Goal: Task Accomplishment & Management: Manage account settings

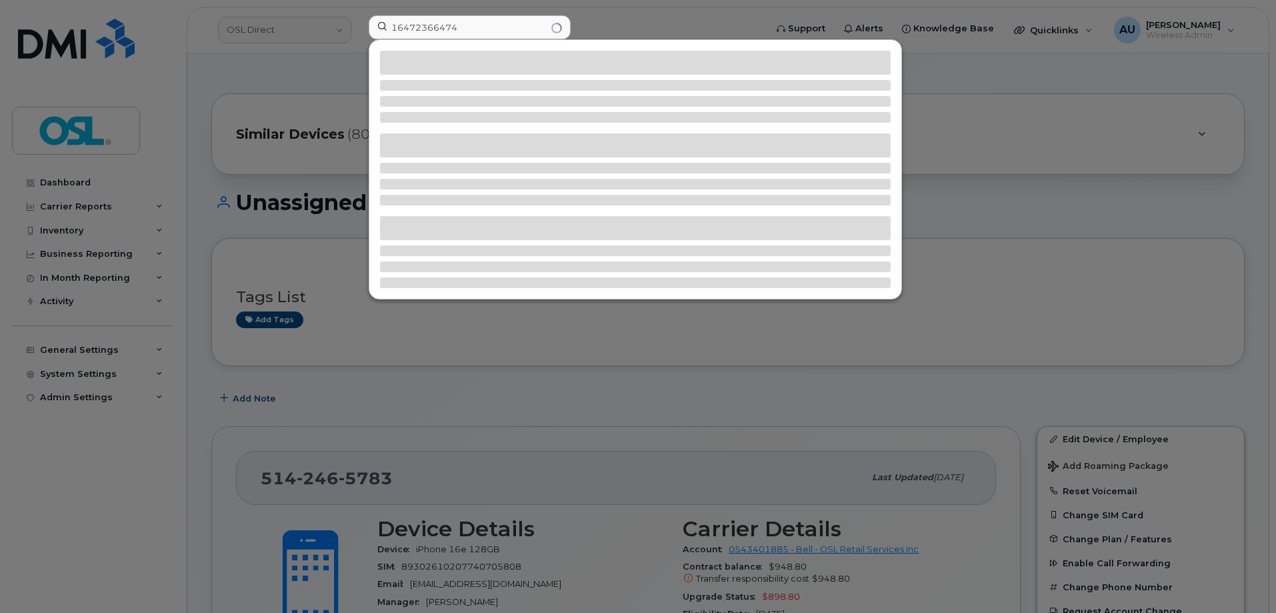
click at [398, 27] on input "16472366474" at bounding box center [470, 27] width 202 height 24
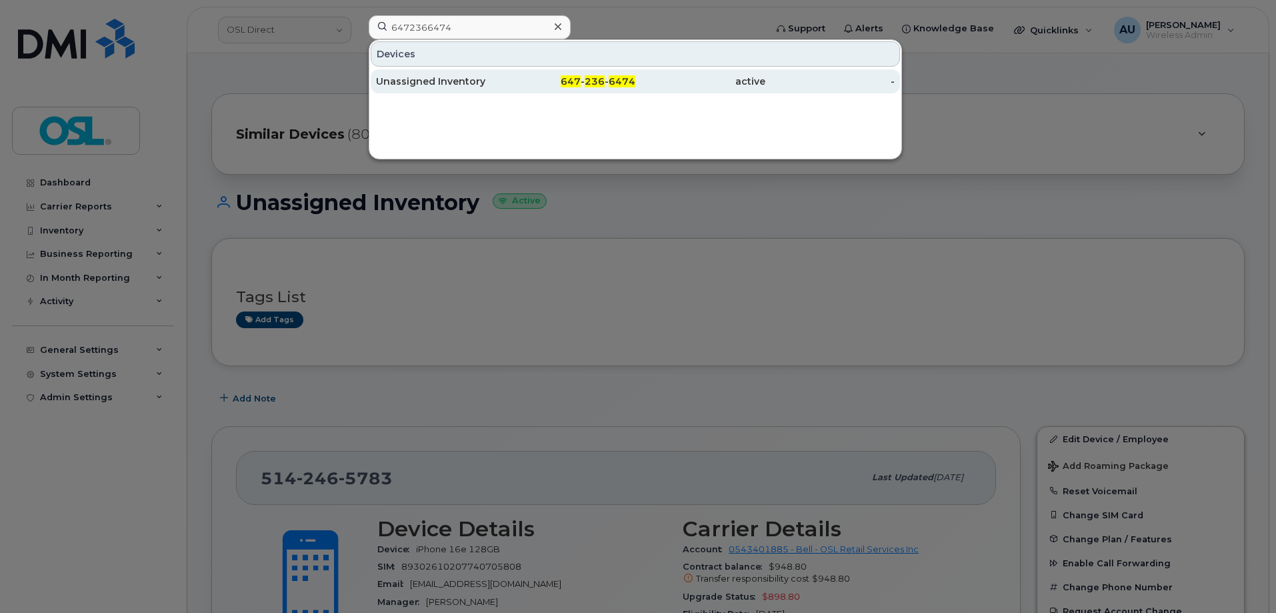
type input "6472366474"
click at [449, 76] on div "Unassigned Inventory" at bounding box center [441, 81] width 130 height 13
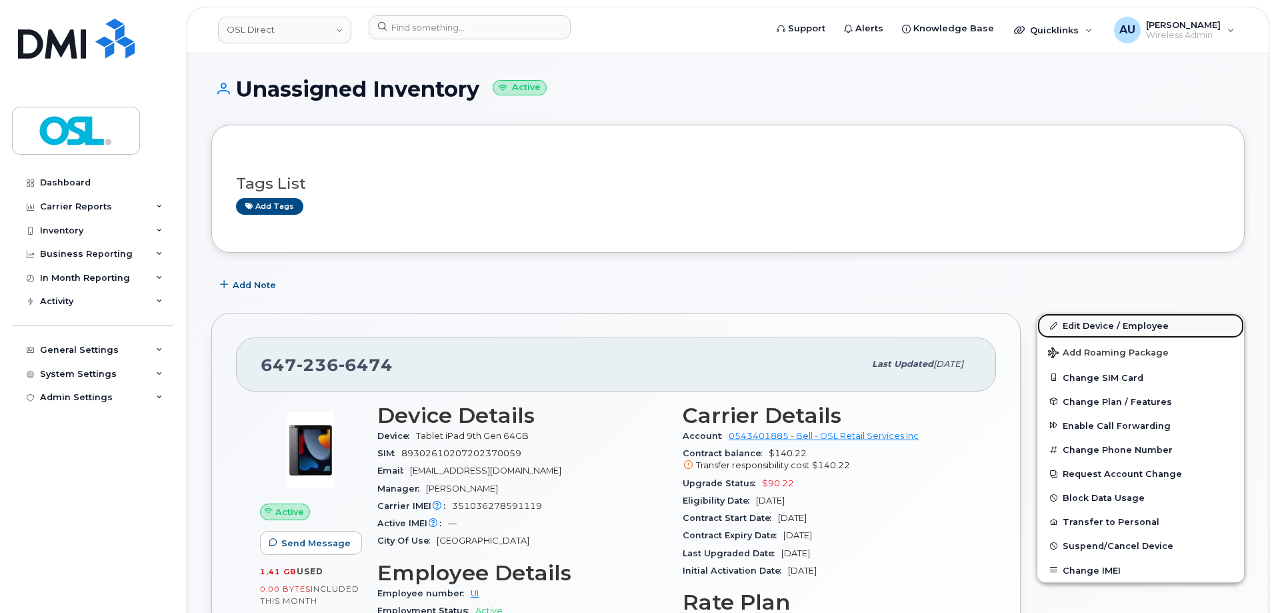
click at [1080, 329] on link "Edit Device / Employee" at bounding box center [1141, 325] width 207 height 24
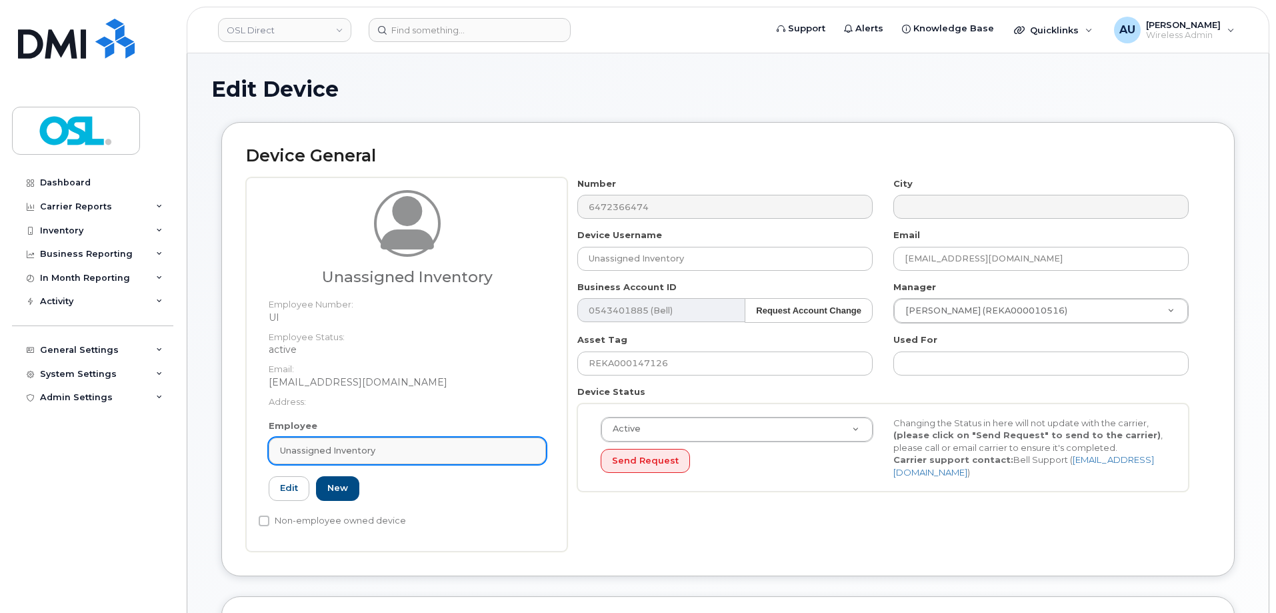
click at [404, 457] on div "Unassigned Inventory" at bounding box center [407, 450] width 255 height 13
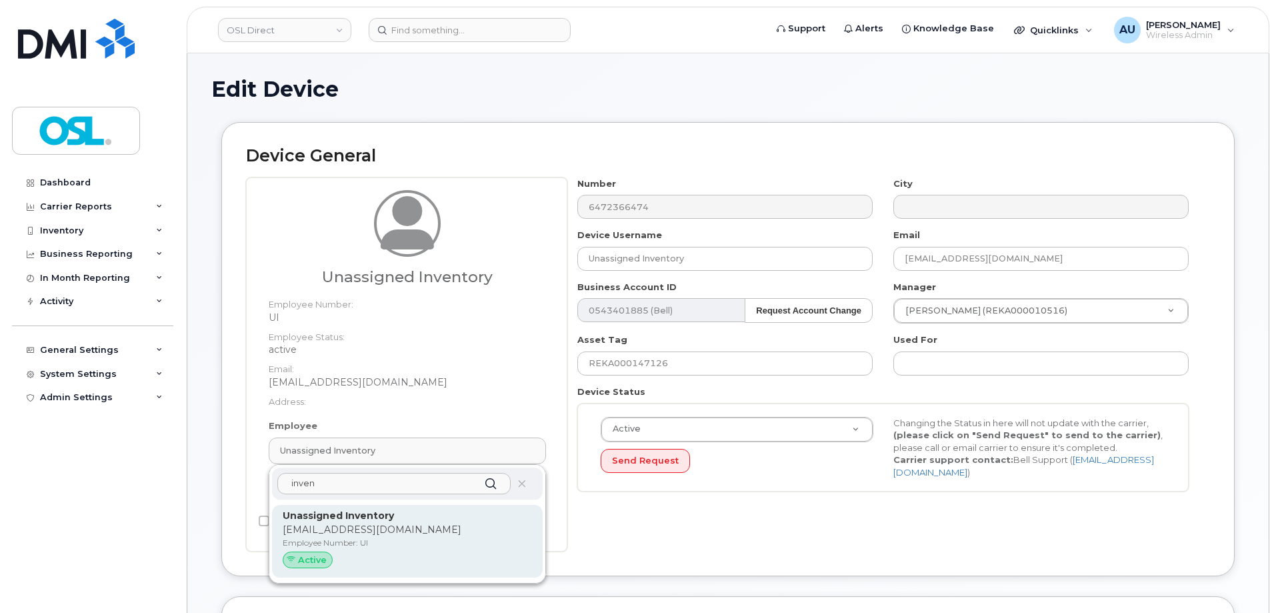
type input "inven"
click at [359, 538] on p "Employee Number: UI" at bounding box center [407, 543] width 249 height 12
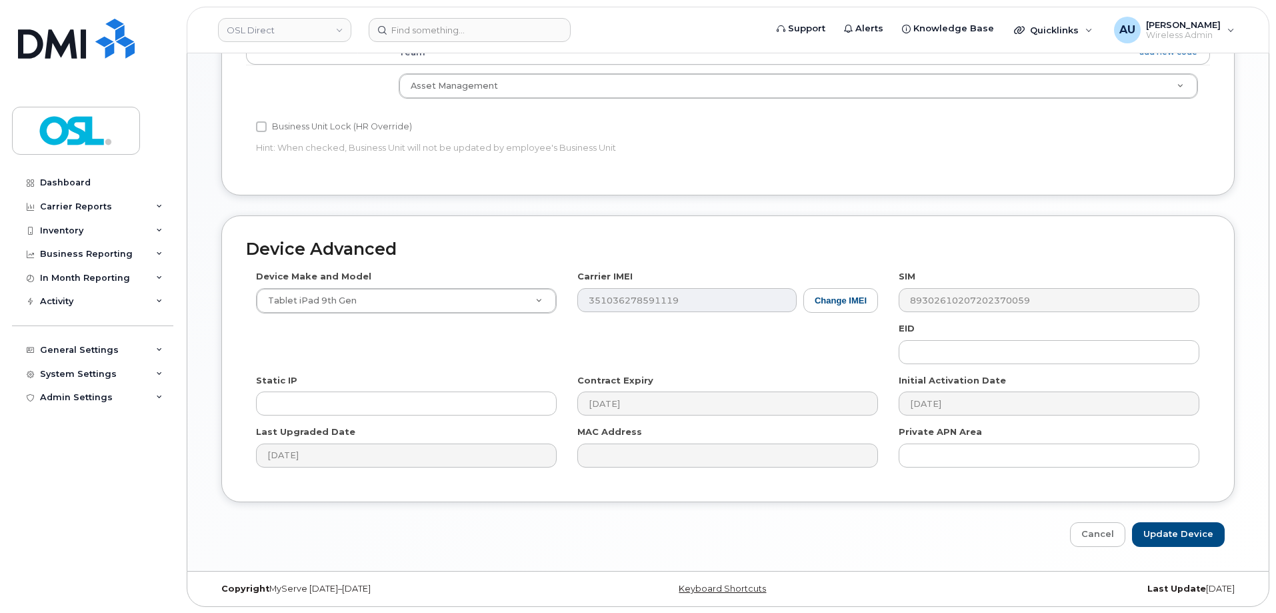
scroll to position [597, 0]
click at [1096, 531] on link "Cancel" at bounding box center [1097, 533] width 55 height 25
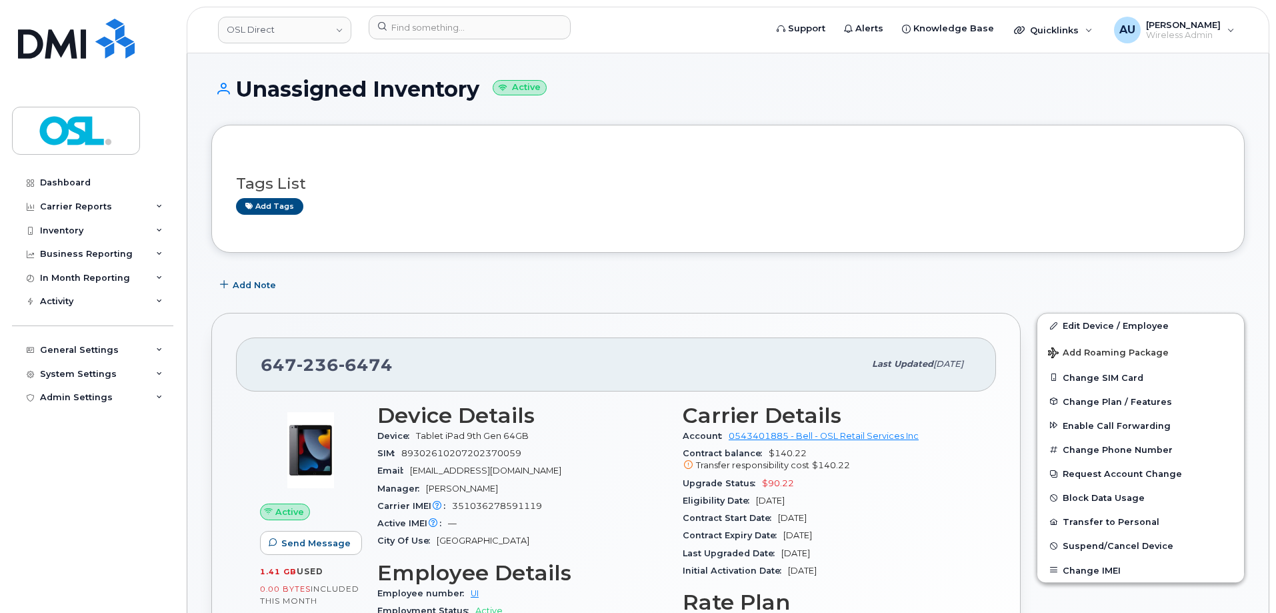
drag, startPoint x: 908, startPoint y: 365, endPoint x: 962, endPoint y: 365, distance: 54.0
click at [962, 365] on span "[DATE]" at bounding box center [949, 364] width 30 height 10
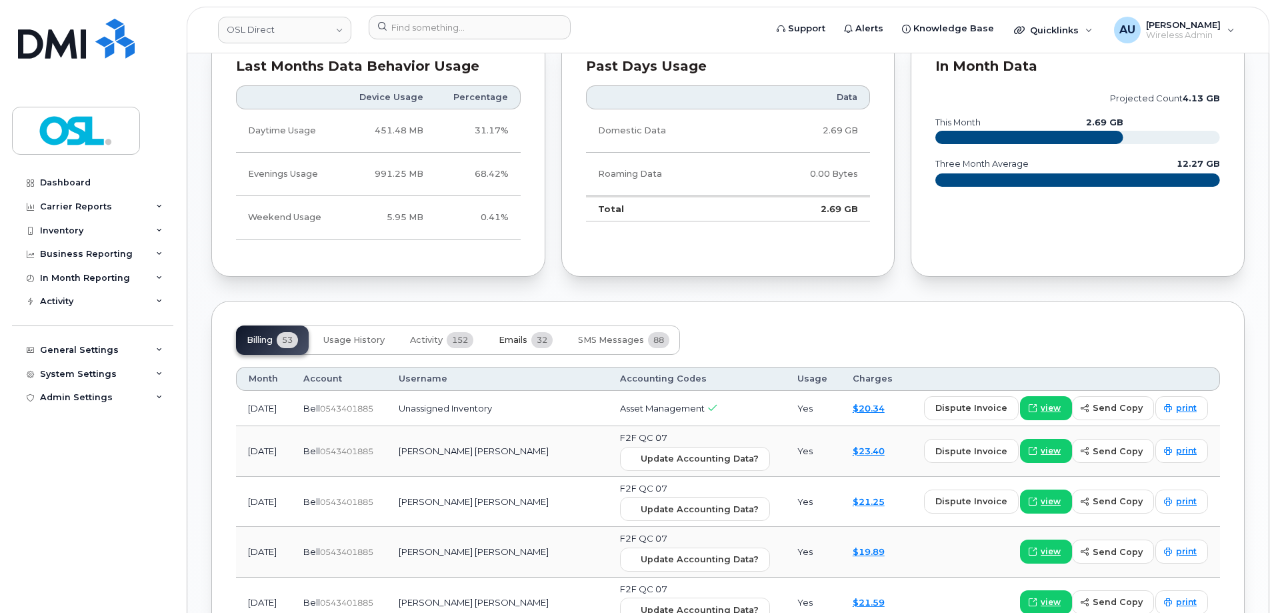
scroll to position [800, 0]
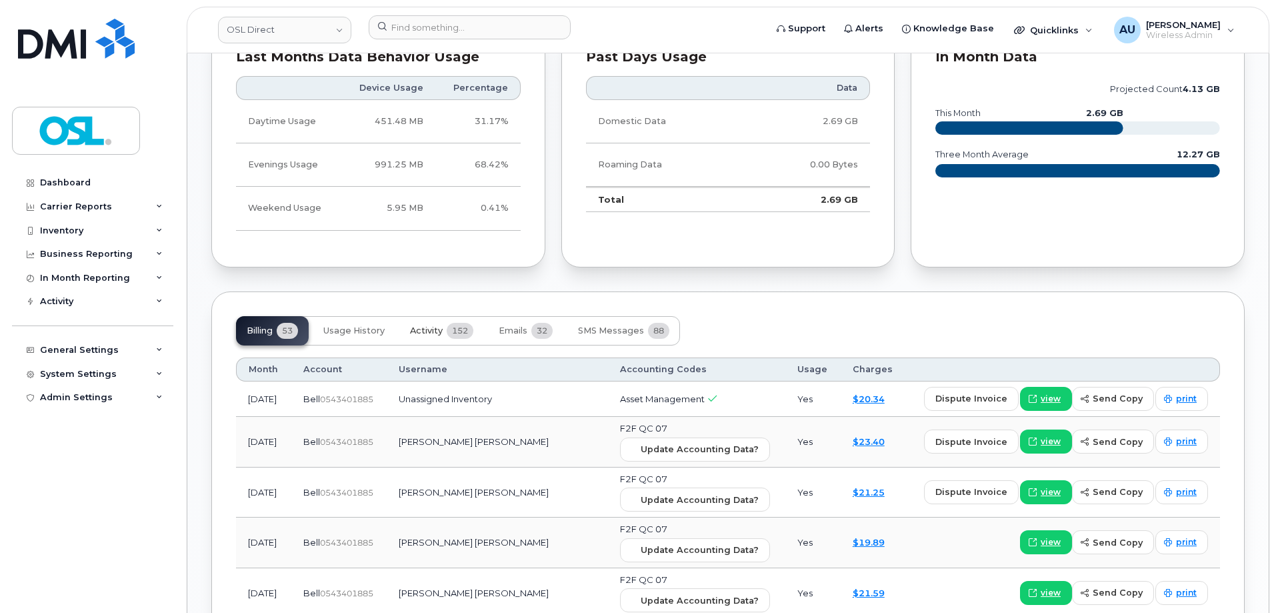
click at [449, 329] on span "152" at bounding box center [460, 331] width 27 height 16
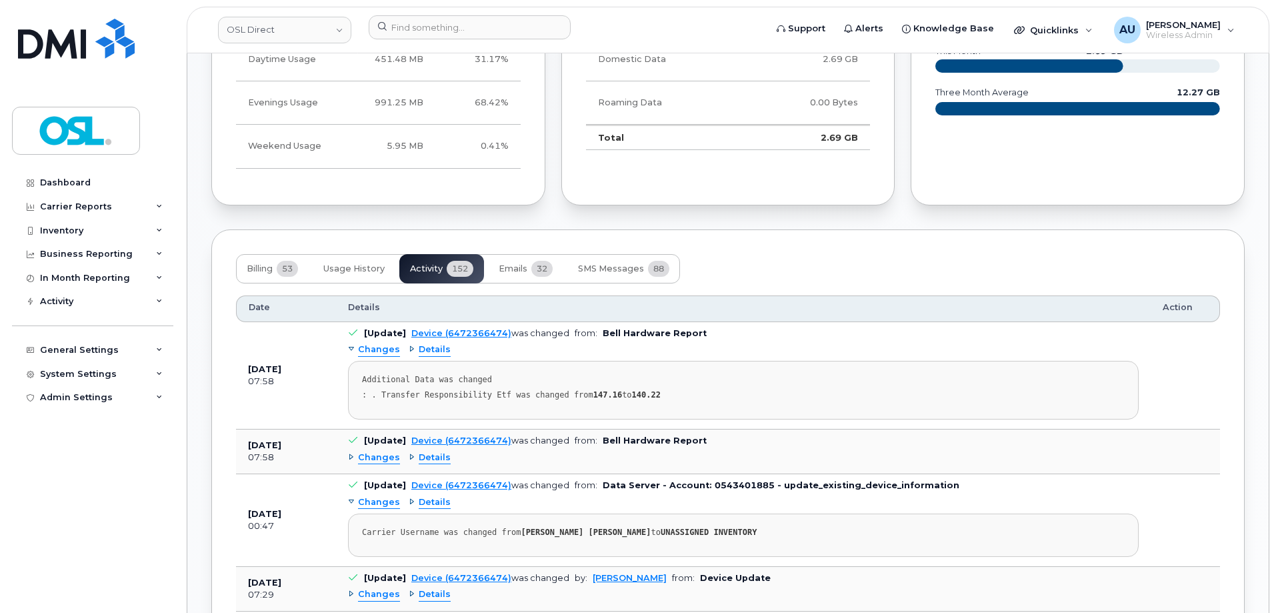
scroll to position [867, 0]
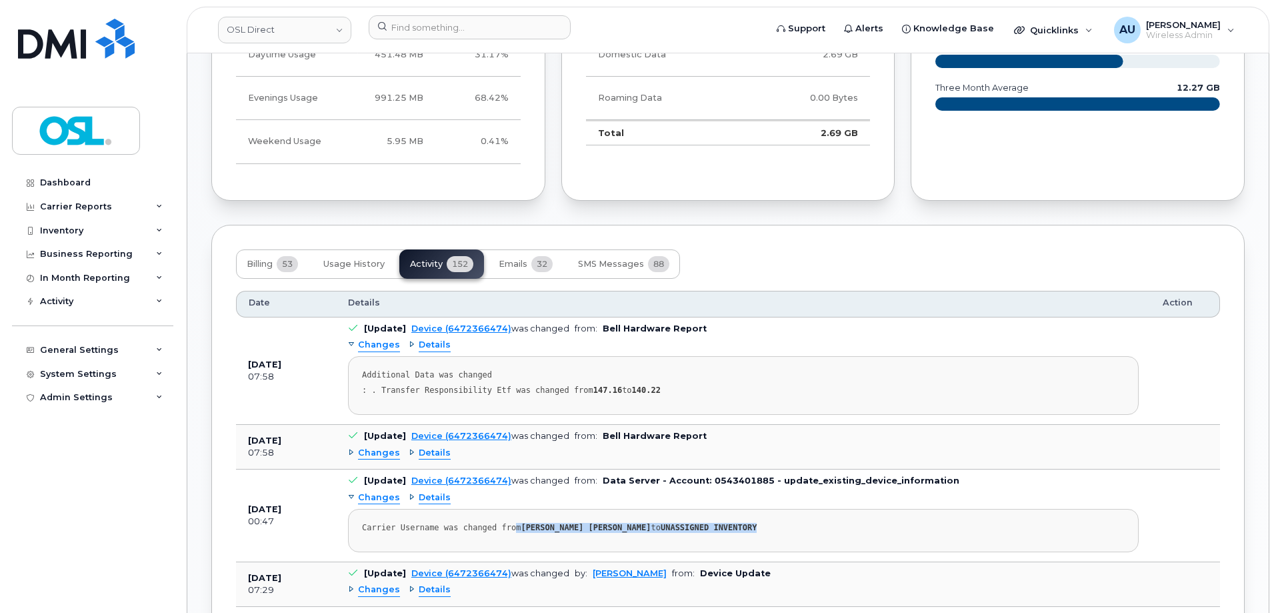
drag, startPoint x: 504, startPoint y: 529, endPoint x: 774, endPoint y: 523, distance: 269.5
click at [774, 523] on div "Carrier Username was changed from CARLOS HUMBERTO DUQUE JIMENEZ to UNASSIGNED I…" at bounding box center [743, 528] width 763 height 10
click at [364, 497] on span "Changes" at bounding box center [379, 497] width 42 height 13
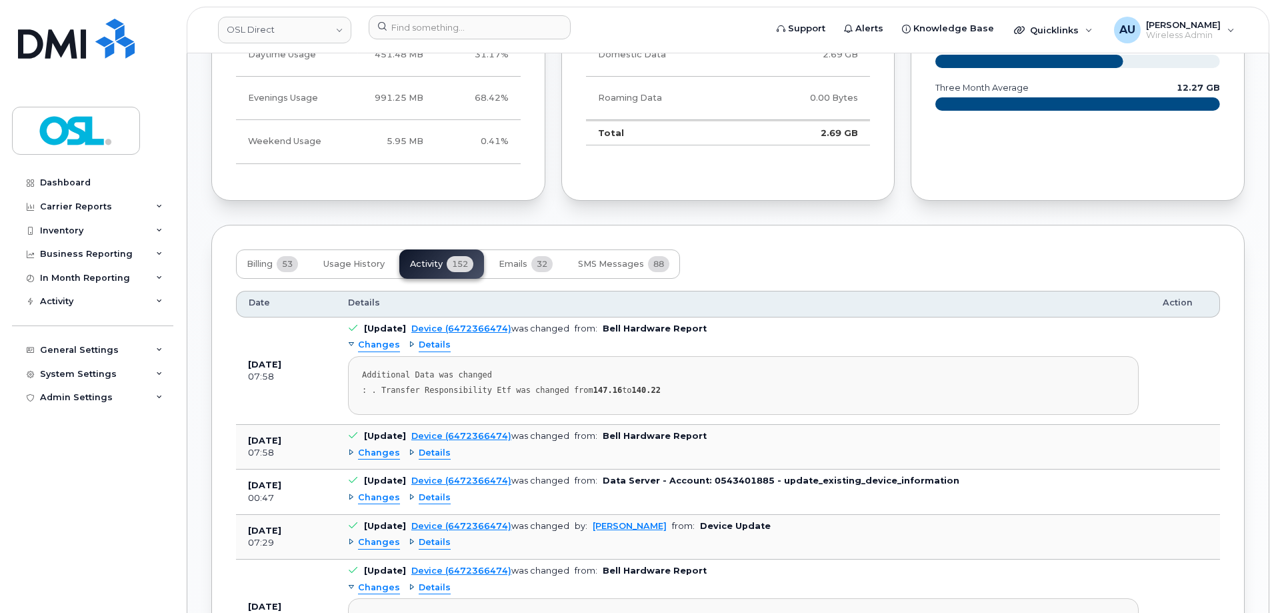
click at [373, 496] on span "Changes" at bounding box center [379, 497] width 42 height 13
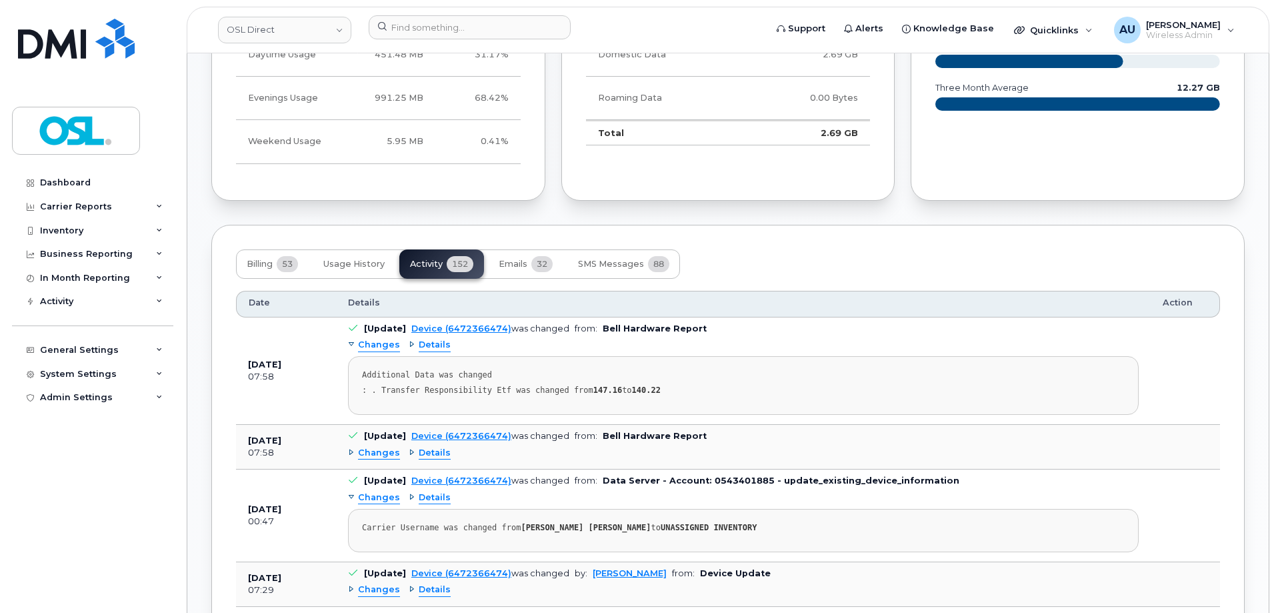
click at [428, 502] on span "Details" at bounding box center [435, 497] width 32 height 13
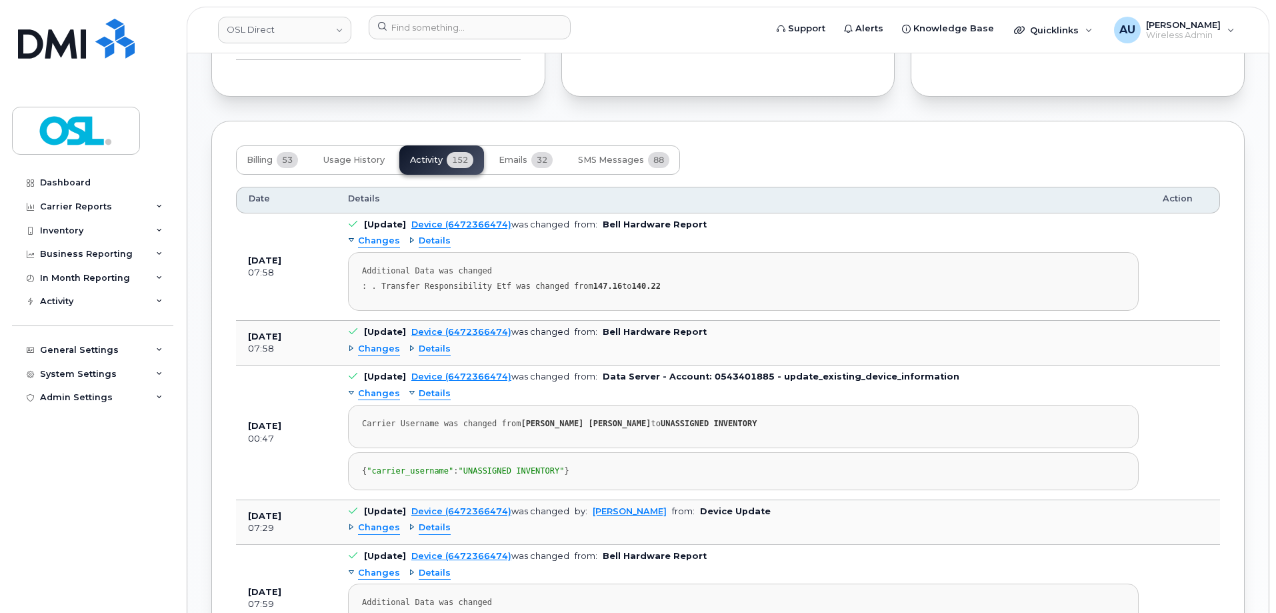
scroll to position [1000, 0]
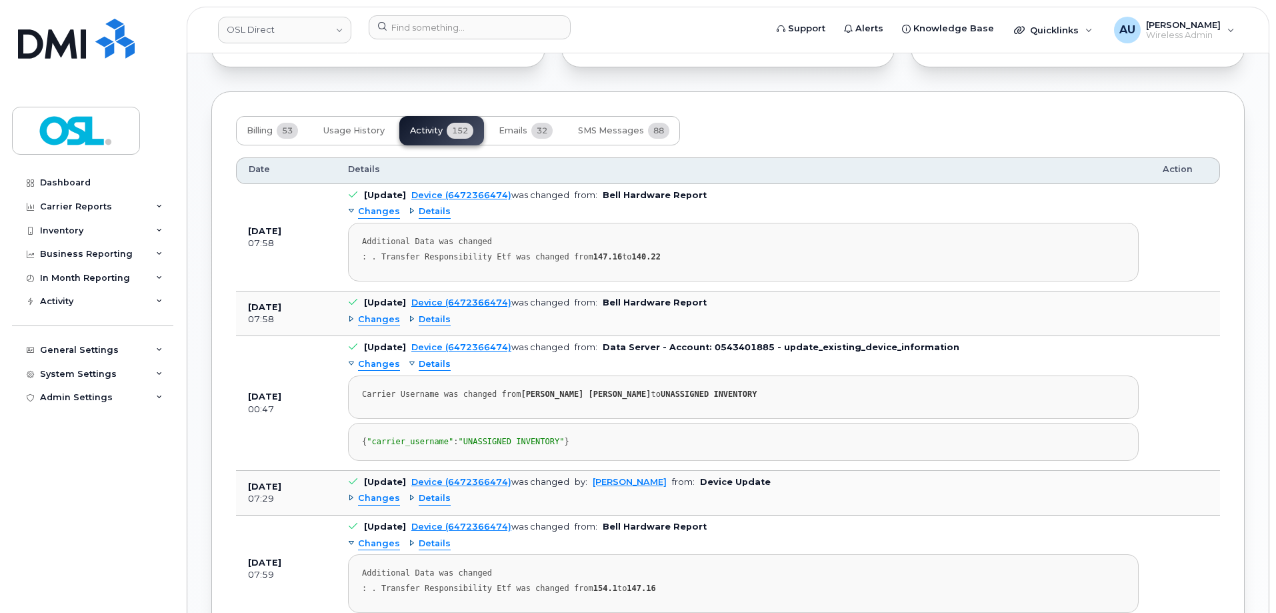
click at [438, 364] on span "Details" at bounding box center [435, 364] width 32 height 13
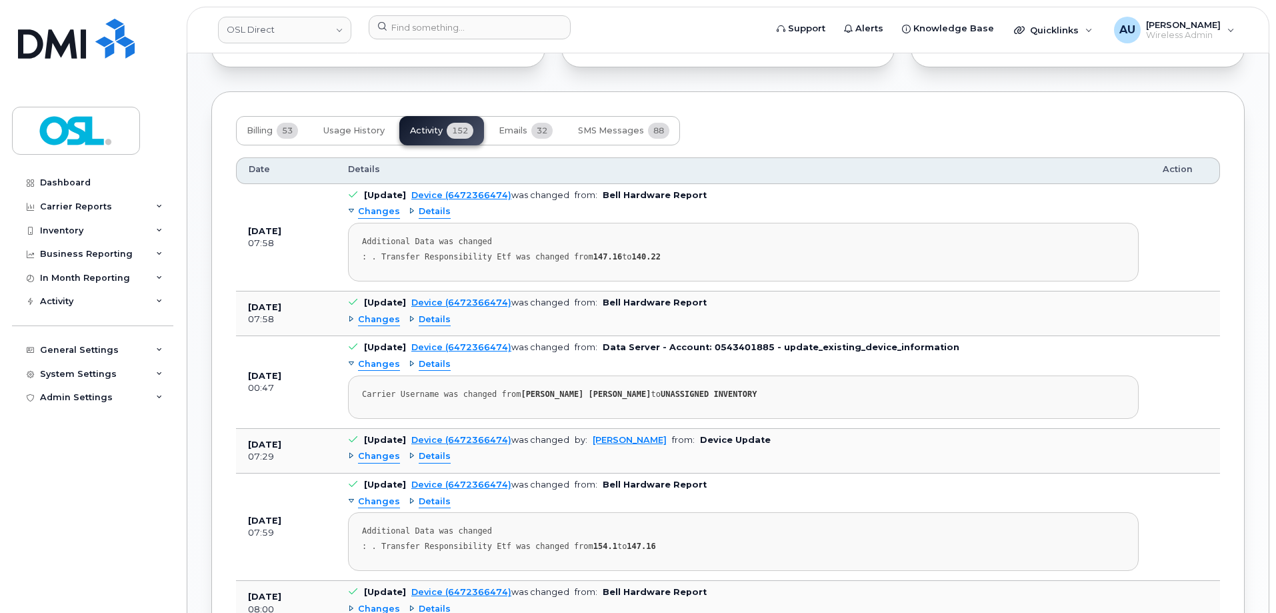
click at [366, 455] on span "Changes" at bounding box center [379, 456] width 42 height 13
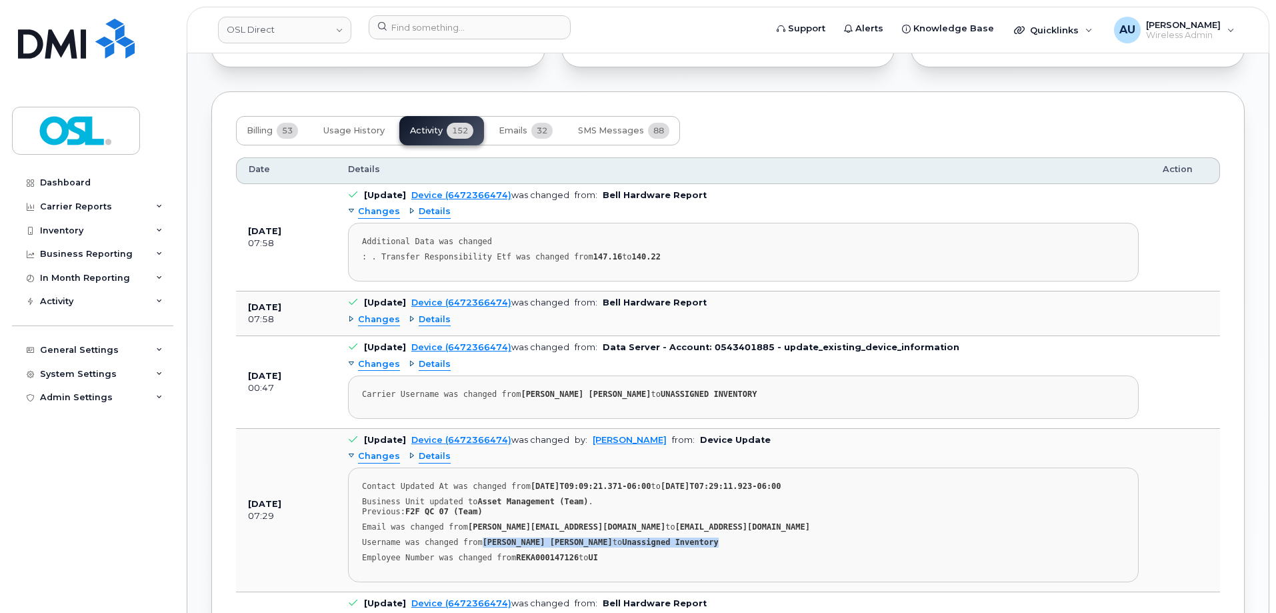
drag, startPoint x: 478, startPoint y: 542, endPoint x: 746, endPoint y: 542, distance: 268.1
click at [746, 542] on div "Username was changed from Carlos Humberto Duque Jimenez to Unassigned Inventory" at bounding box center [743, 542] width 763 height 10
click at [371, 321] on span "Changes" at bounding box center [379, 319] width 42 height 13
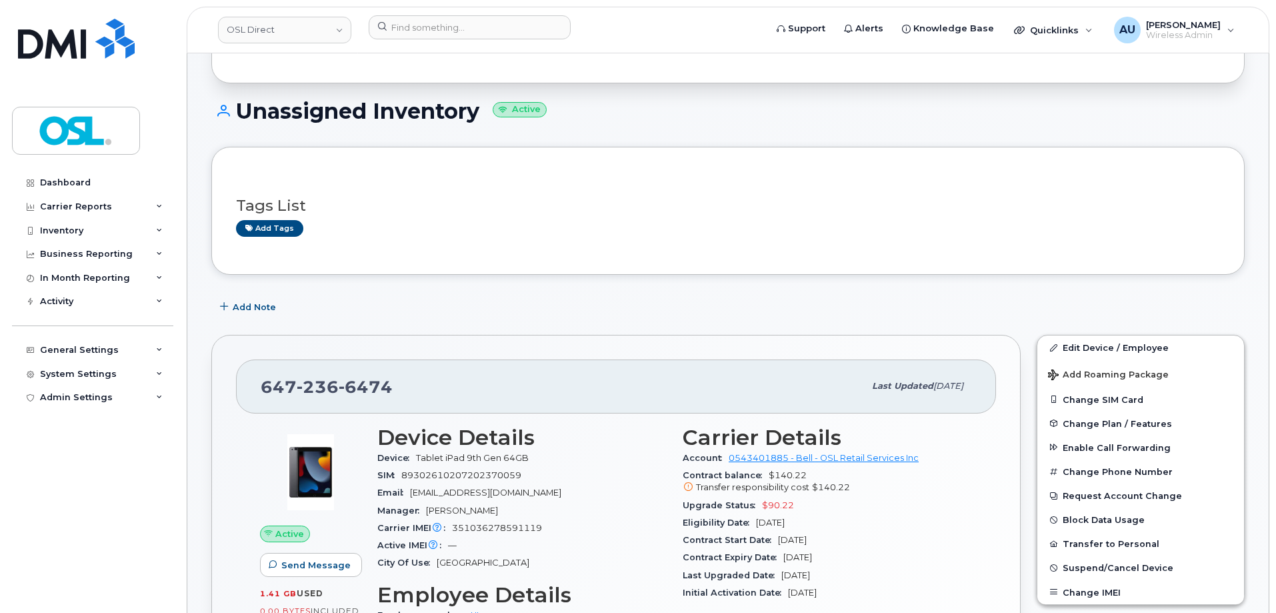
scroll to position [0, 0]
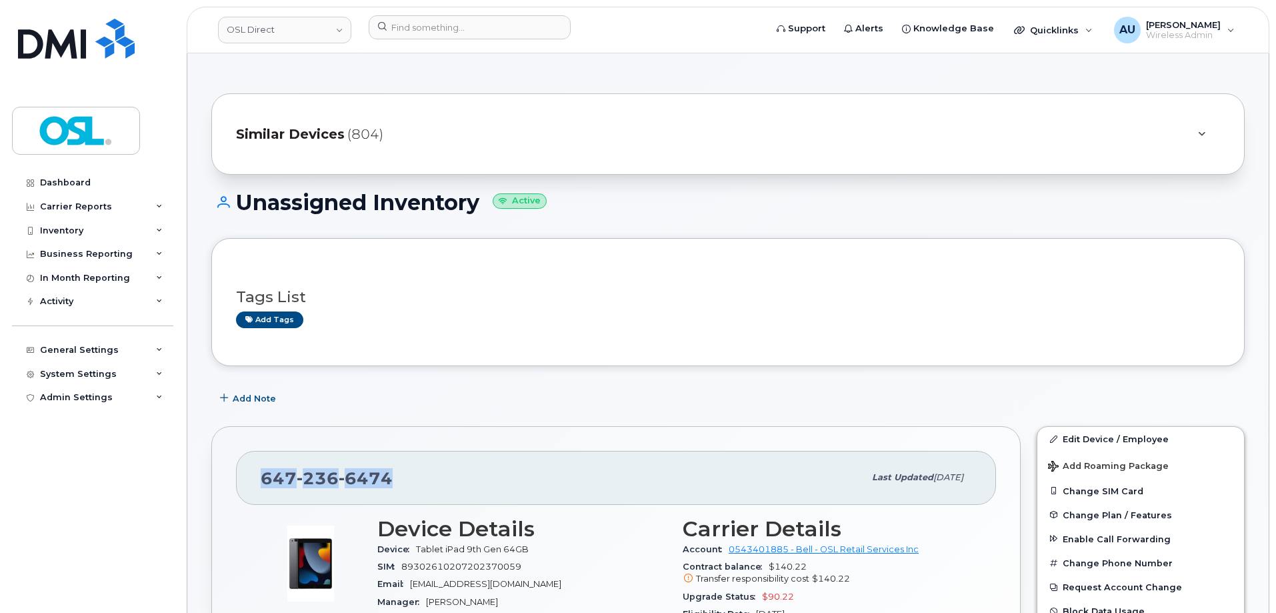
drag, startPoint x: 258, startPoint y: 481, endPoint x: 419, endPoint y: 475, distance: 161.5
click at [419, 475] on div "647 236 6474 Last updated Oct 03, 2025" at bounding box center [616, 477] width 760 height 53
copy span "647 236 6474"
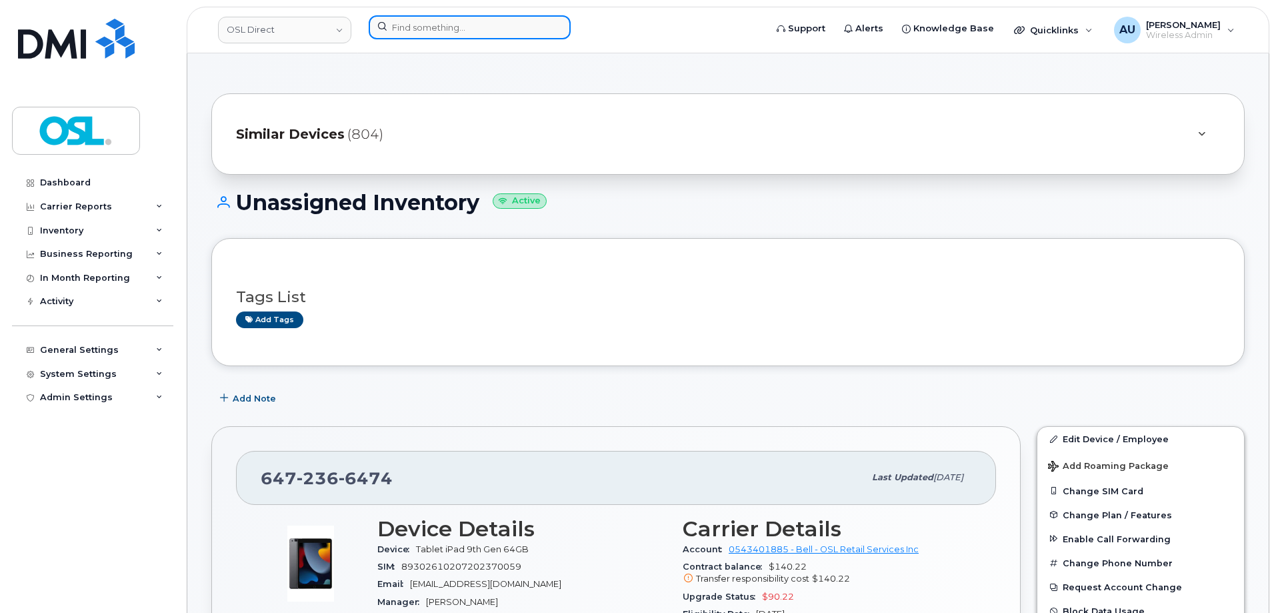
click at [431, 33] on input at bounding box center [470, 27] width 202 height 24
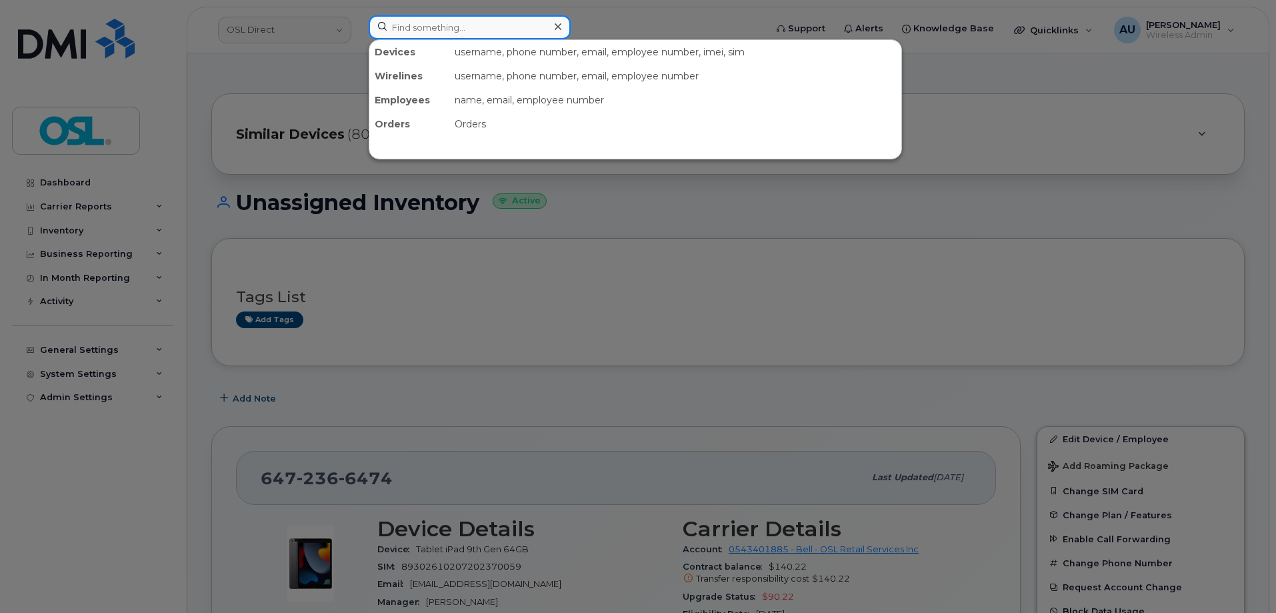
paste input "4162095880"
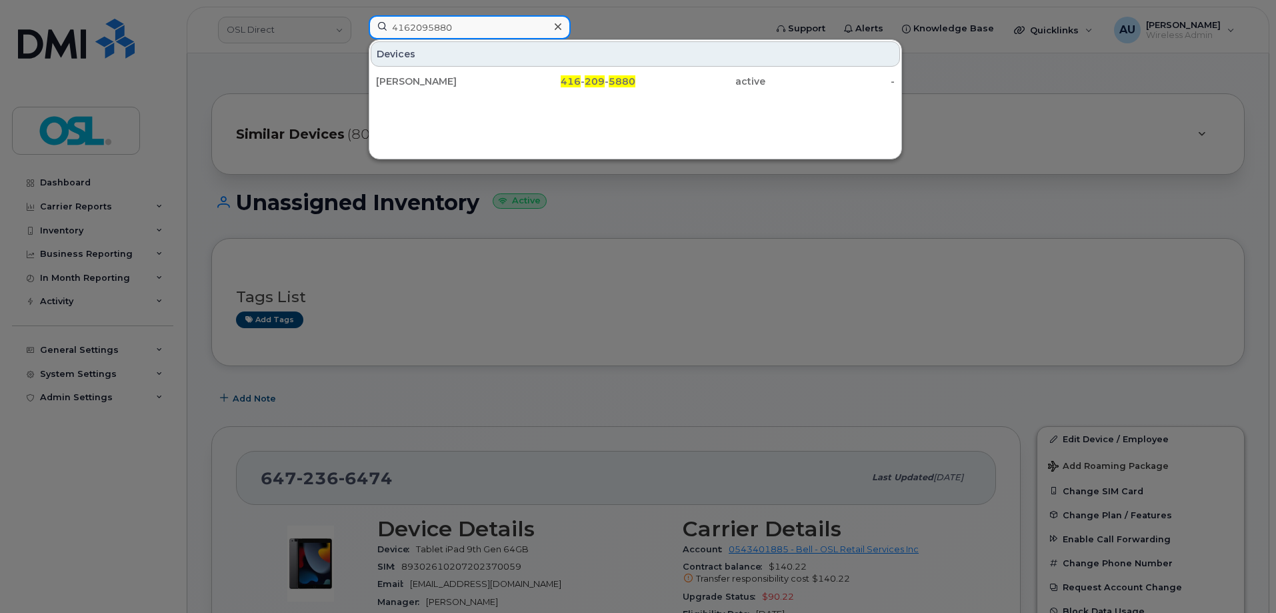
click at [459, 30] on input "4162095880" at bounding box center [470, 27] width 202 height 24
paste input "4528278"
click at [455, 21] on input "4164528278" at bounding box center [470, 27] width 202 height 24
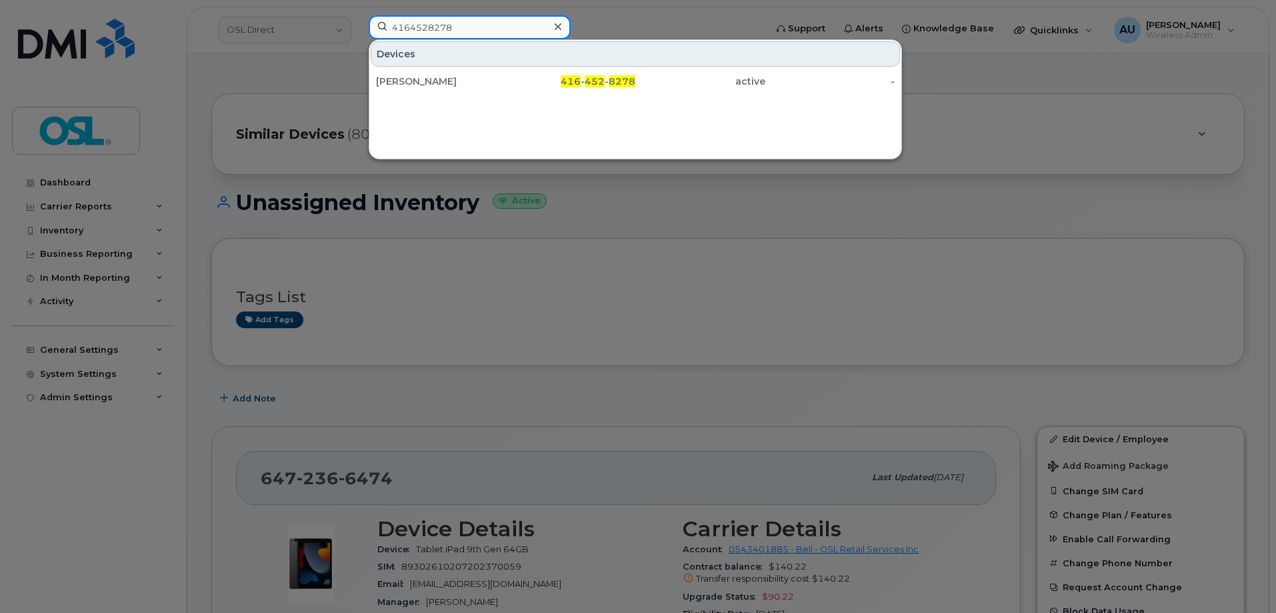
click at [455, 21] on input "4164528278" at bounding box center [470, 27] width 202 height 24
paste input "+14374339302"
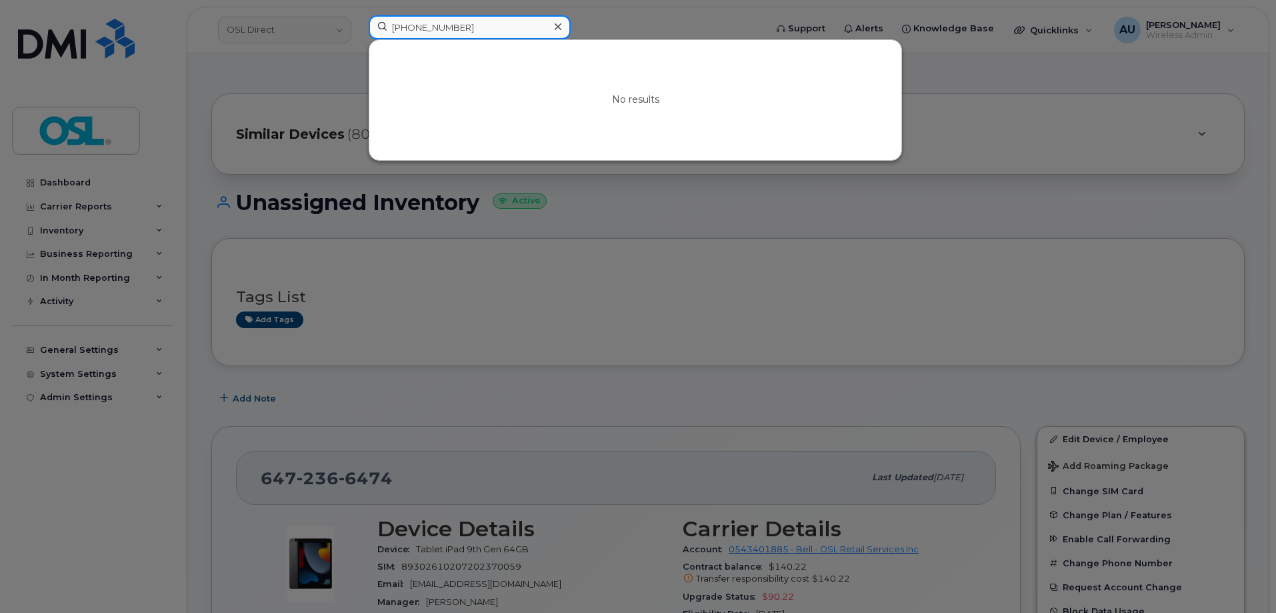
click at [401, 27] on input "+14374339302" at bounding box center [470, 27] width 202 height 24
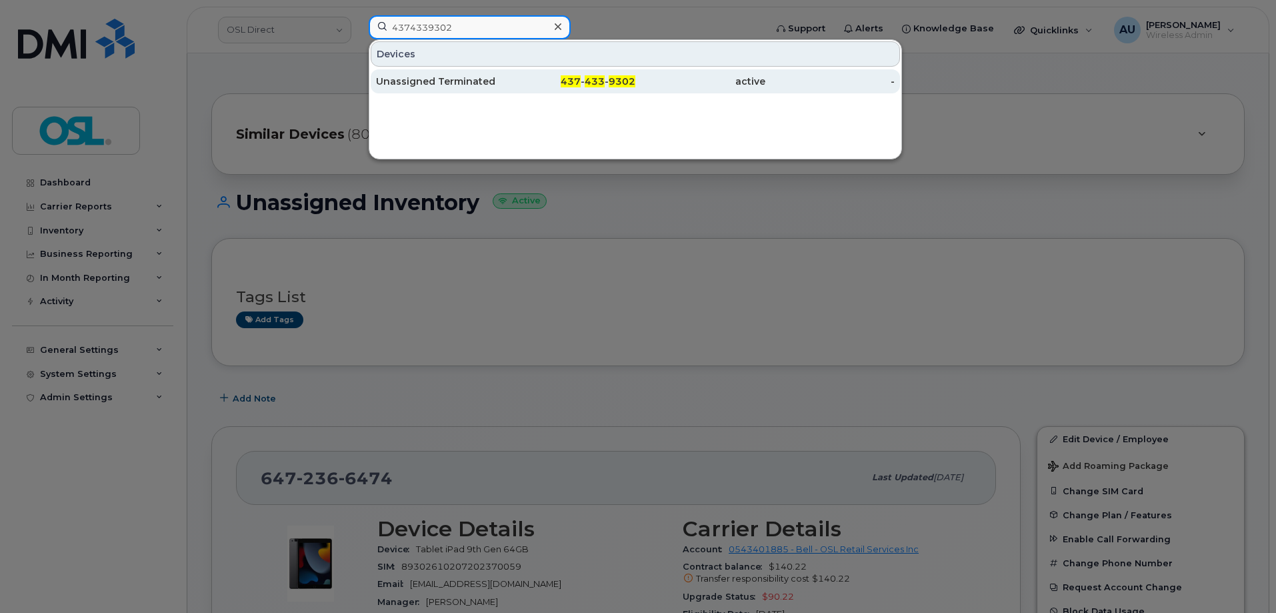
type input "4374339302"
click at [515, 79] on div "437 - 433 - 9302" at bounding box center [571, 81] width 130 height 13
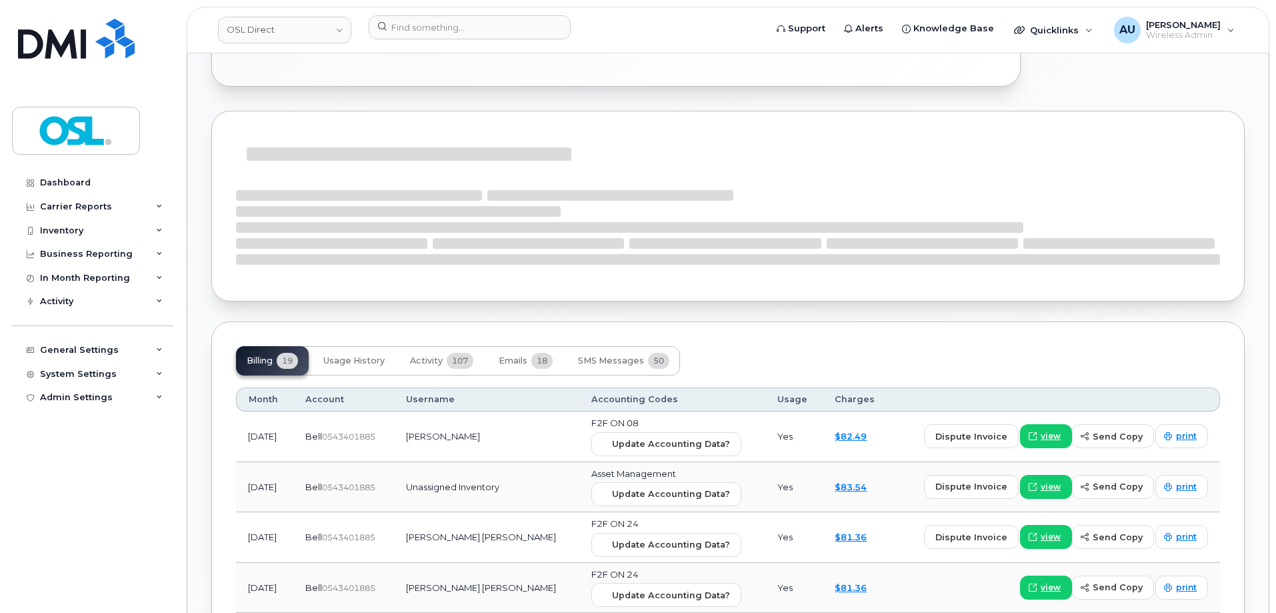
scroll to position [734, 0]
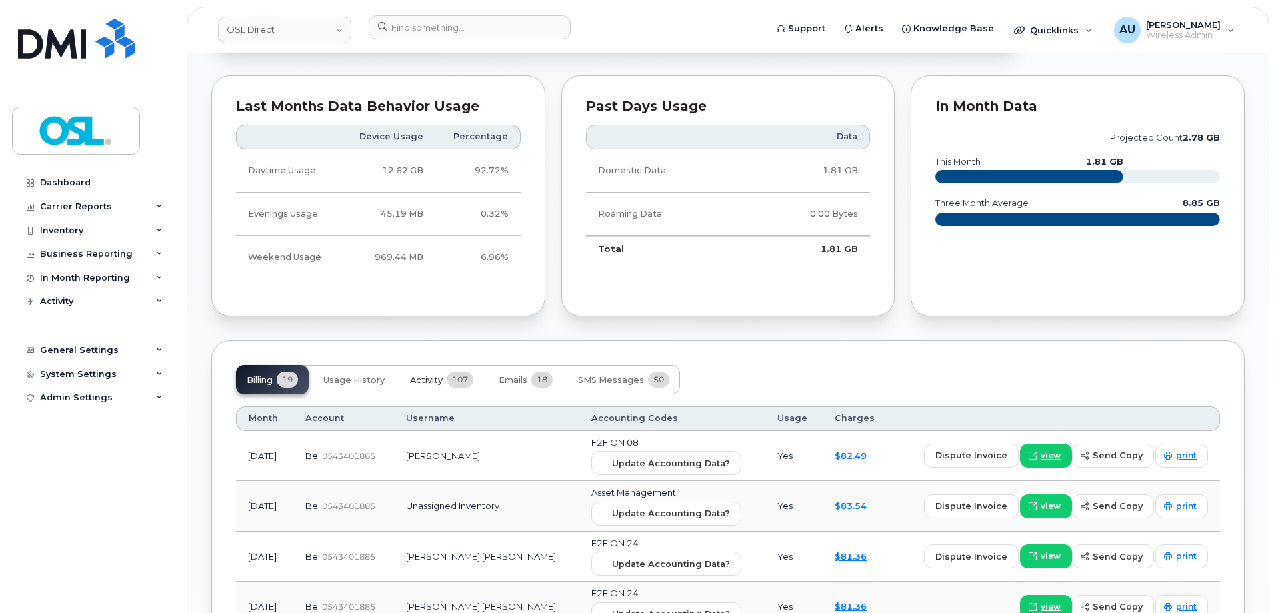
click at [433, 377] on span "Activity" at bounding box center [426, 380] width 33 height 11
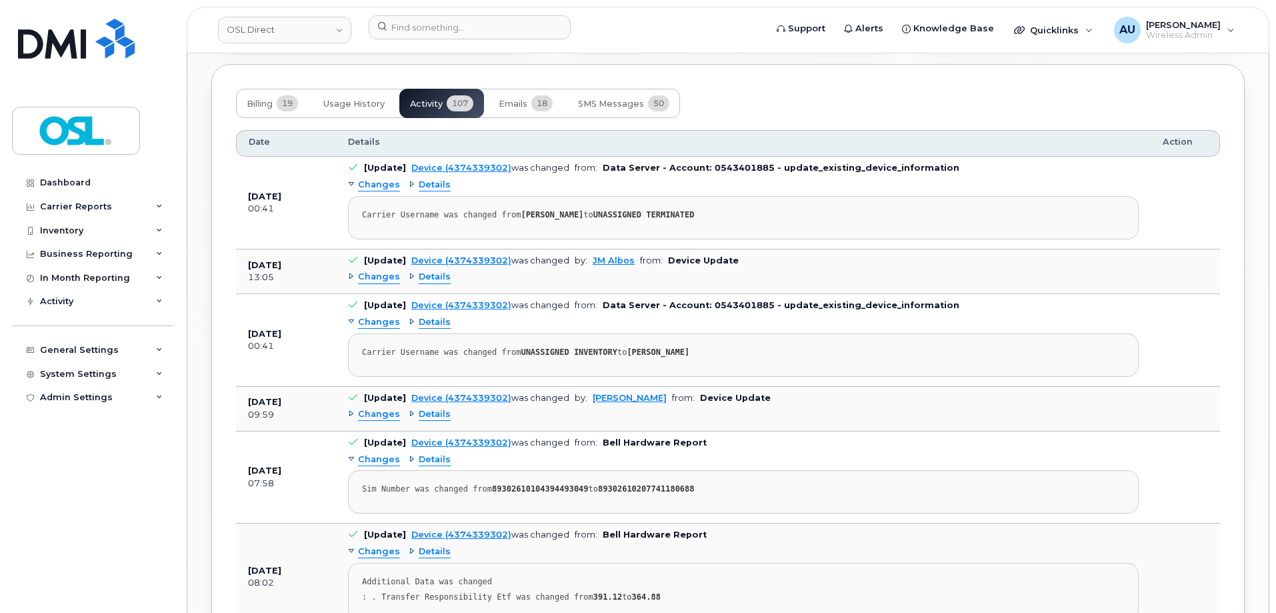
scroll to position [1076, 0]
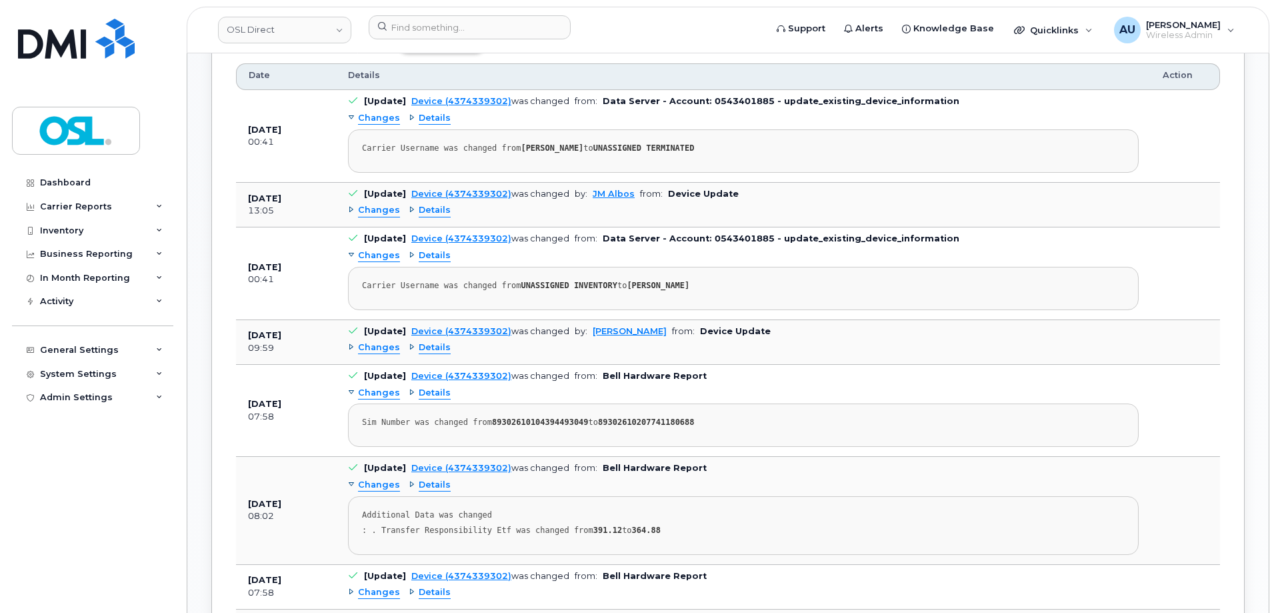
click at [370, 211] on span "Changes" at bounding box center [379, 210] width 42 height 13
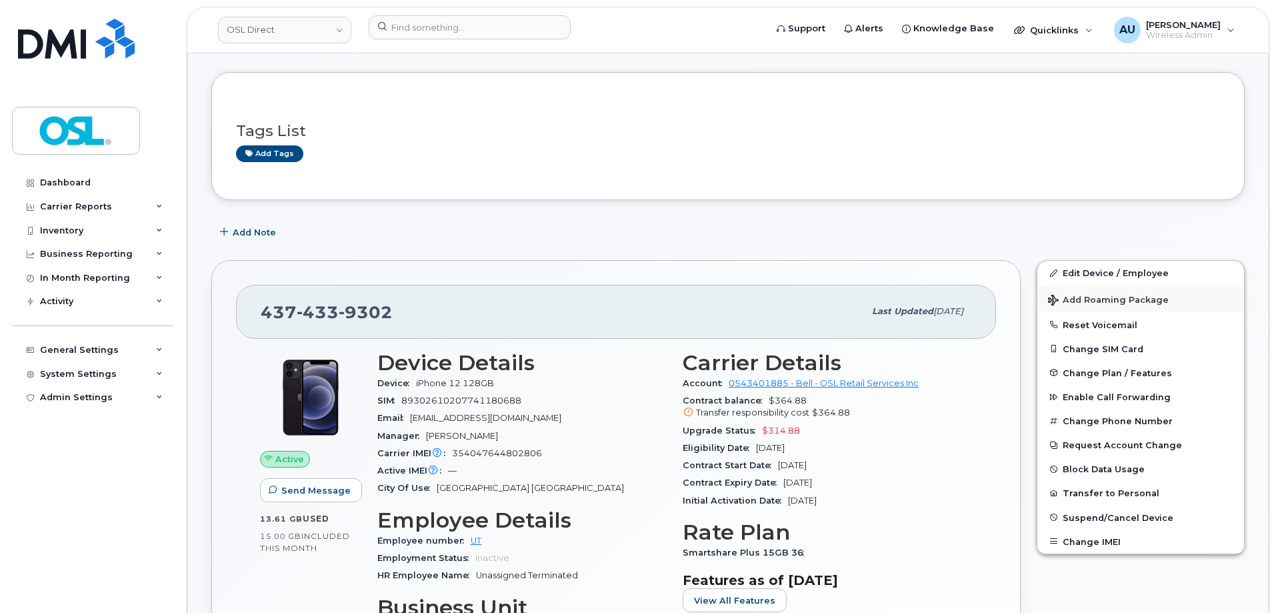
scroll to position [200, 0]
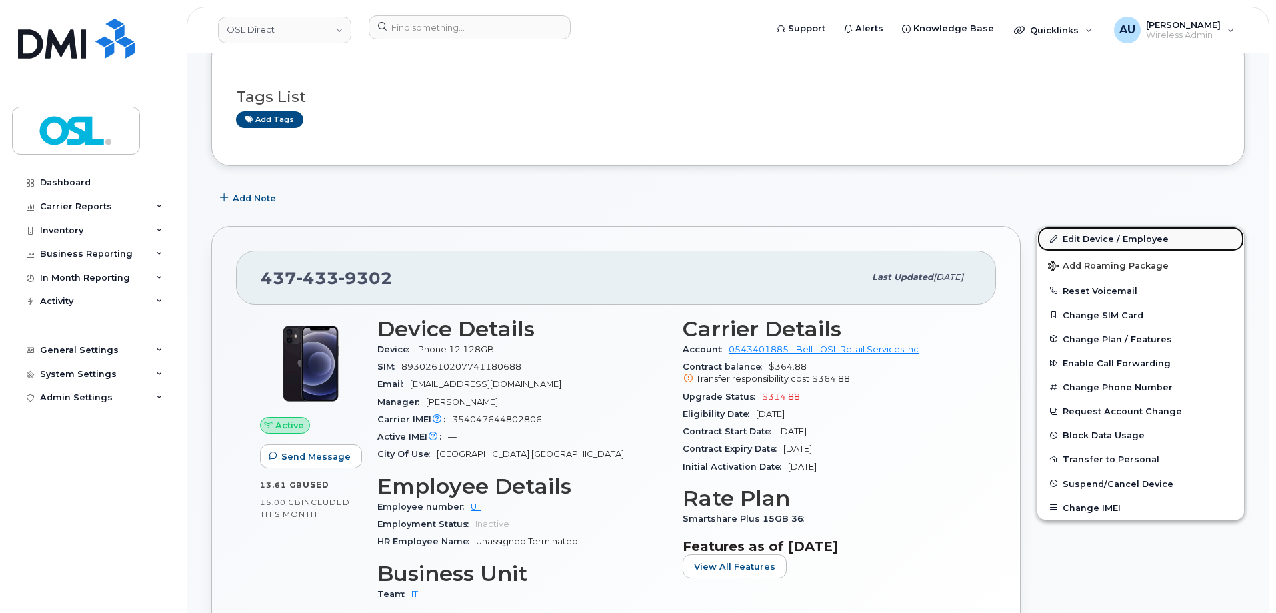
click at [1154, 239] on link "Edit Device / Employee" at bounding box center [1141, 239] width 207 height 24
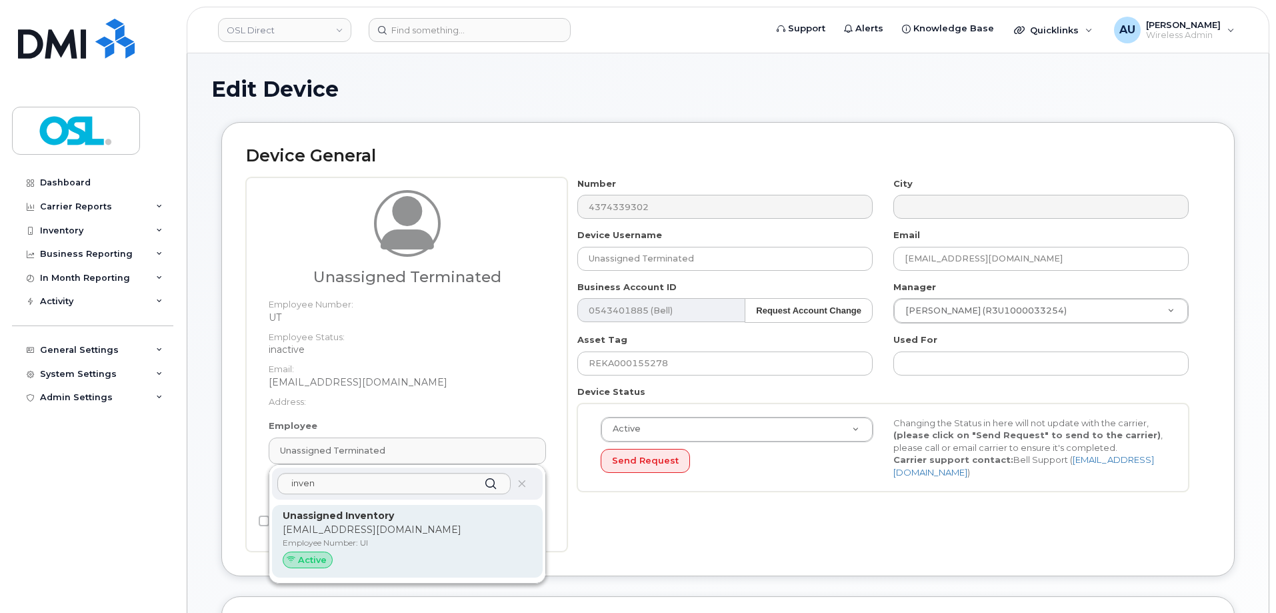
type input "inven"
click at [417, 526] on p "[EMAIL_ADDRESS][DOMAIN_NAME]" at bounding box center [407, 530] width 249 height 14
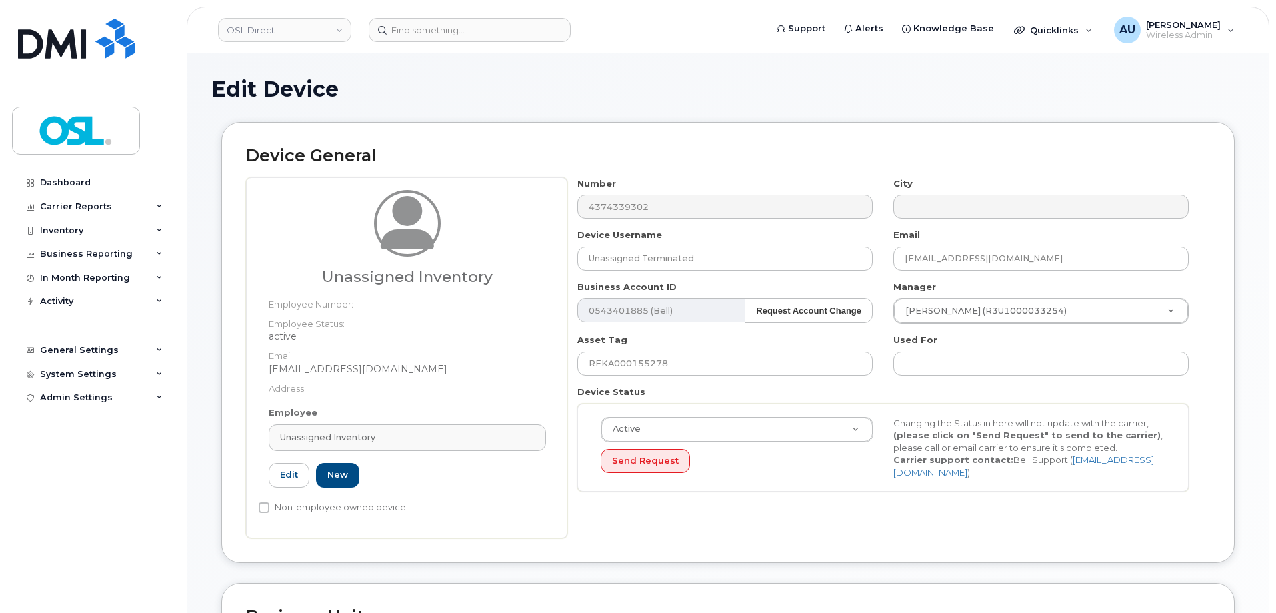
type input "UI"
type input "Unassigned Inventory"
type input "[EMAIL_ADDRESS][DOMAIN_NAME]"
type input "4724252"
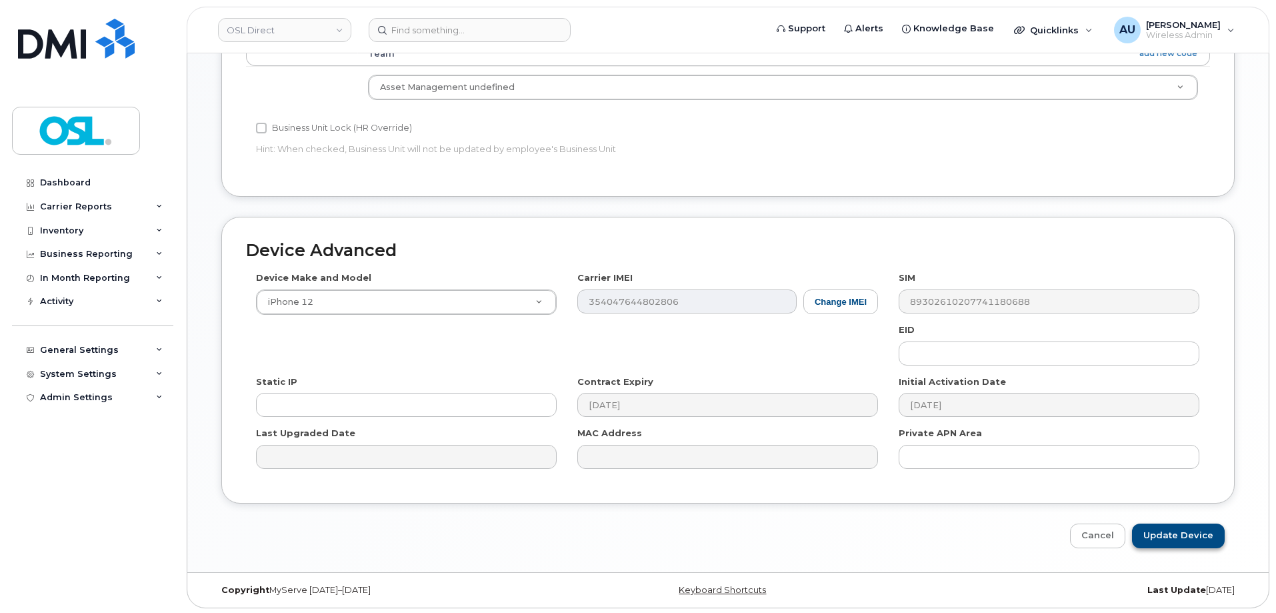
scroll to position [597, 0]
click at [1174, 538] on input "Update Device" at bounding box center [1178, 533] width 93 height 25
type input "Saving..."
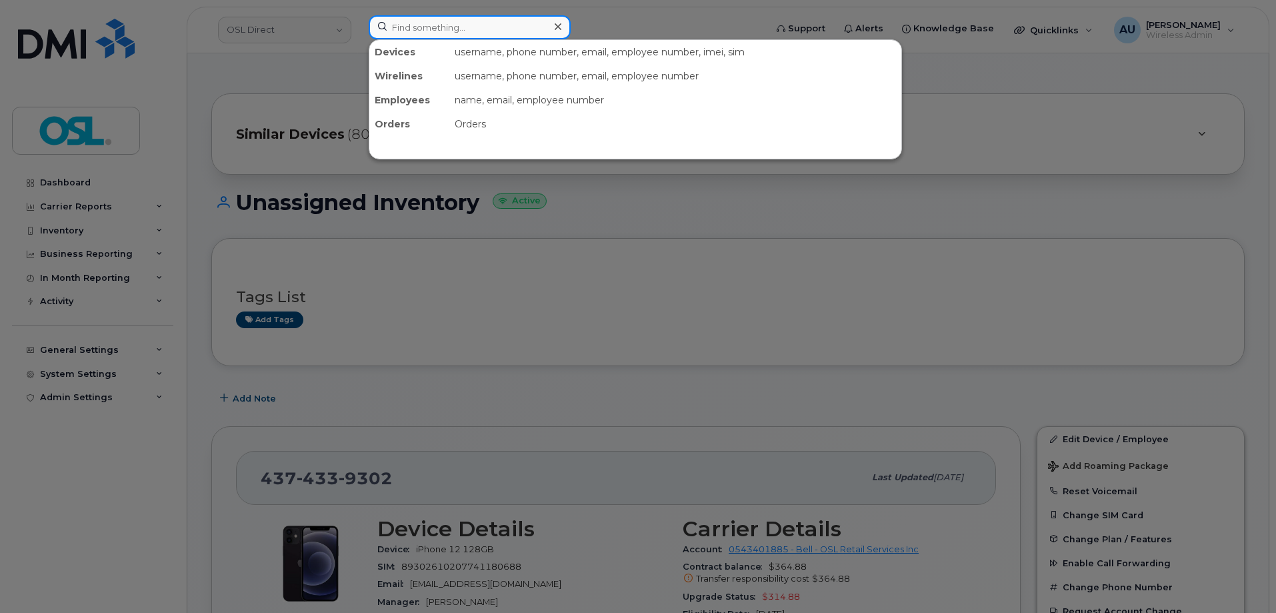
click at [465, 31] on input at bounding box center [470, 27] width 202 height 24
paste input "7053514087"
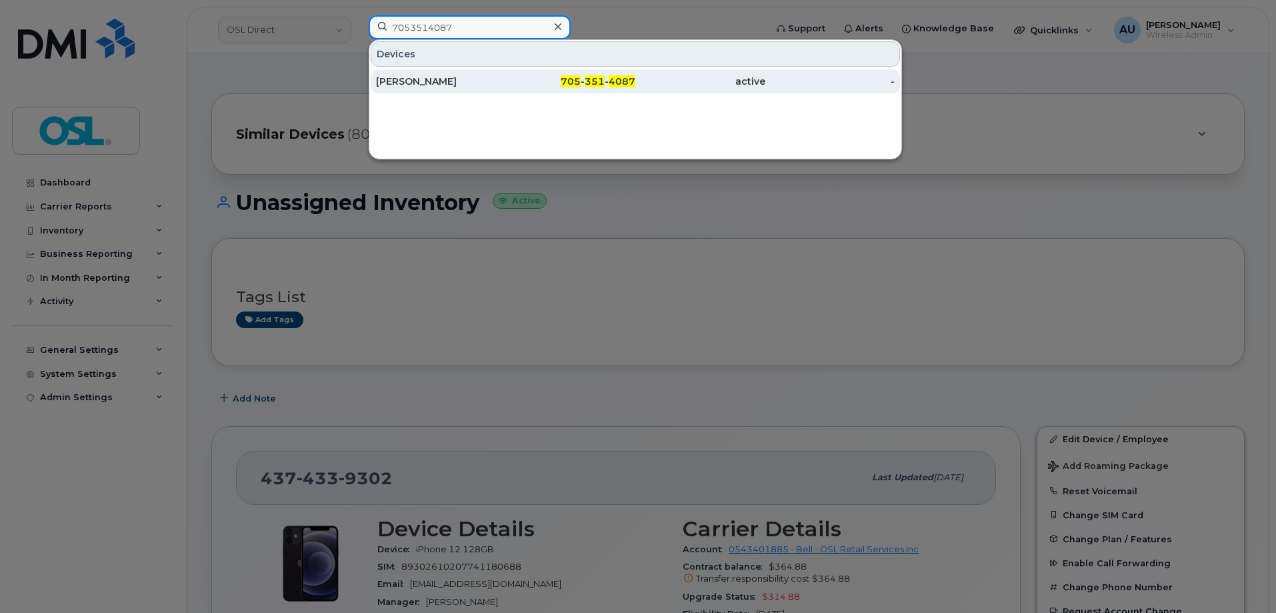
type input "7053514087"
click at [480, 81] on div "[PERSON_NAME]" at bounding box center [441, 81] width 130 height 13
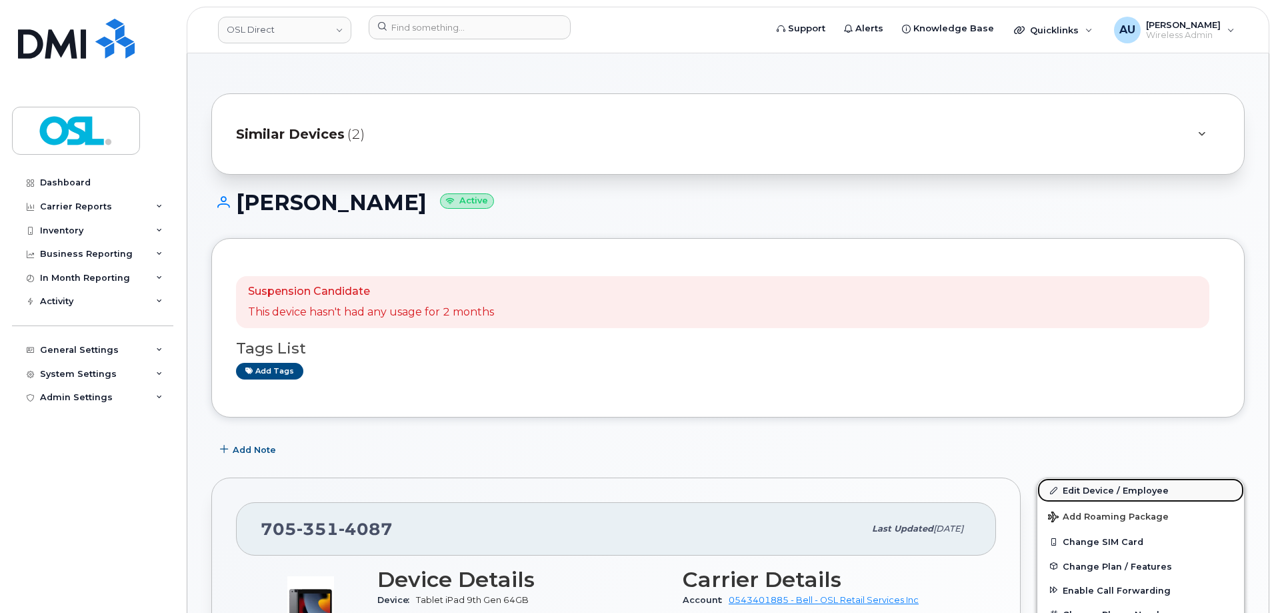
click at [1106, 493] on link "Edit Device / Employee" at bounding box center [1141, 490] width 207 height 24
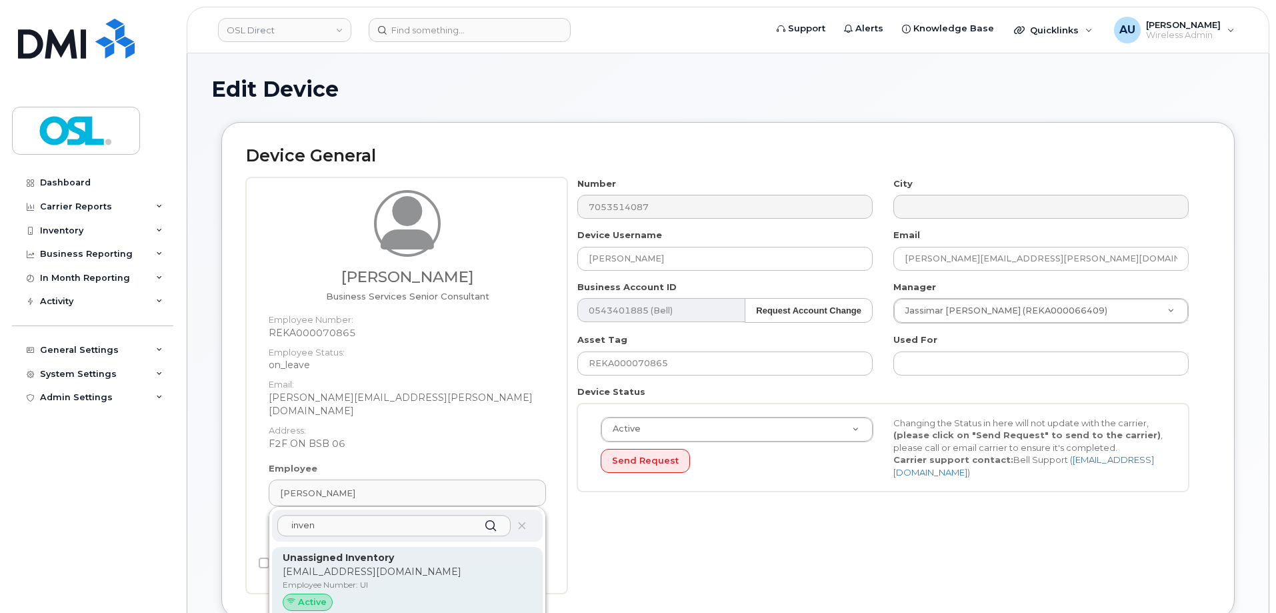
type input "inven"
click at [401, 565] on div "Unassigned Inventory support@osldirect.com Employee Number: UI Active" at bounding box center [407, 583] width 249 height 65
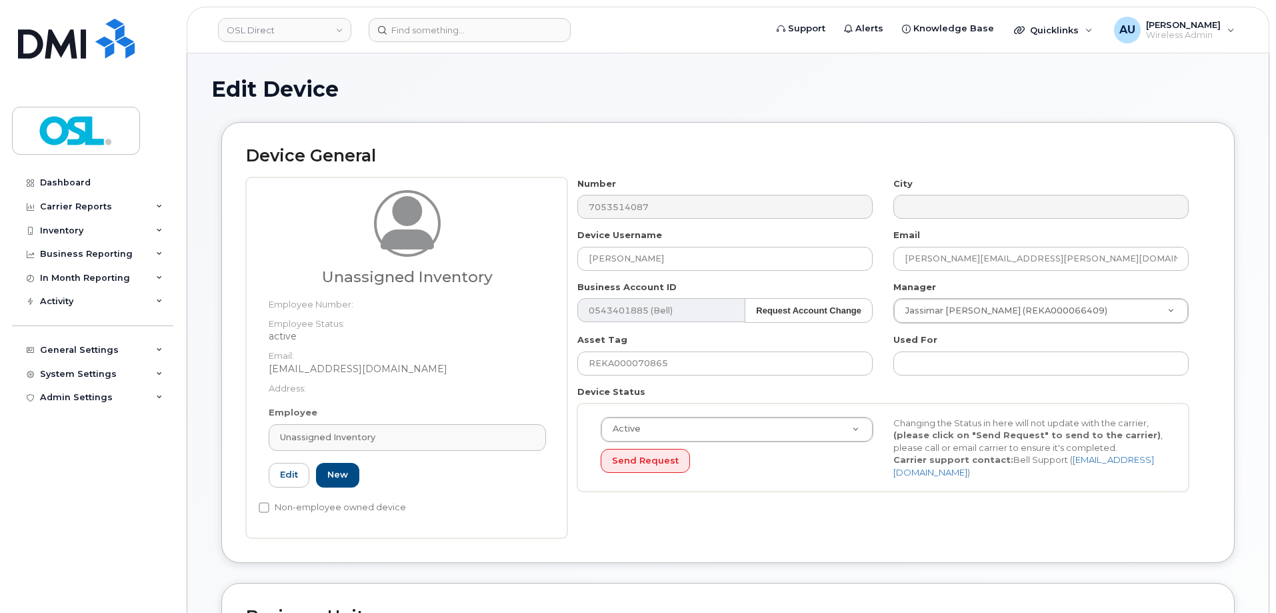
type input "UI"
type input "Unassigned Inventory"
type input "[EMAIL_ADDRESS][DOMAIN_NAME]"
type input "4724252"
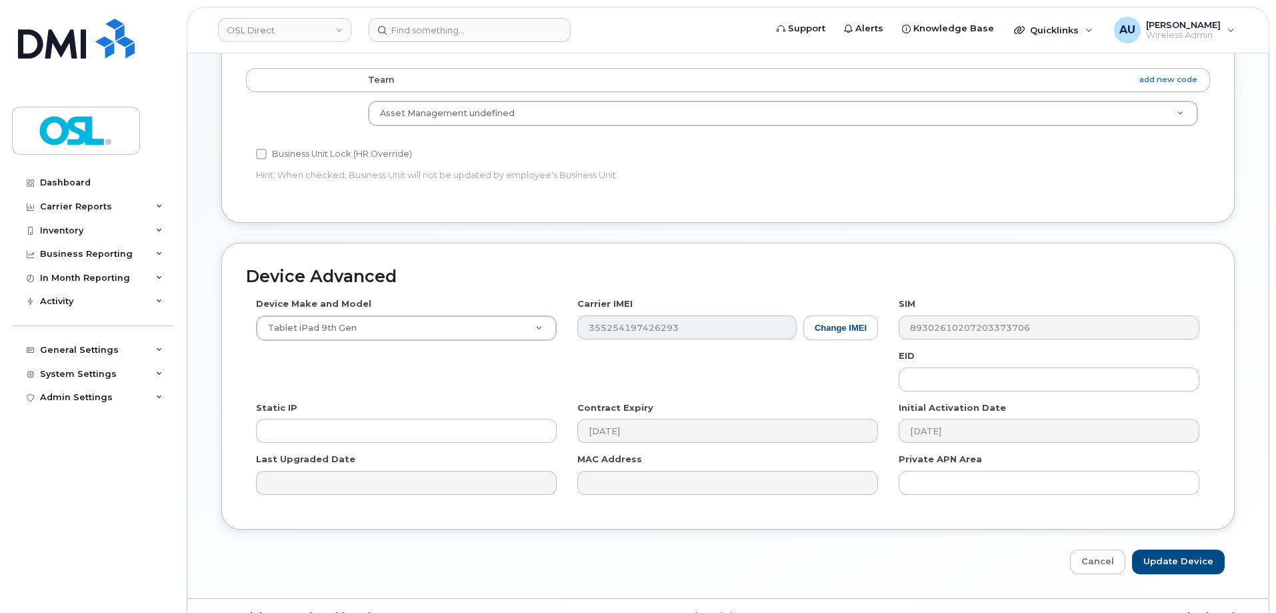
scroll to position [597, 0]
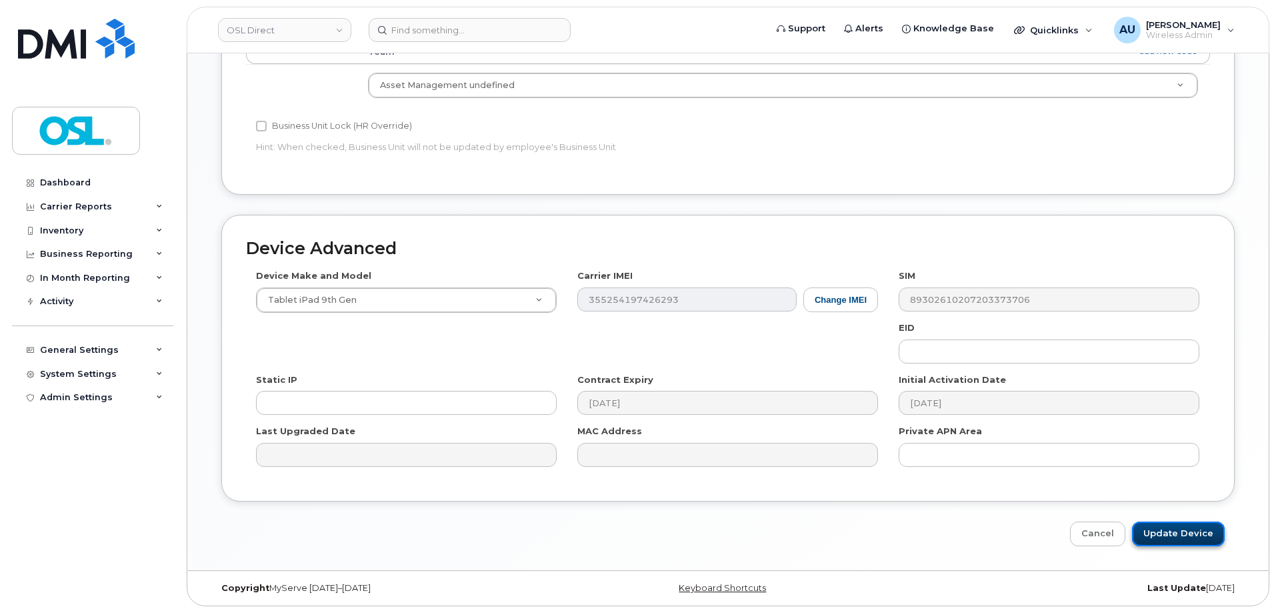
click at [1178, 542] on input "Update Device" at bounding box center [1178, 533] width 93 height 25
type input "Saving..."
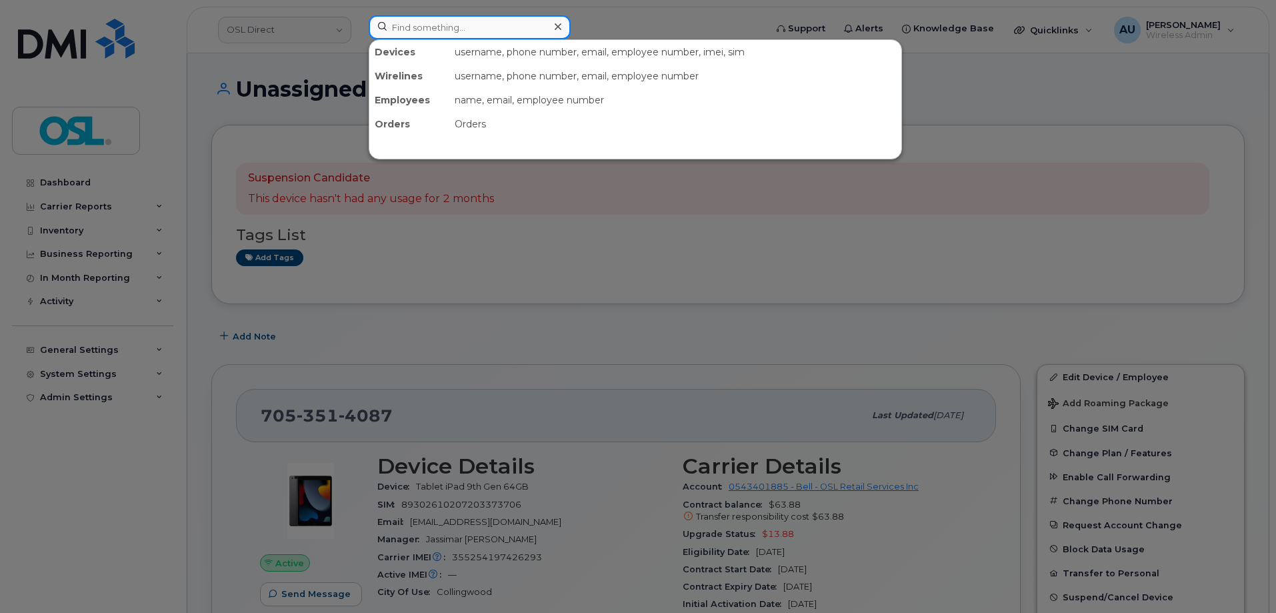
click at [411, 27] on input at bounding box center [470, 27] width 202 height 24
paste input "4165298955"
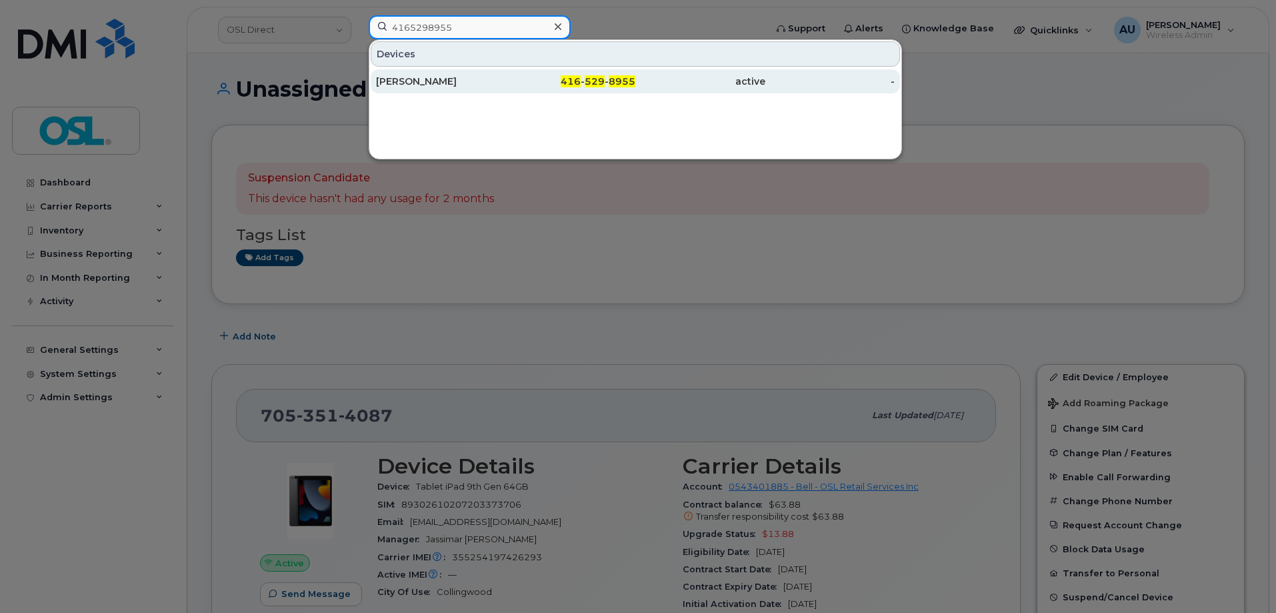
type input "4165298955"
click at [453, 92] on div "[PERSON_NAME]" at bounding box center [441, 81] width 130 height 24
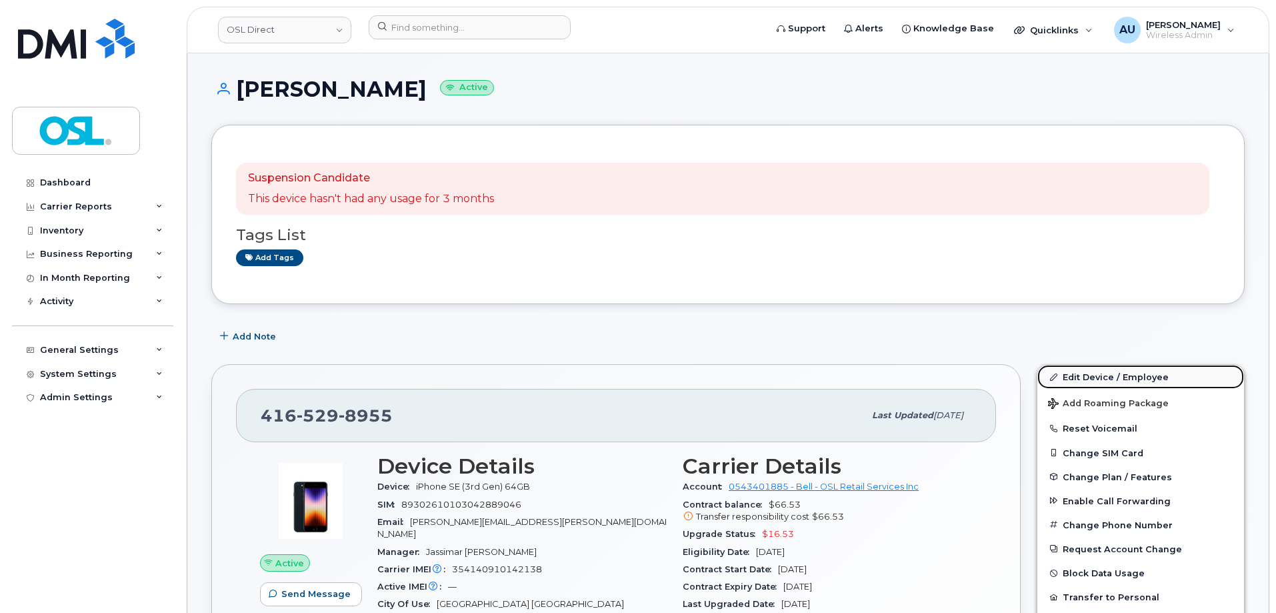
click at [1134, 375] on link "Edit Device / Employee" at bounding box center [1141, 377] width 207 height 24
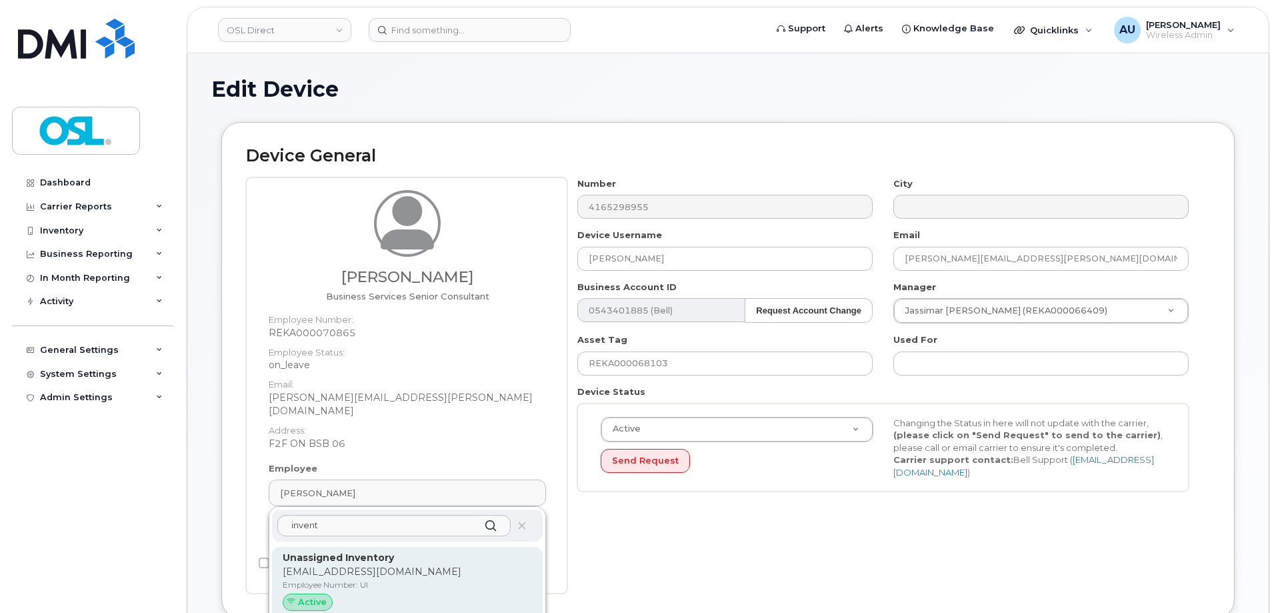
type input "invent"
click at [359, 551] on strong "Unassigned Inventory" at bounding box center [338, 557] width 111 height 12
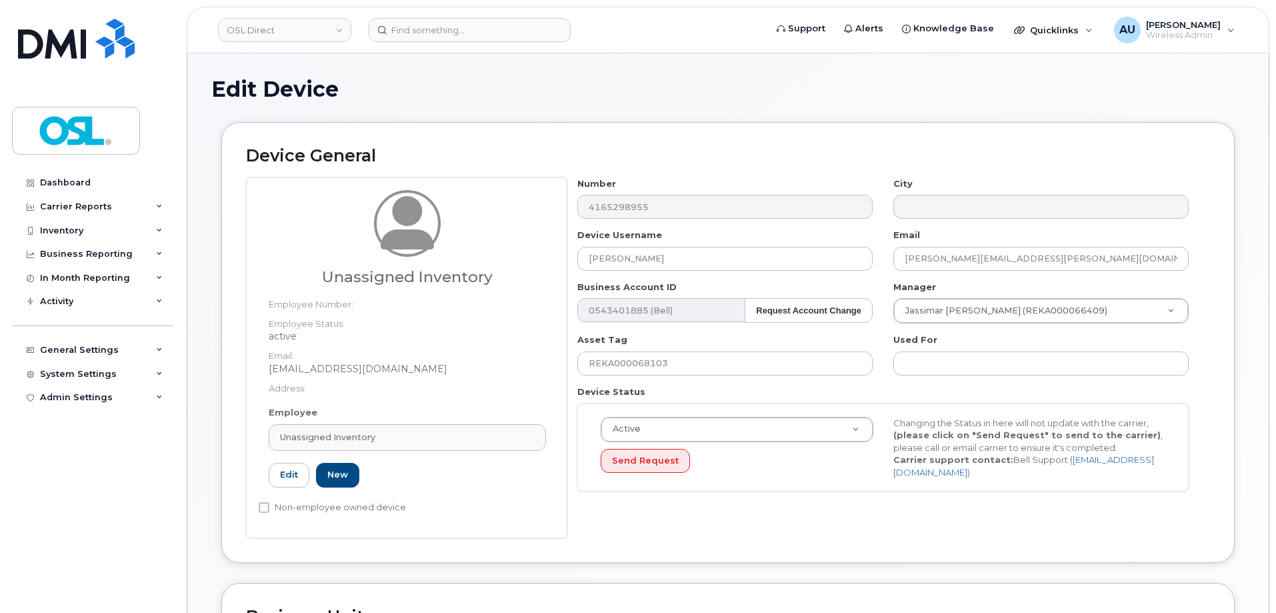
type input "UI"
type input "Unassigned Inventory"
type input "[EMAIL_ADDRESS][DOMAIN_NAME]"
type input "4724252"
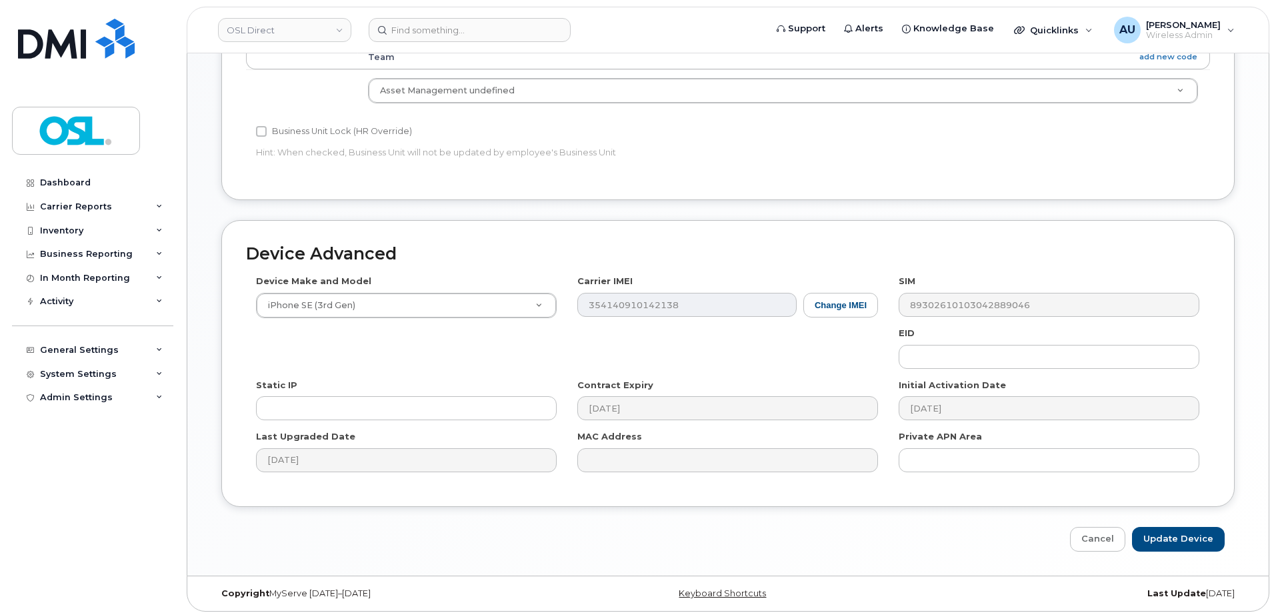
scroll to position [597, 0]
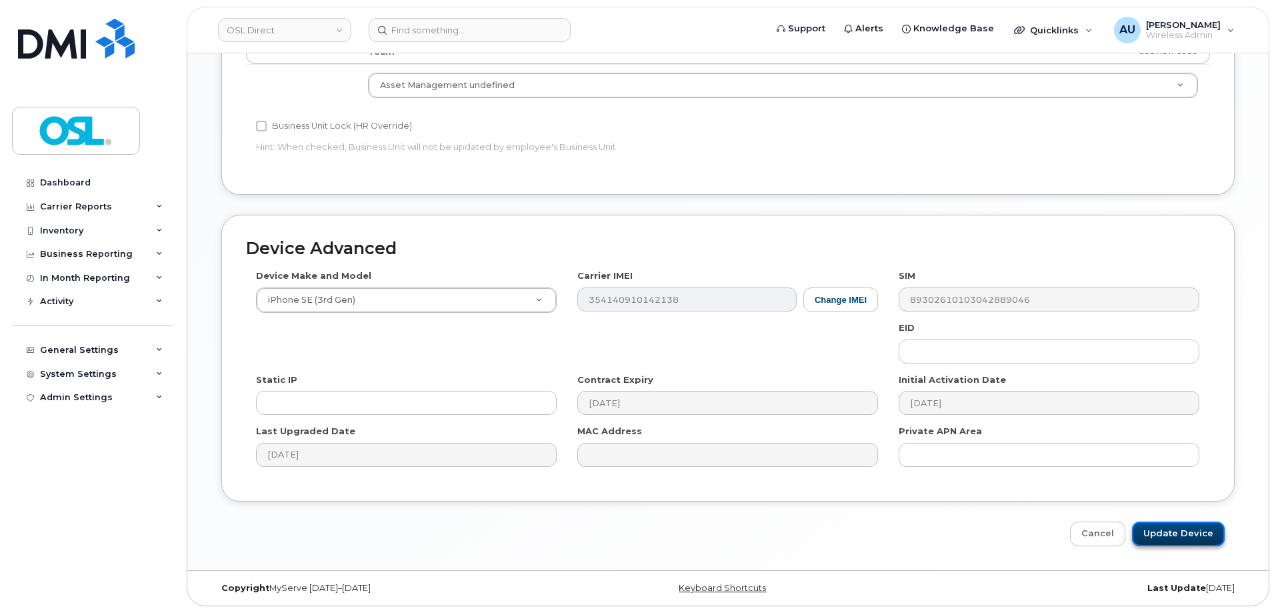
click at [1174, 533] on input "Update Device" at bounding box center [1178, 533] width 93 height 25
type input "Saving..."
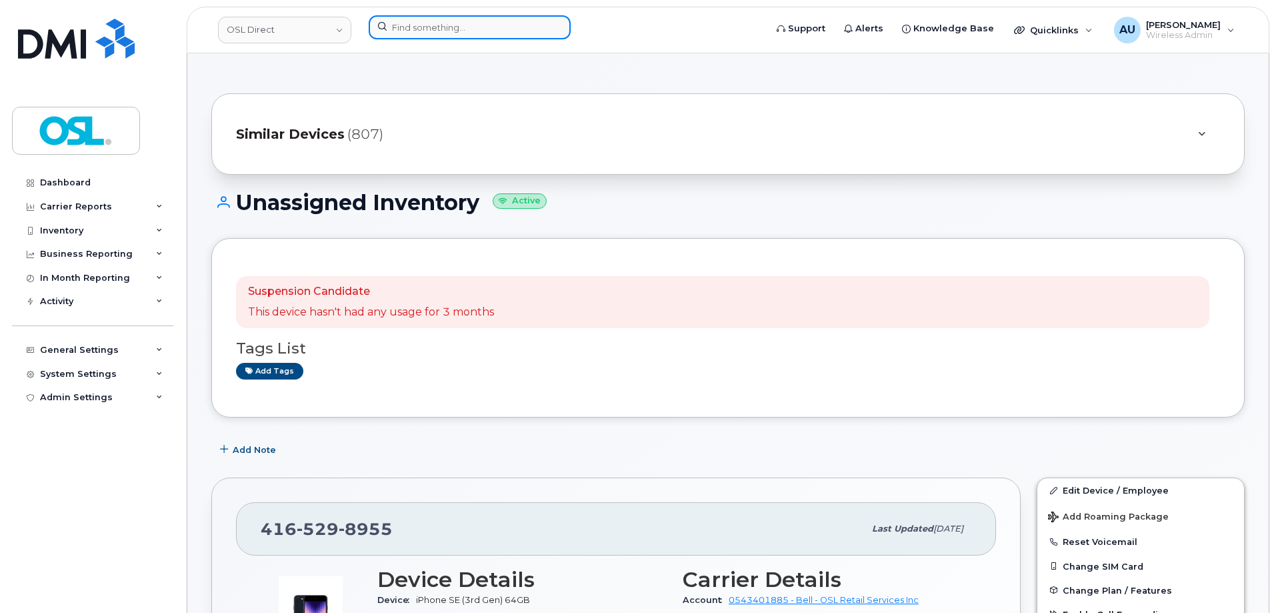
click at [462, 27] on input at bounding box center [470, 27] width 202 height 24
paste input "5147130846"
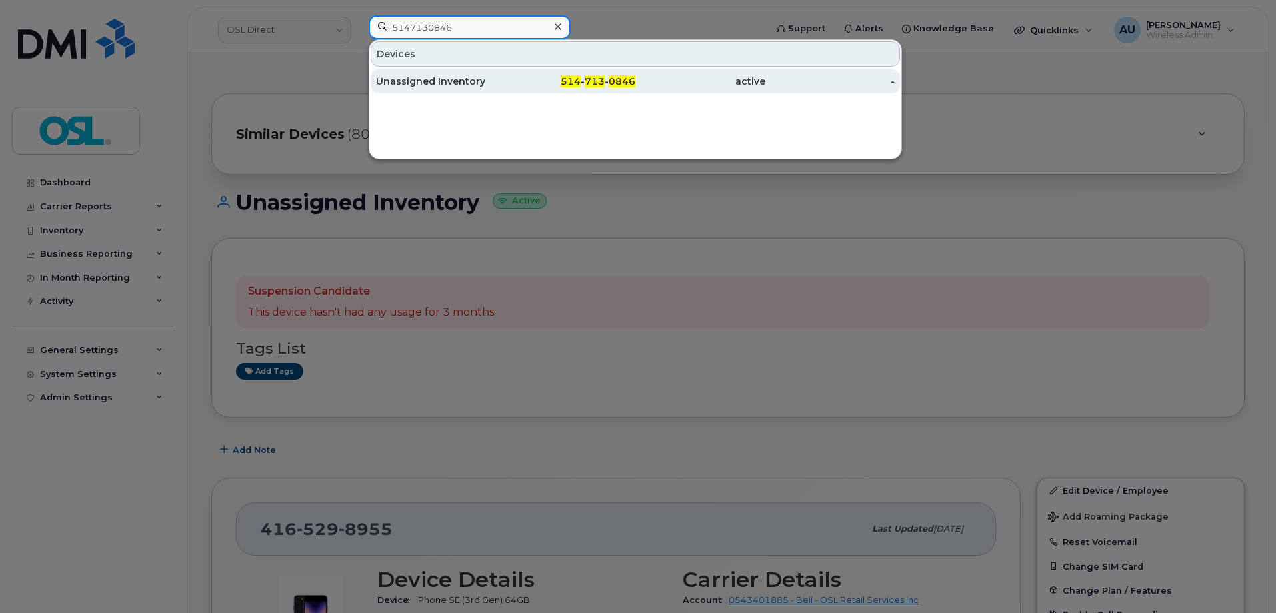
type input "5147130846"
click at [473, 76] on div "Unassigned Inventory" at bounding box center [441, 81] width 130 height 13
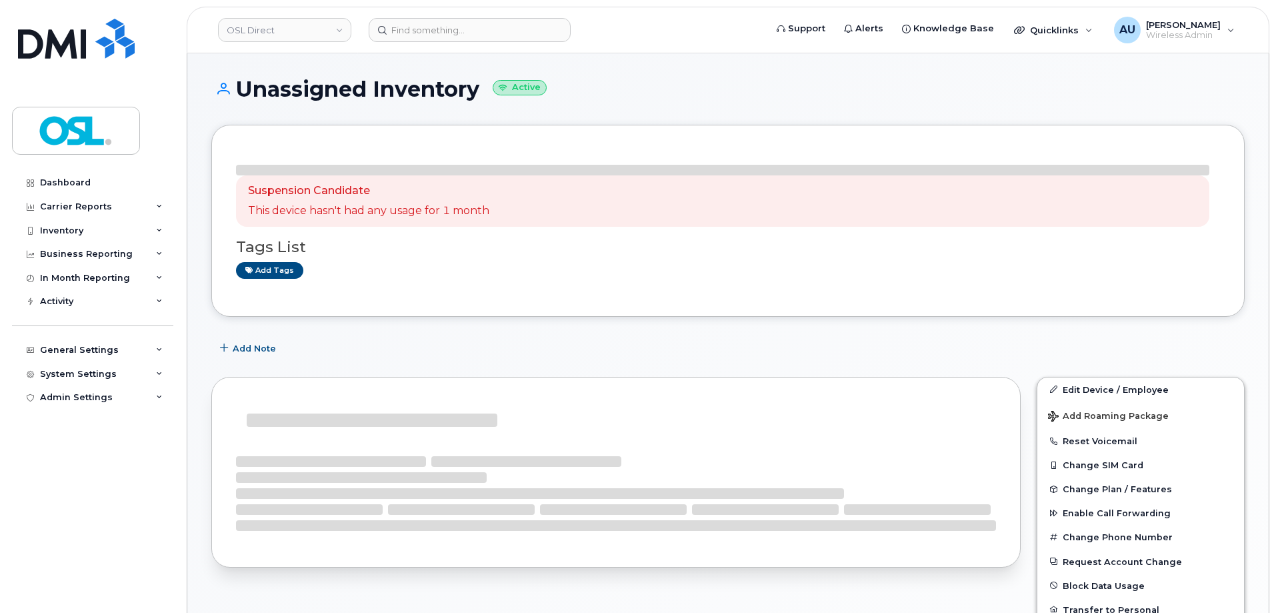
click at [1086, 338] on div "Add Note" at bounding box center [728, 349] width 1034 height 24
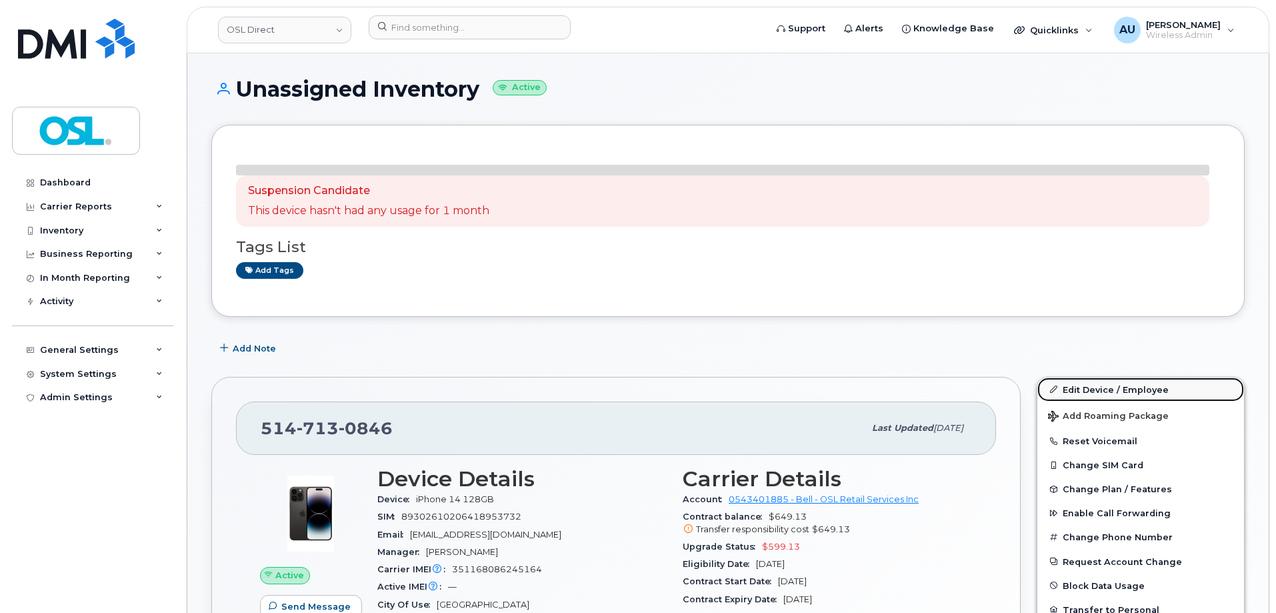
click at [1098, 390] on link "Edit Device / Employee" at bounding box center [1141, 389] width 207 height 24
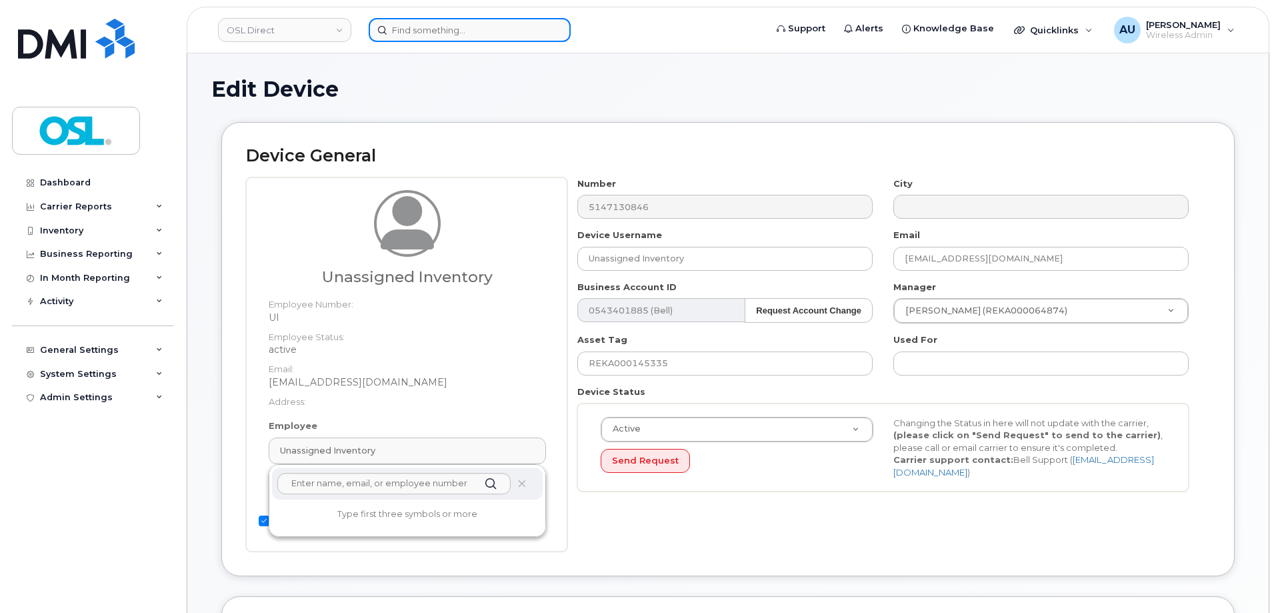
click at [482, 29] on input at bounding box center [470, 30] width 202 height 24
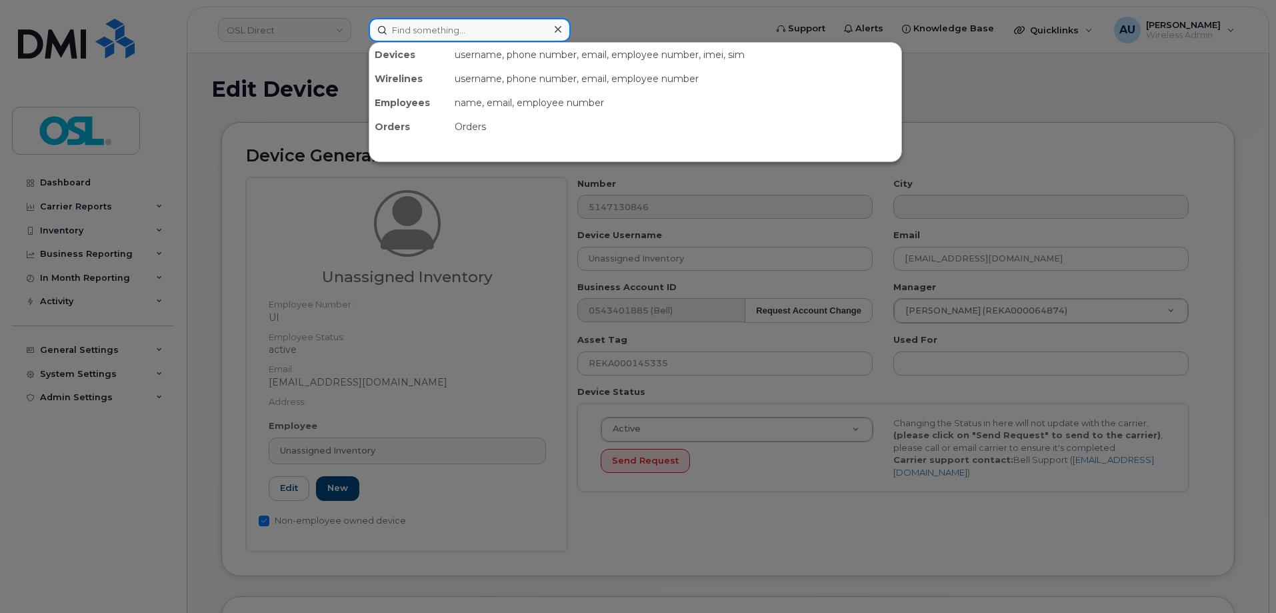
paste input "4164344388"
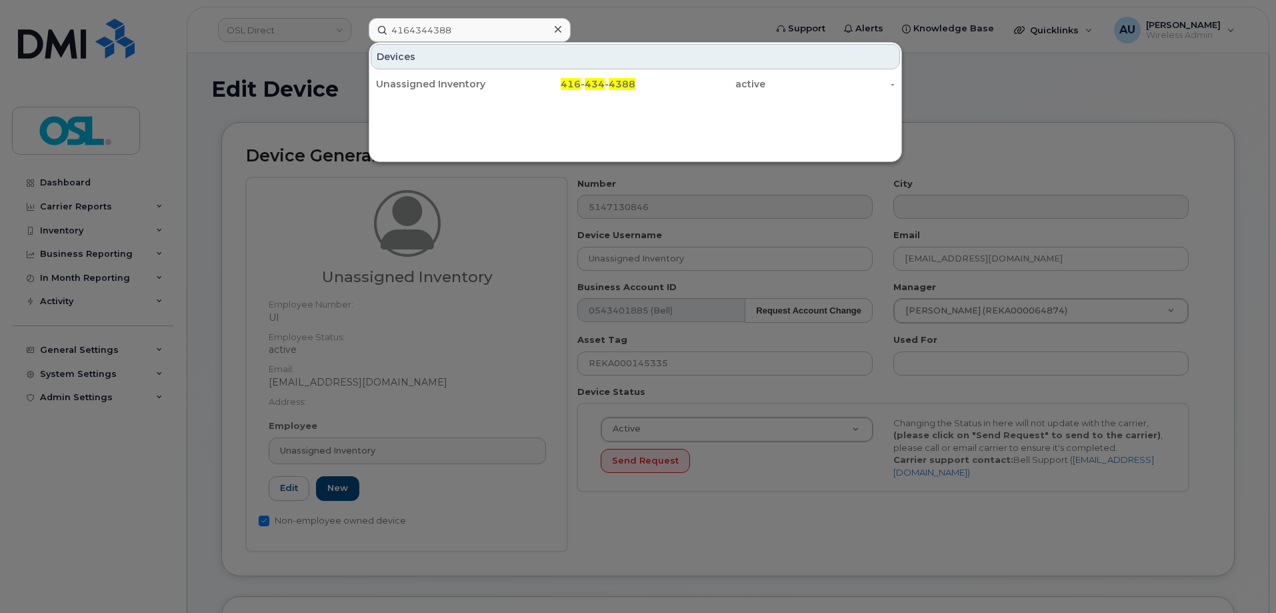
click at [1074, 96] on div at bounding box center [638, 306] width 1276 height 613
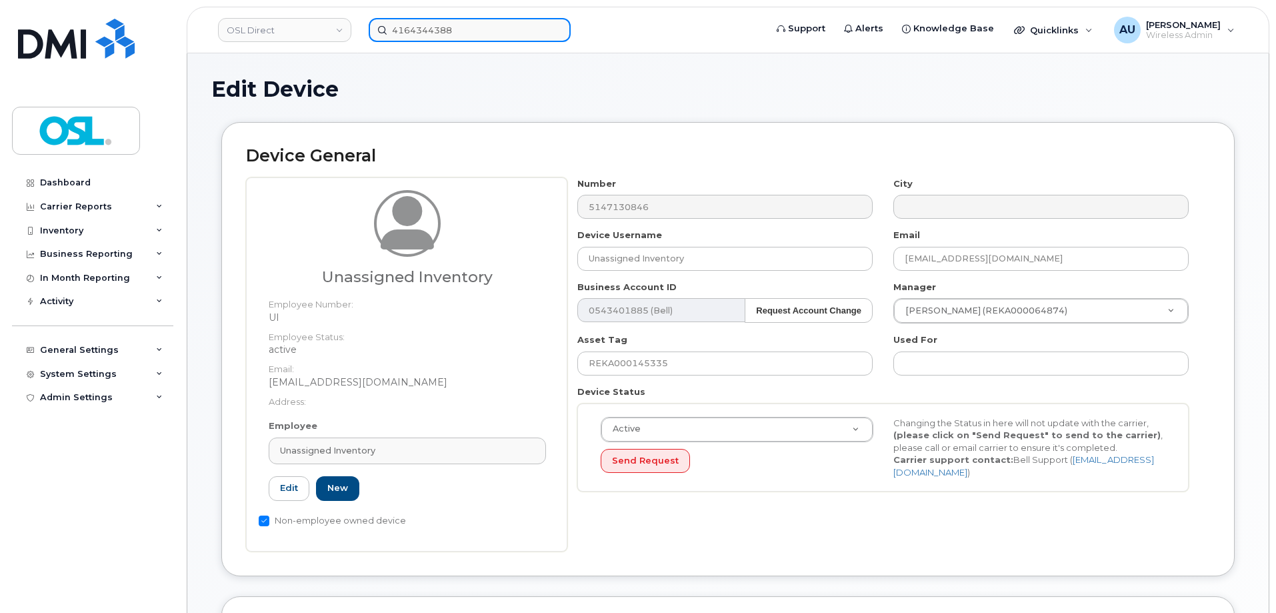
click at [479, 36] on input "4164344388" at bounding box center [470, 30] width 202 height 24
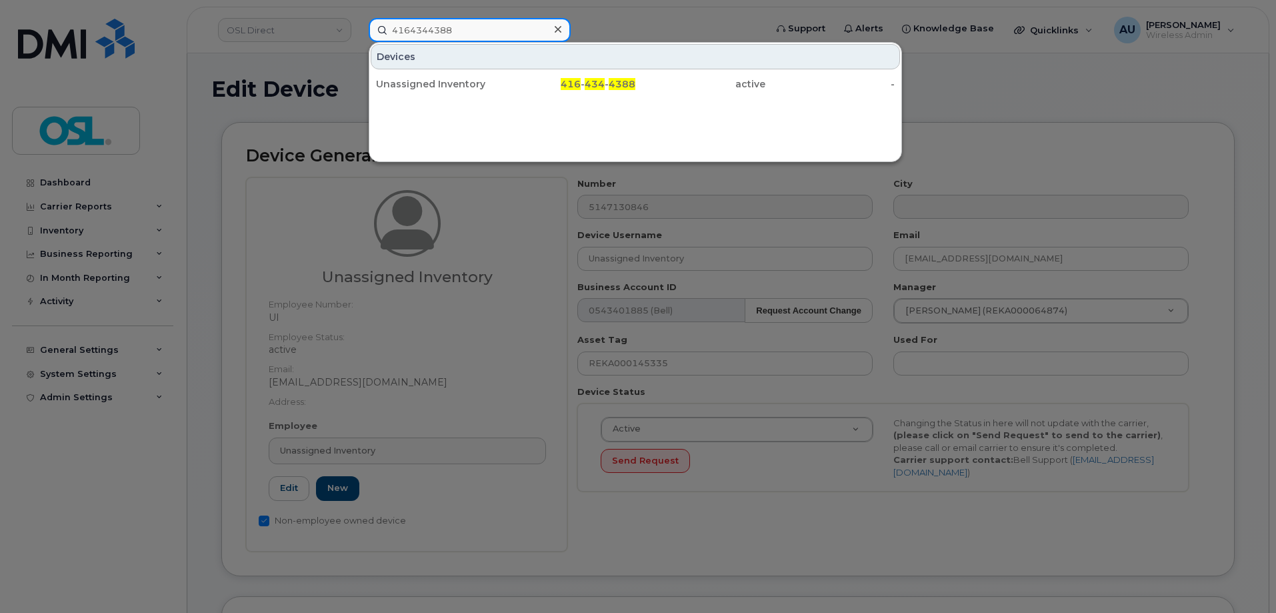
click at [479, 36] on input "4164344388" at bounding box center [470, 30] width 202 height 24
paste input "89337521"
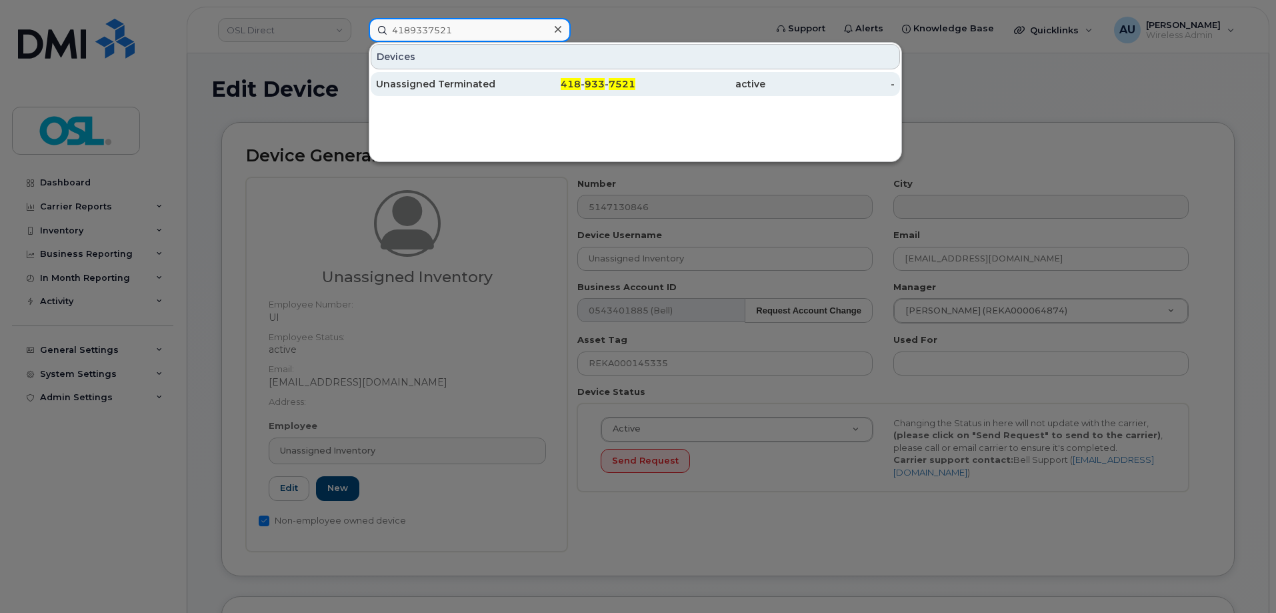
type input "4189337521"
click at [491, 87] on div "Unassigned Terminated" at bounding box center [441, 83] width 130 height 13
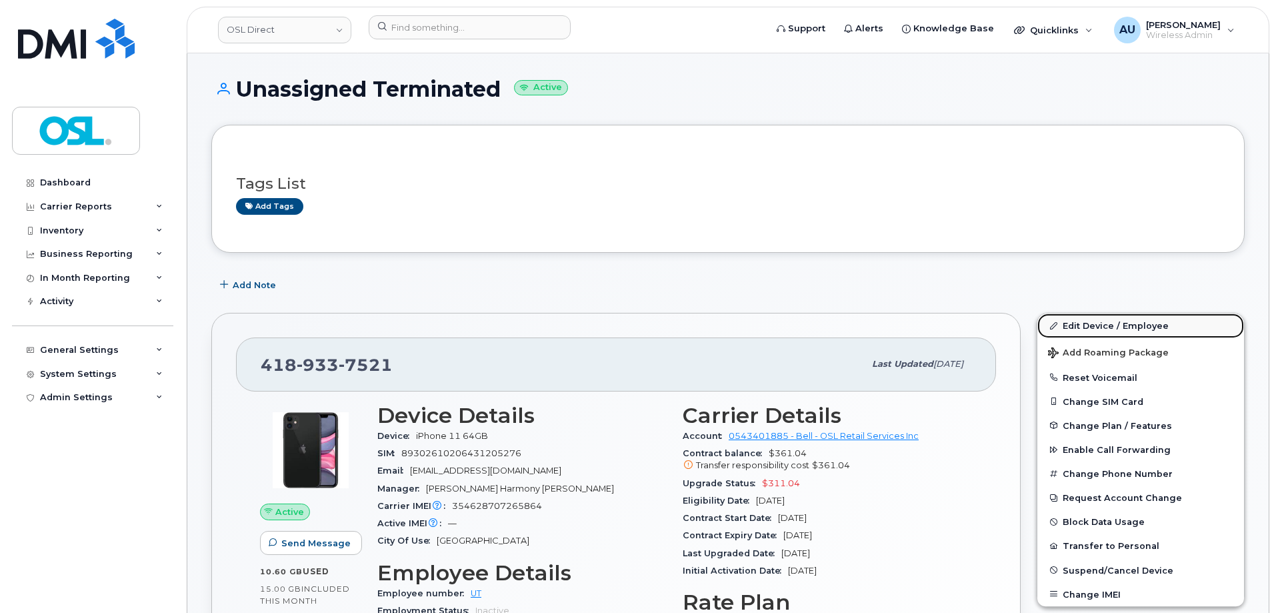
click at [1117, 323] on link "Edit Device / Employee" at bounding box center [1141, 325] width 207 height 24
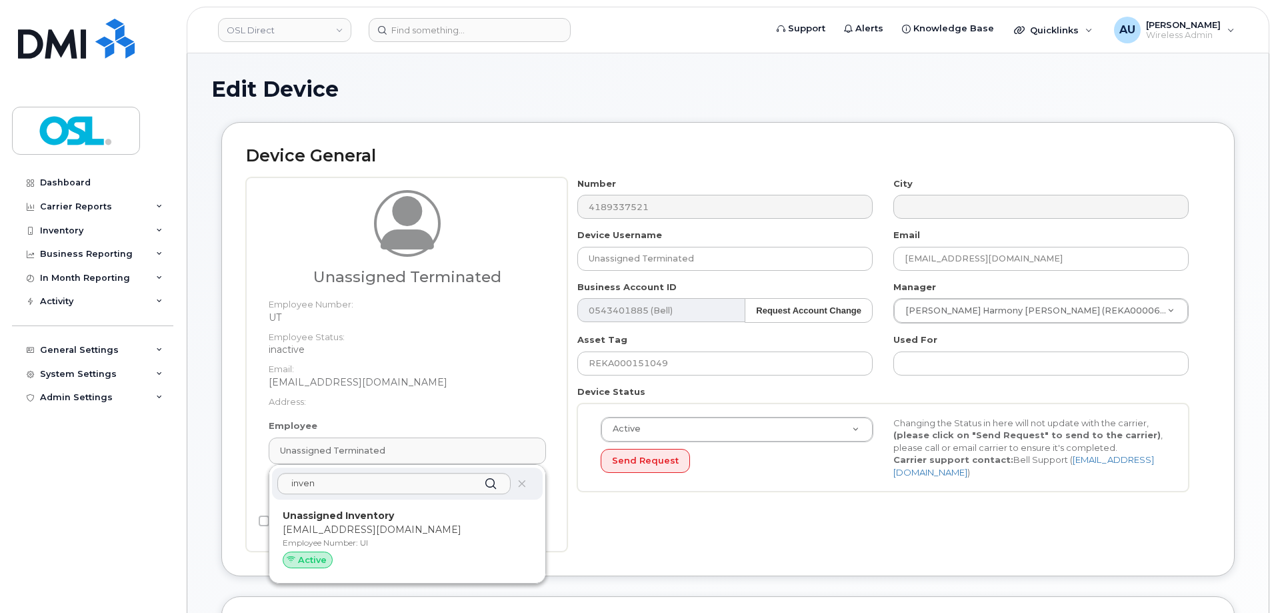
type input "inven"
click at [372, 541] on p "Employee Number: UI" at bounding box center [407, 543] width 249 height 12
type input "UI"
type input "Unassigned Inventory"
type input "[EMAIL_ADDRESS][DOMAIN_NAME]"
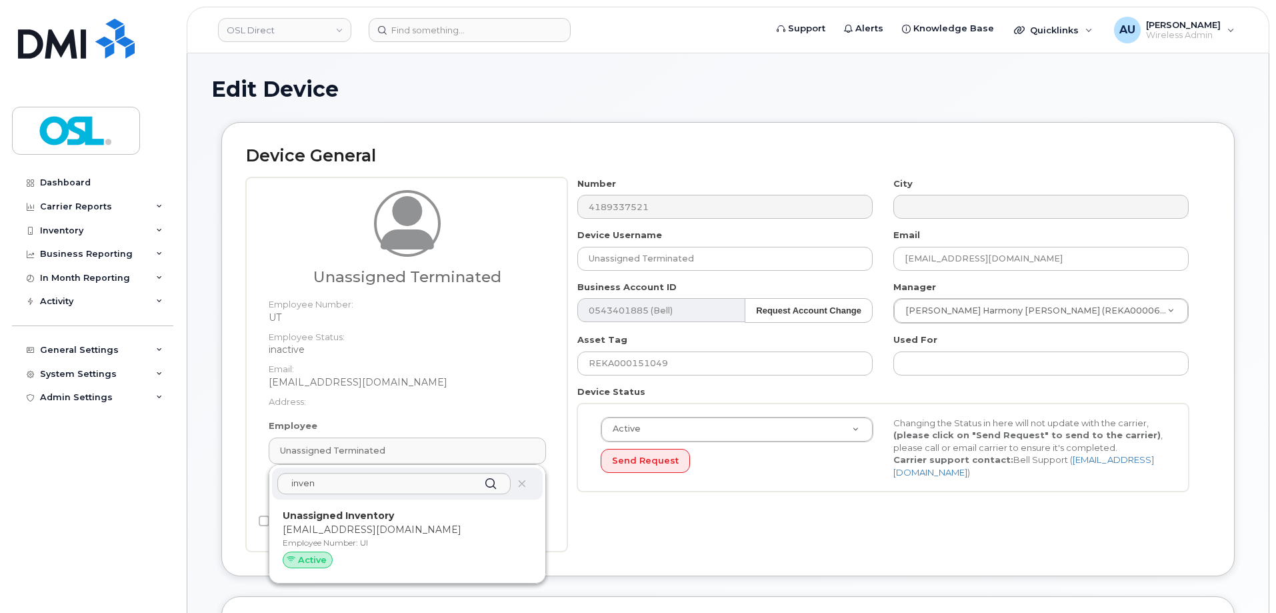
type input "4724252"
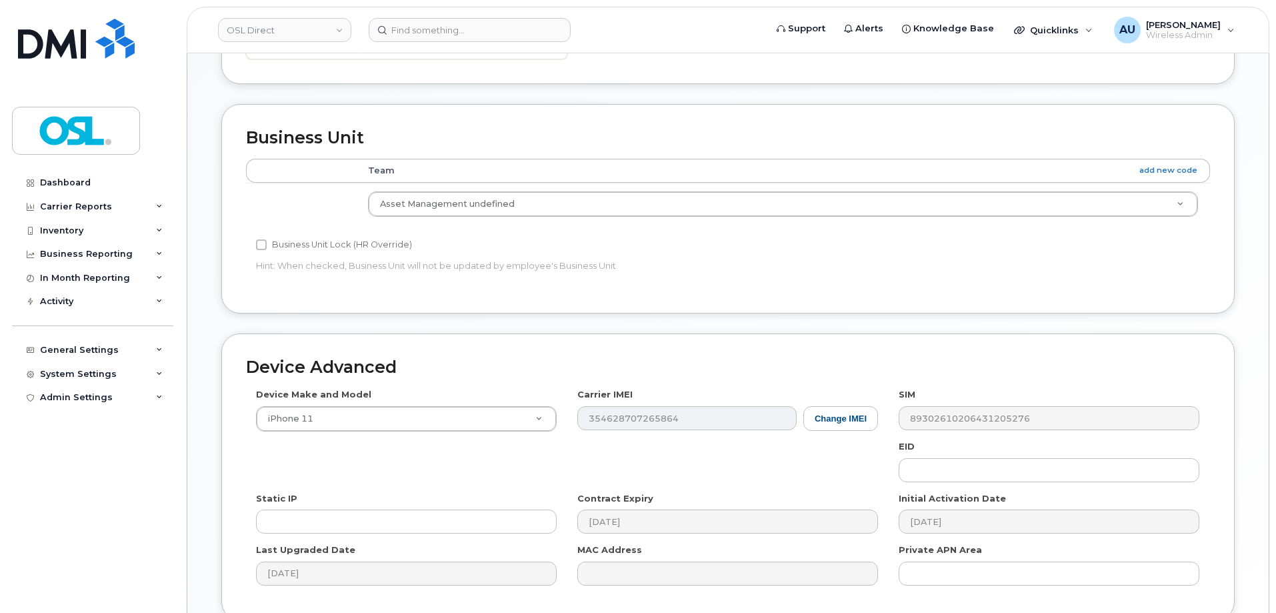
scroll to position [597, 0]
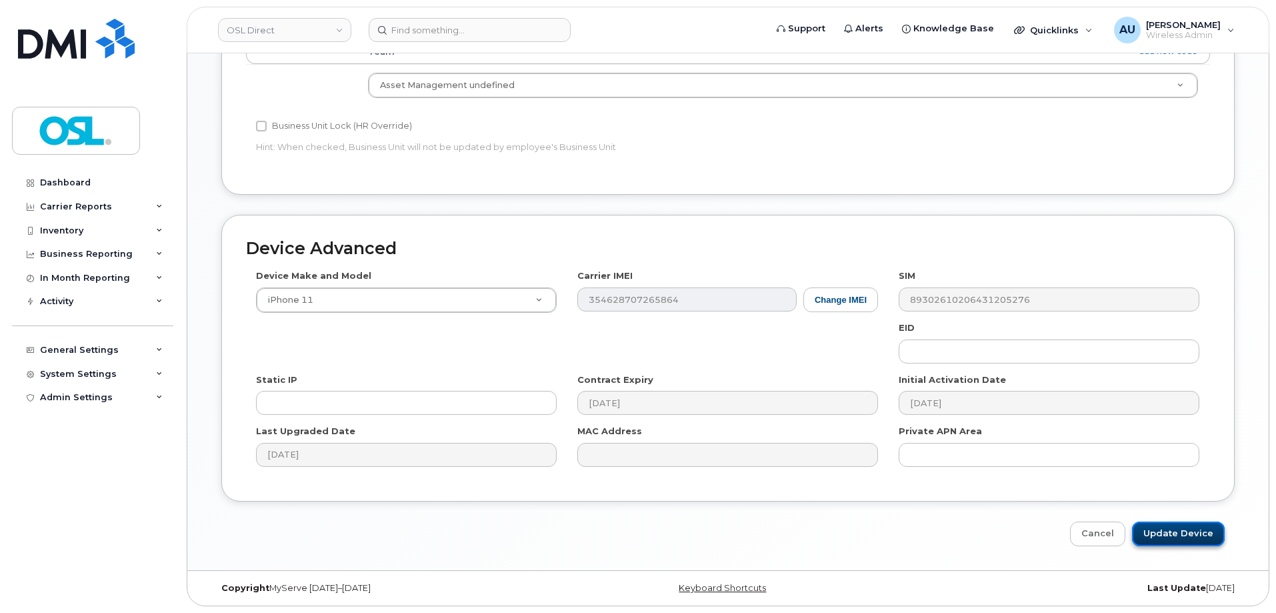
click at [1176, 533] on input "Update Device" at bounding box center [1178, 533] width 93 height 25
type input "Saving..."
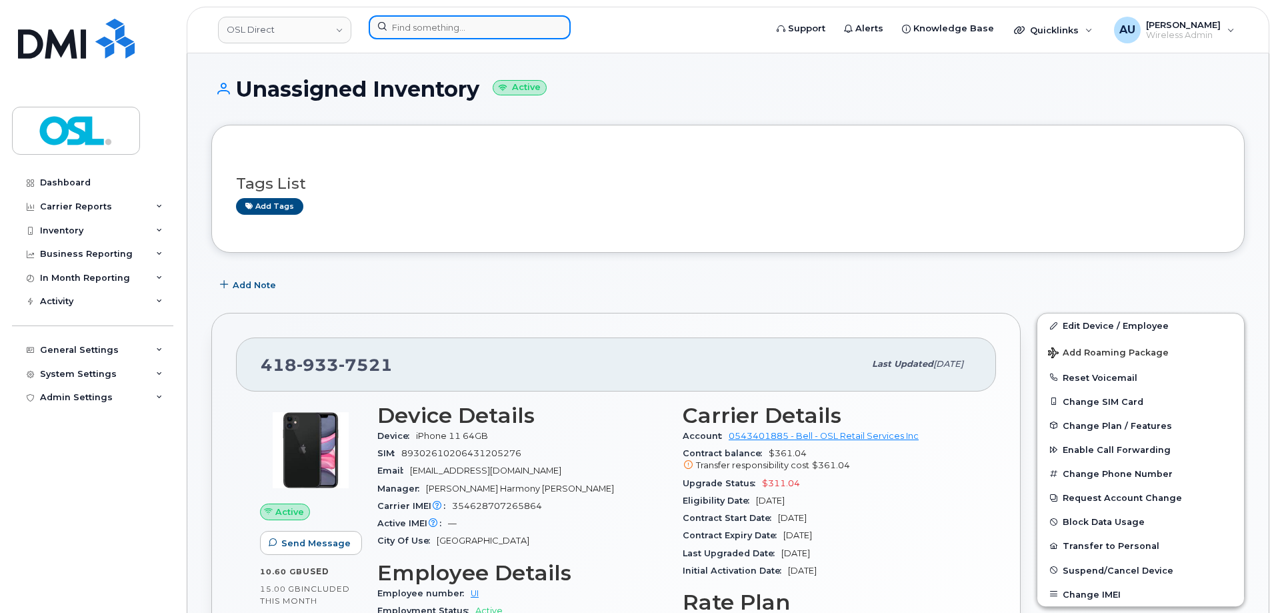
click at [446, 27] on input at bounding box center [470, 27] width 202 height 24
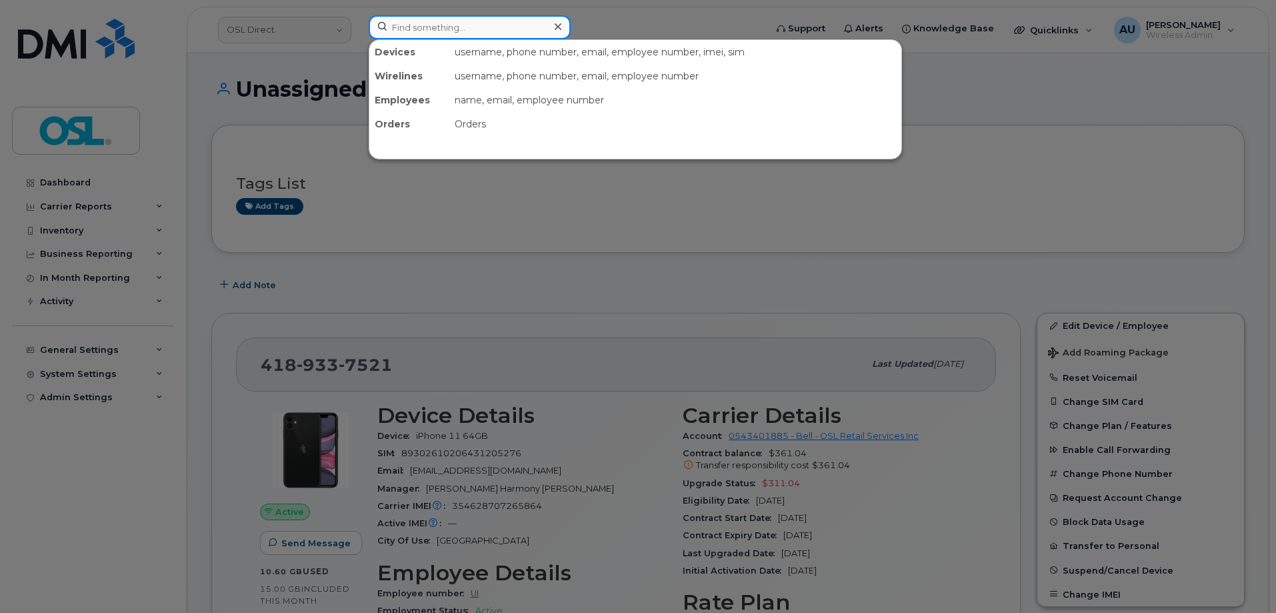
click at [479, 26] on input at bounding box center [470, 27] width 202 height 24
paste input "4168095906"
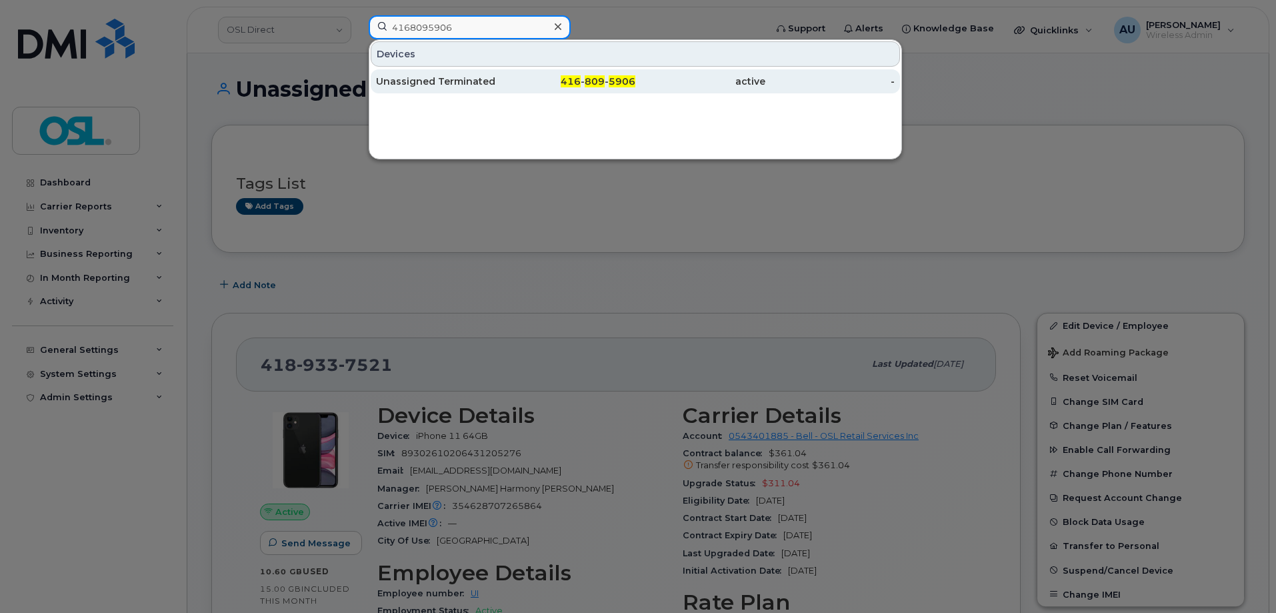
type input "4168095906"
click at [500, 73] on div "Unassigned Terminated" at bounding box center [441, 81] width 130 height 24
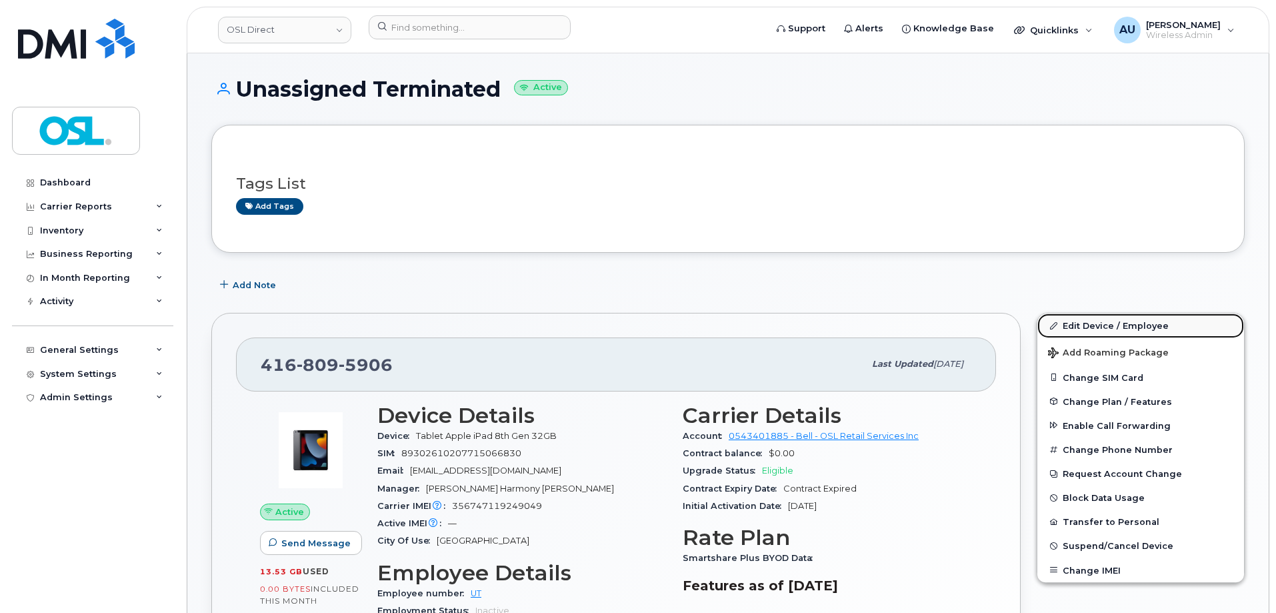
click at [1069, 330] on link "Edit Device / Employee" at bounding box center [1141, 325] width 207 height 24
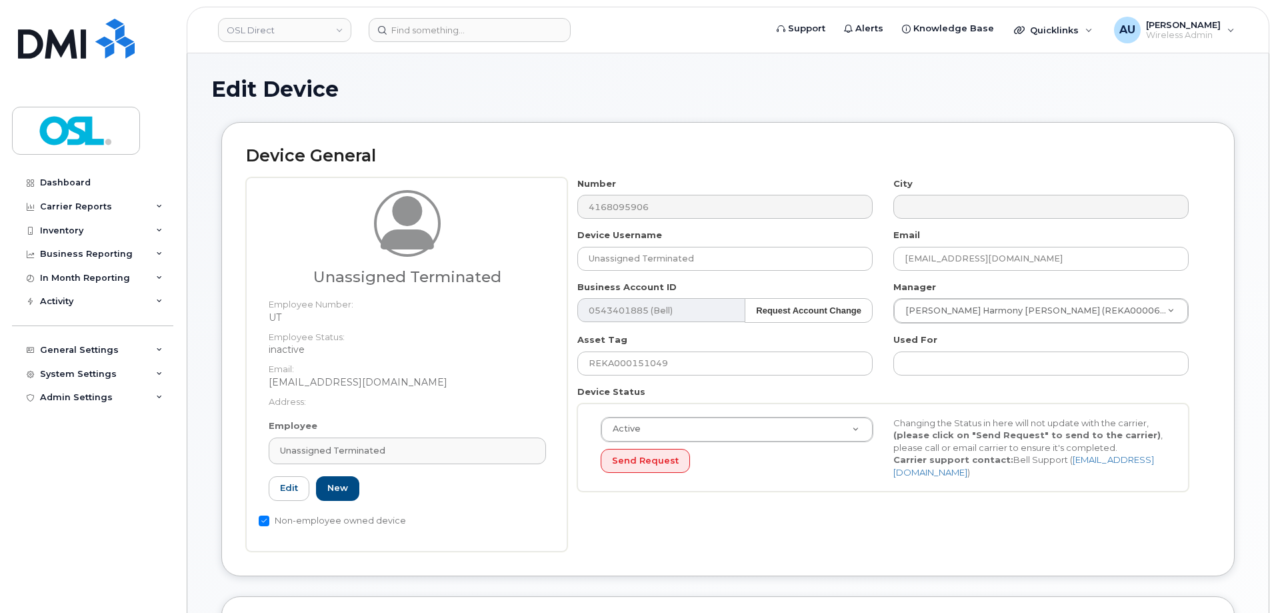
scroll to position [133, 0]
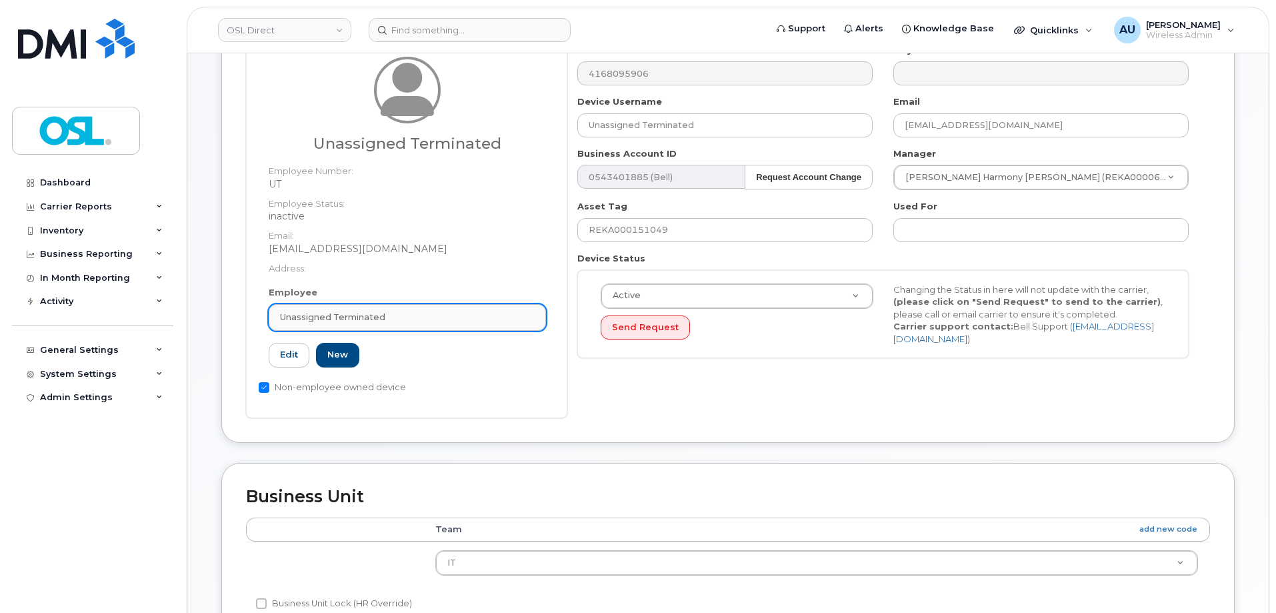
click at [329, 316] on span "Unassigned Terminated" at bounding box center [332, 317] width 105 height 13
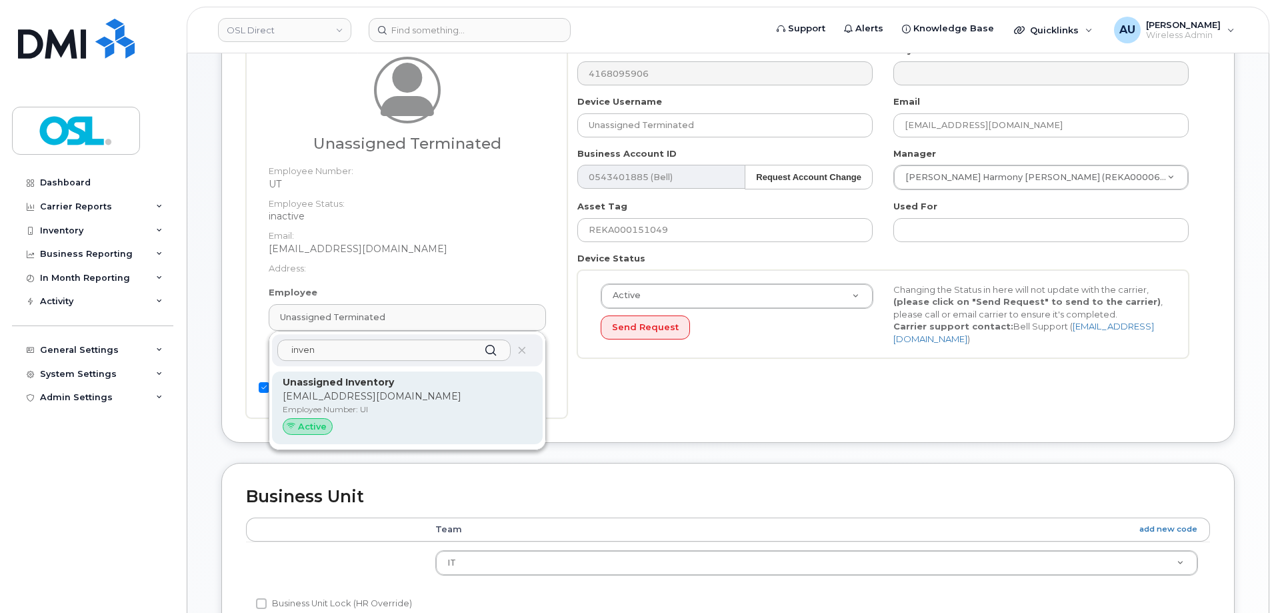
type input "inven"
click at [365, 385] on strong "Unassigned Inventory" at bounding box center [338, 382] width 111 height 12
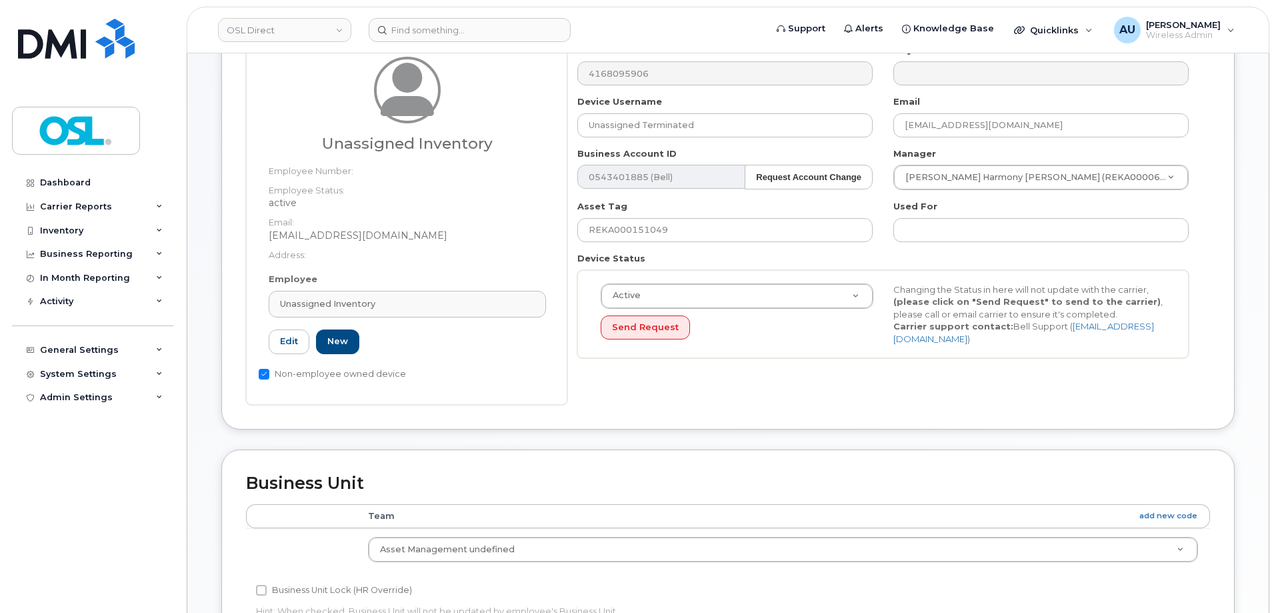
type input "UI"
type input "Unassigned Inventory"
type input "[EMAIL_ADDRESS][DOMAIN_NAME]"
type input "4724252"
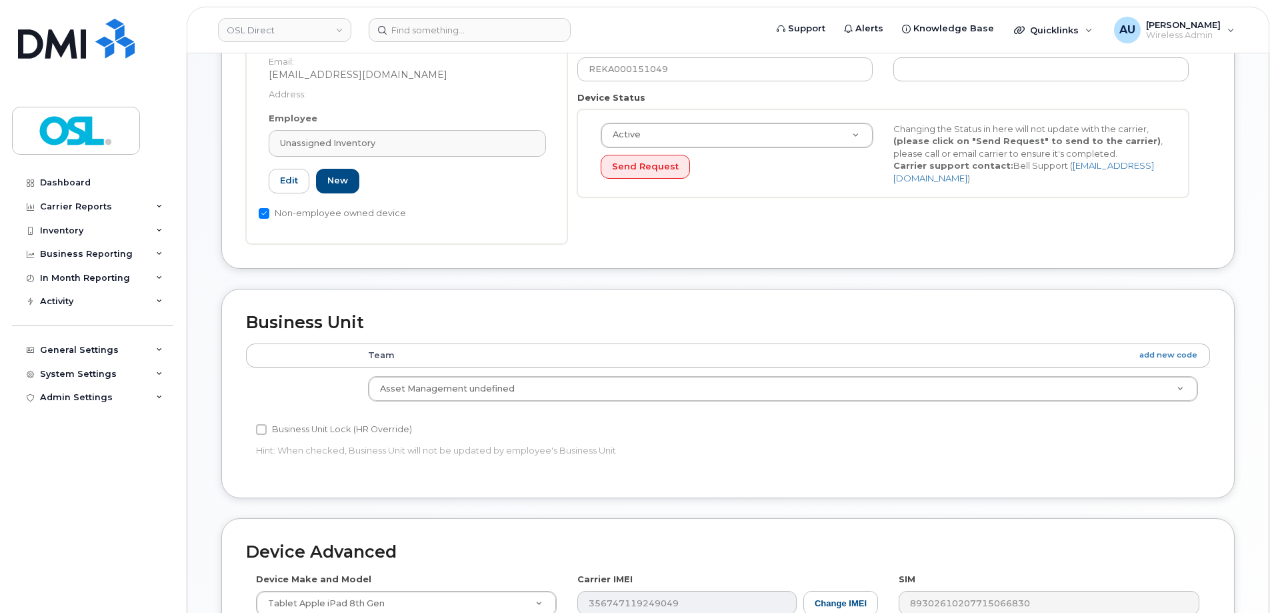
scroll to position [597, 0]
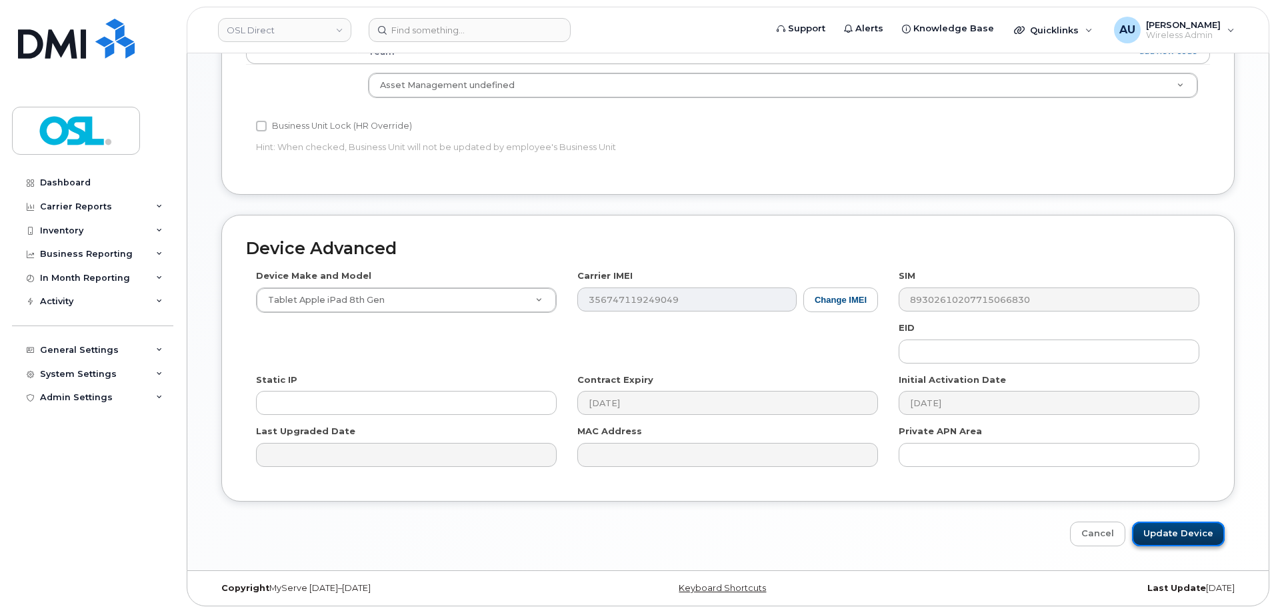
click at [1197, 538] on input "Update Device" at bounding box center [1178, 533] width 93 height 25
type input "Saving..."
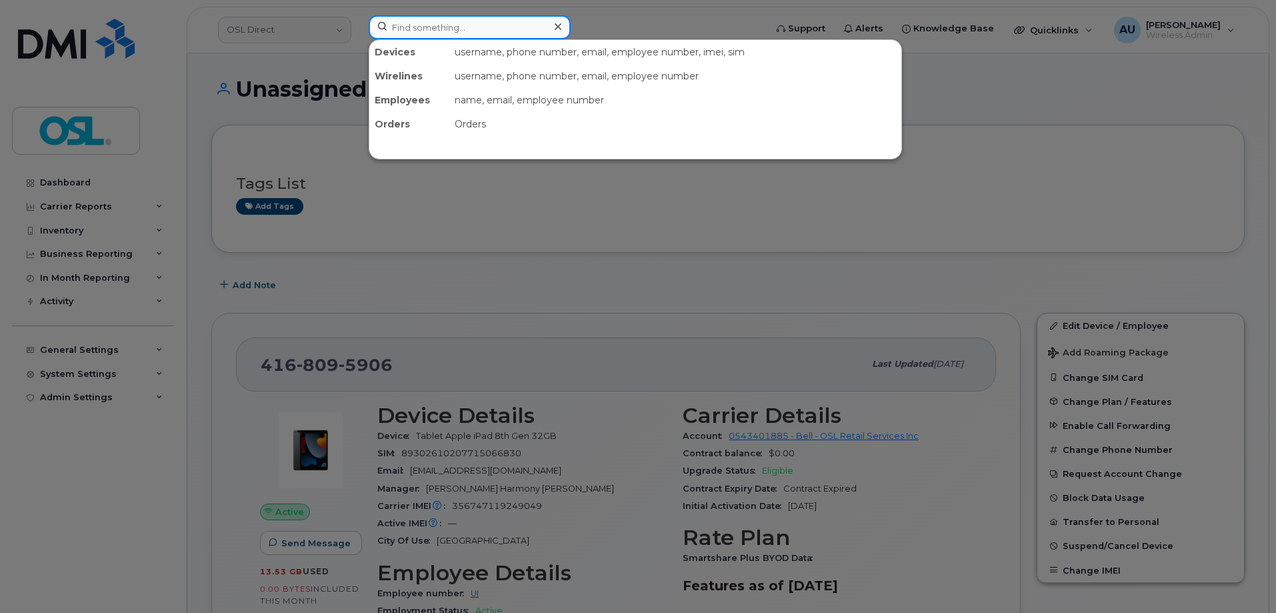
click at [439, 31] on input at bounding box center [470, 27] width 202 height 24
paste input "4164281250"
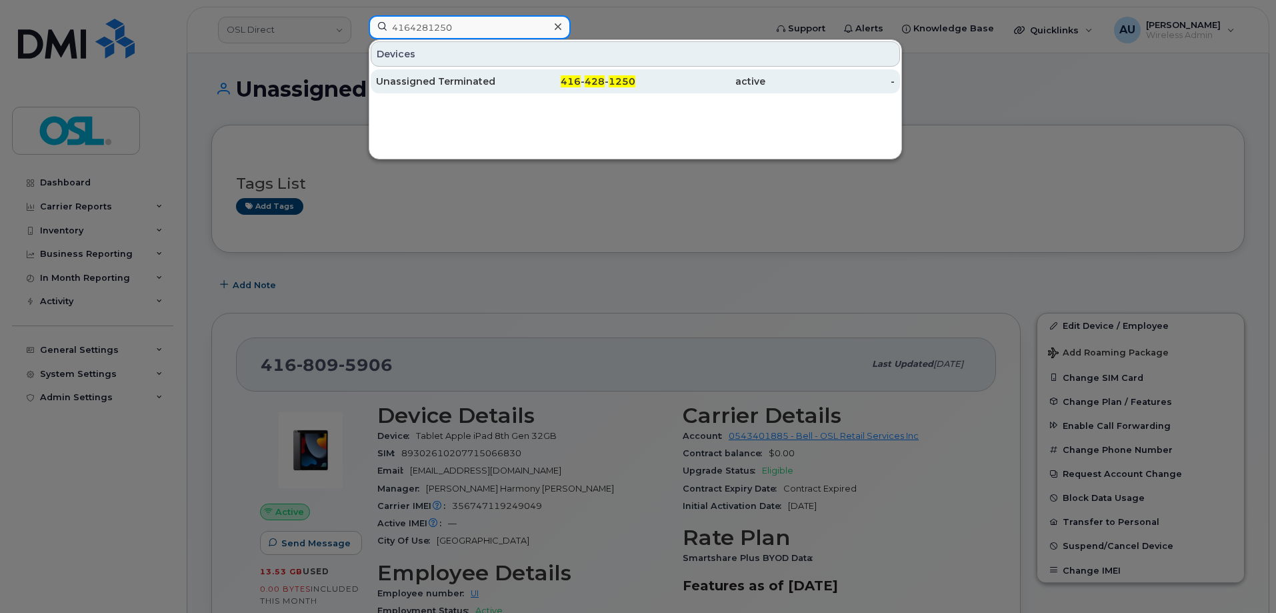
type input "4164281250"
click at [471, 86] on div "Unassigned Terminated" at bounding box center [441, 81] width 130 height 13
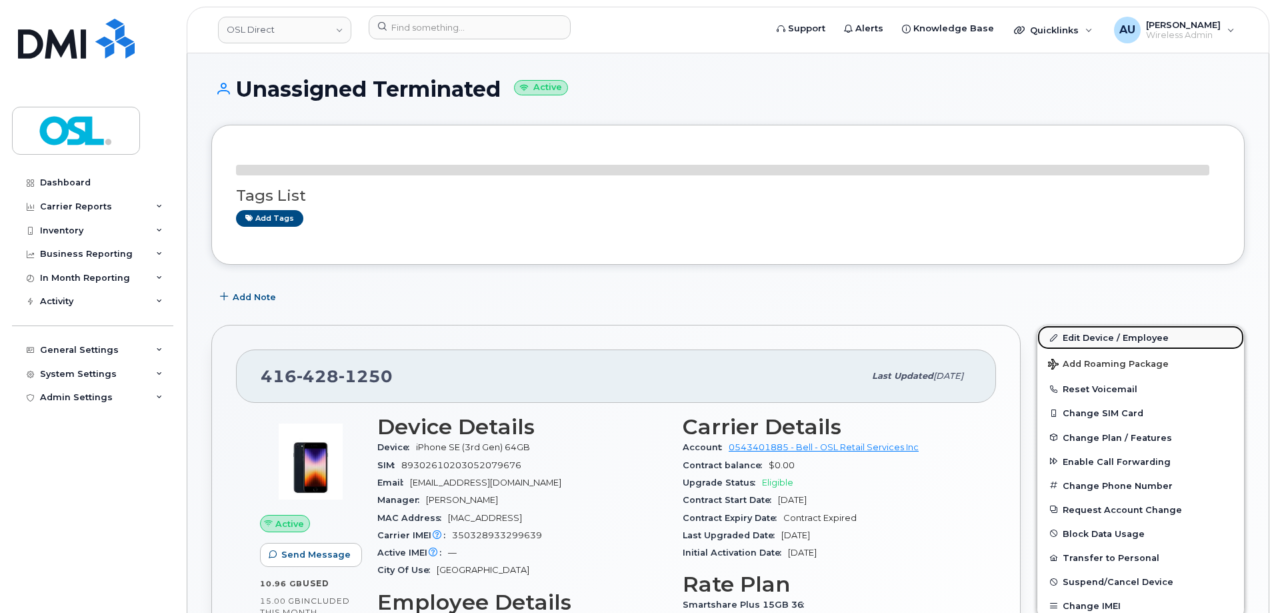
click at [1084, 338] on link "Edit Device / Employee" at bounding box center [1141, 337] width 207 height 24
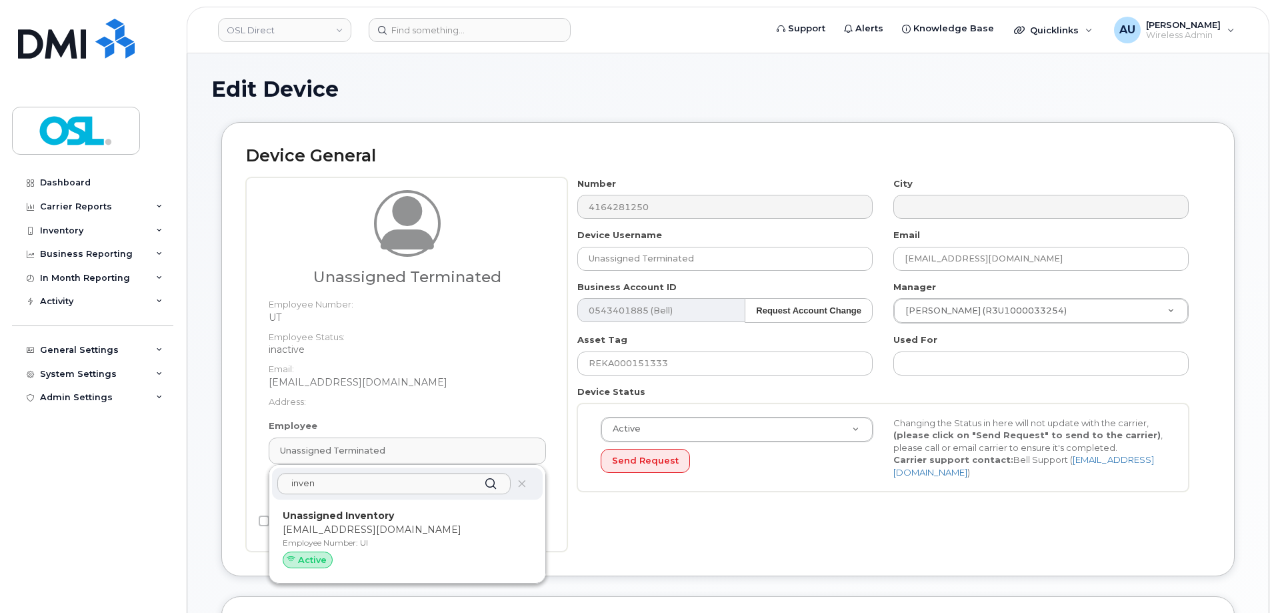
type input "inven"
click at [430, 539] on p "Employee Number: UI" at bounding box center [407, 543] width 249 height 12
type input "UI"
type input "Unassigned Inventory"
type input "[EMAIL_ADDRESS][DOMAIN_NAME]"
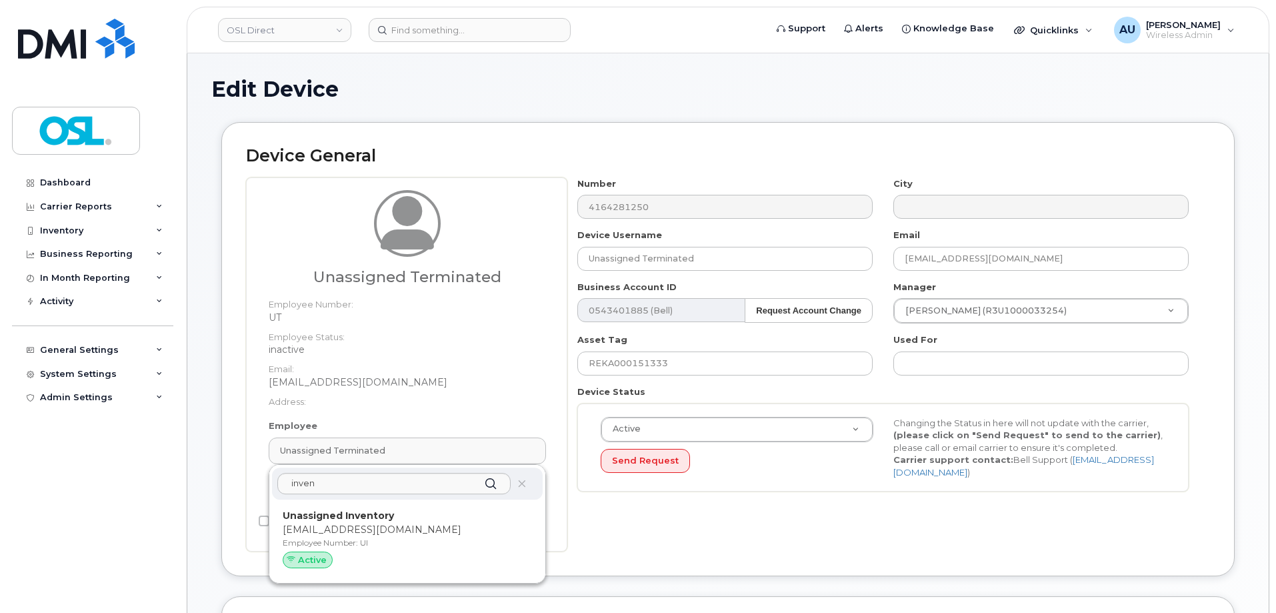
type input "4724252"
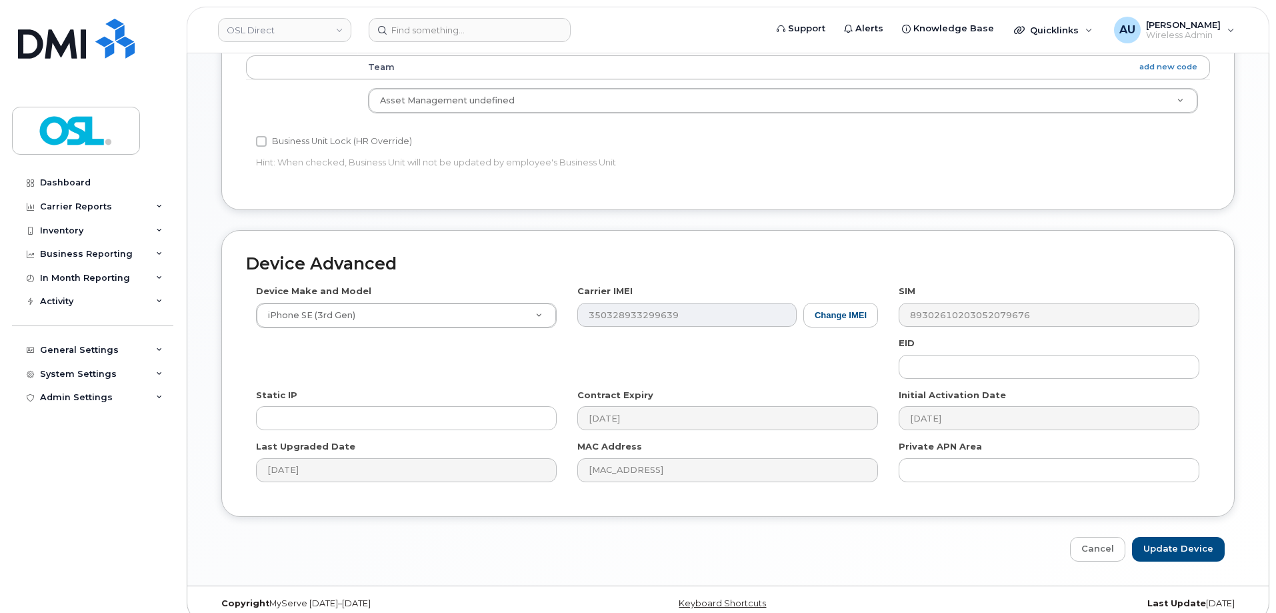
scroll to position [597, 0]
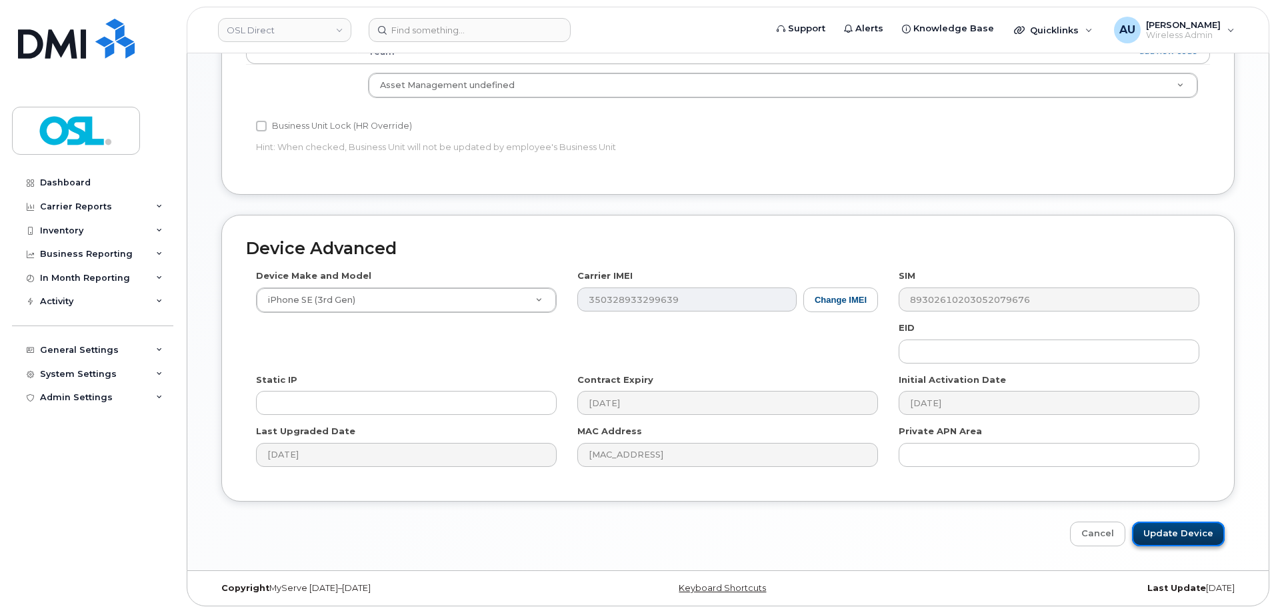
click at [1183, 538] on input "Update Device" at bounding box center [1178, 533] width 93 height 25
type input "Saving..."
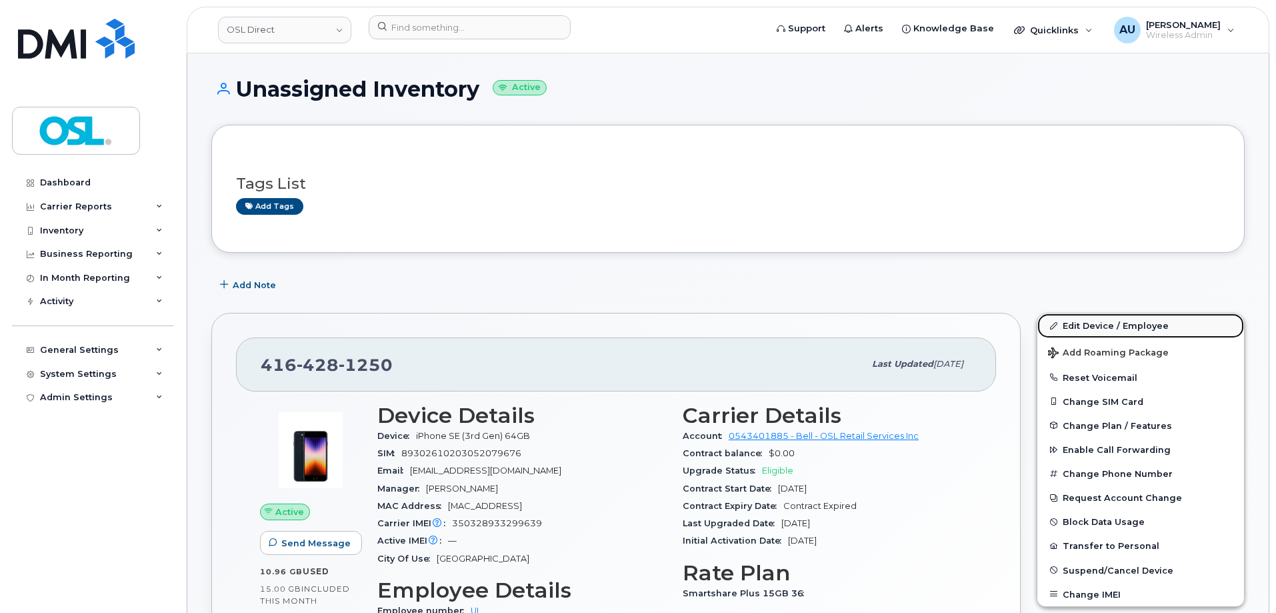
click at [1160, 335] on link "Edit Device / Employee" at bounding box center [1141, 325] width 207 height 24
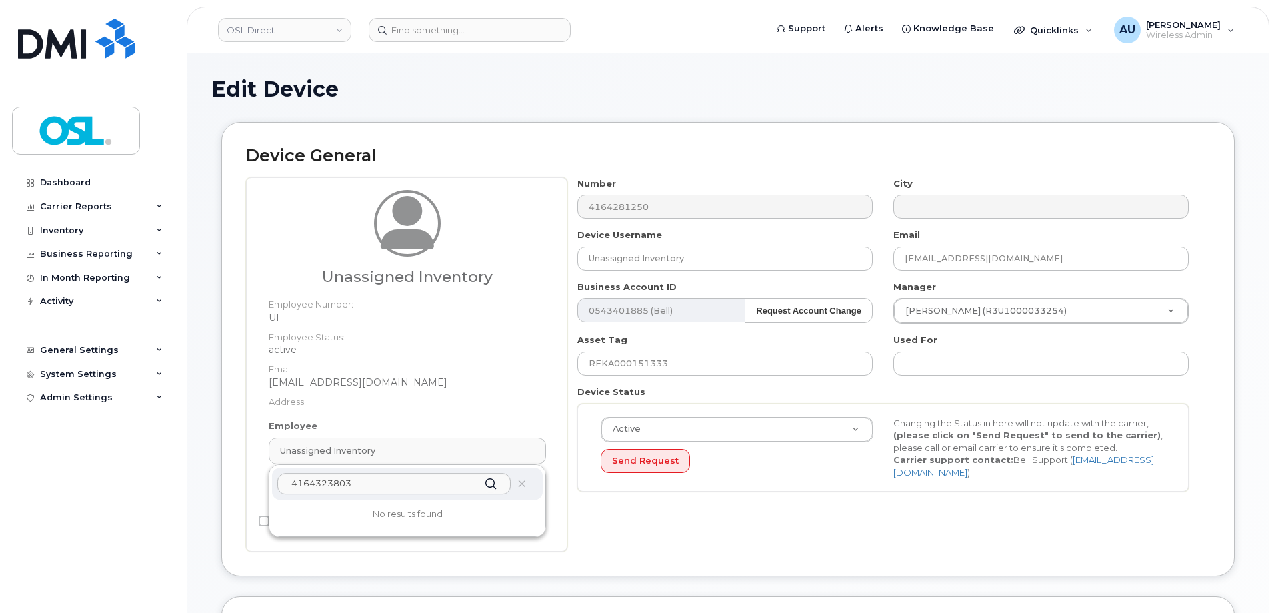
type input "4164323803"
click at [517, 365] on dt "Email:" at bounding box center [407, 365] width 277 height 19
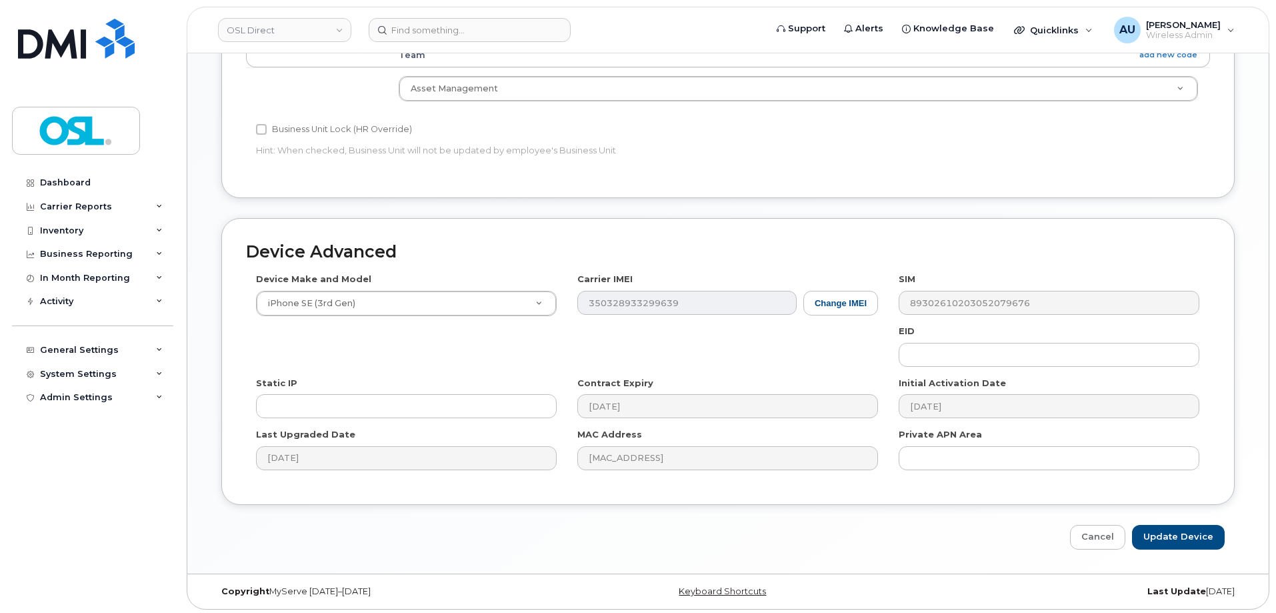
scroll to position [611, 0]
click at [1121, 540] on link "Cancel" at bounding box center [1097, 533] width 55 height 25
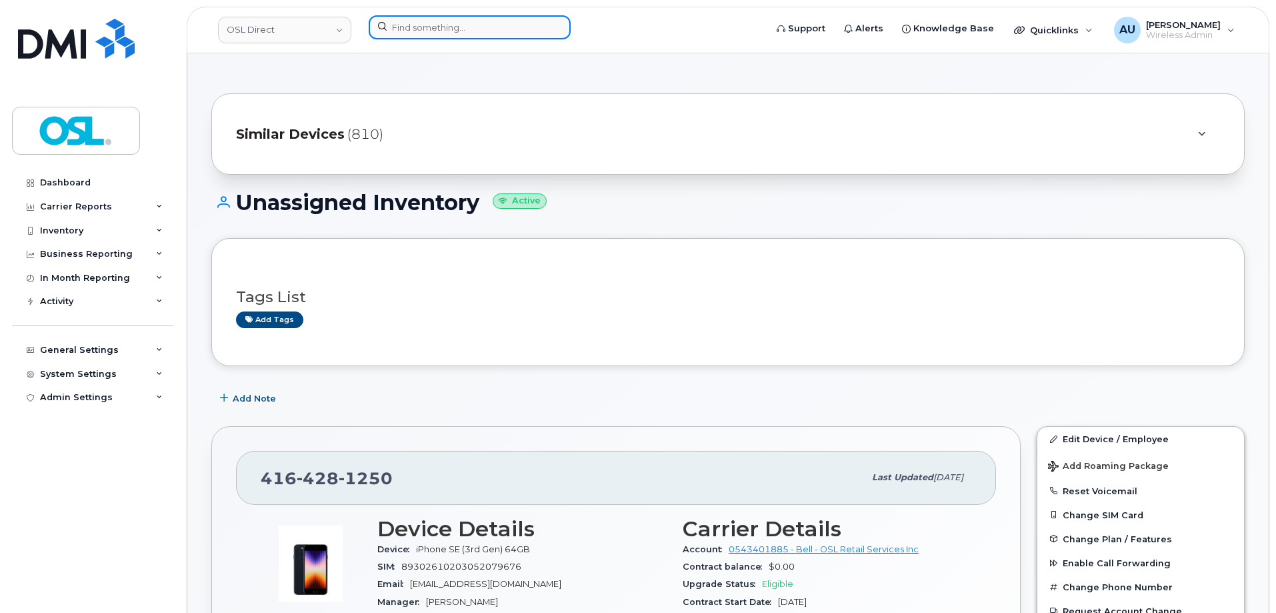
click at [411, 32] on input at bounding box center [470, 27] width 202 height 24
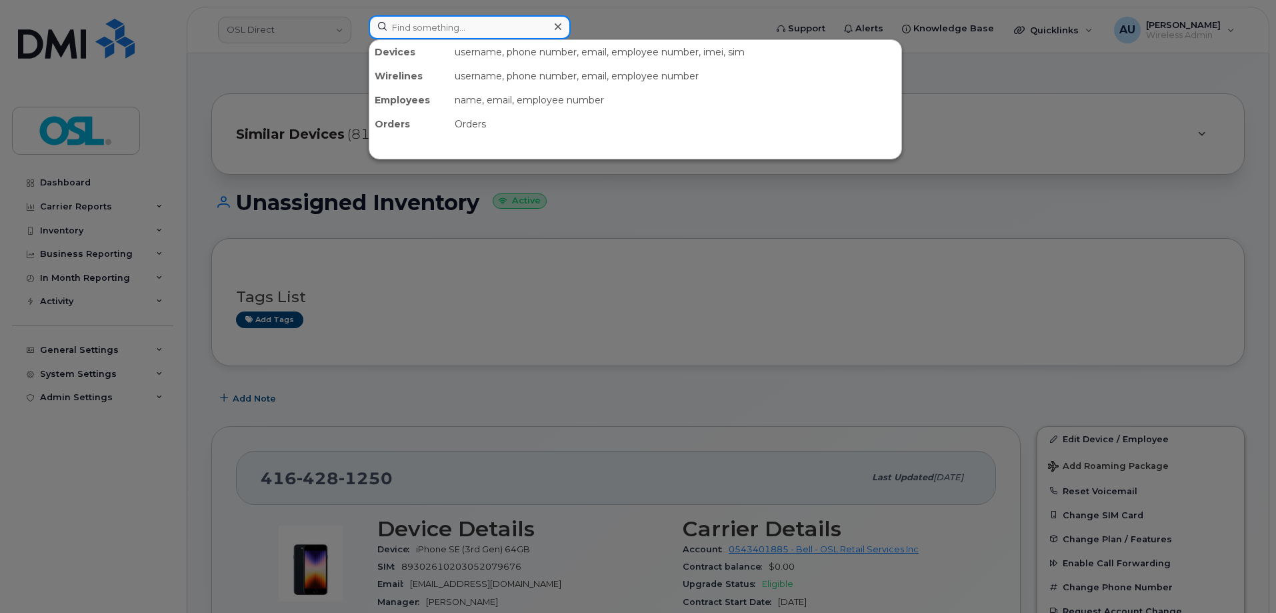
paste input "+14312763973"
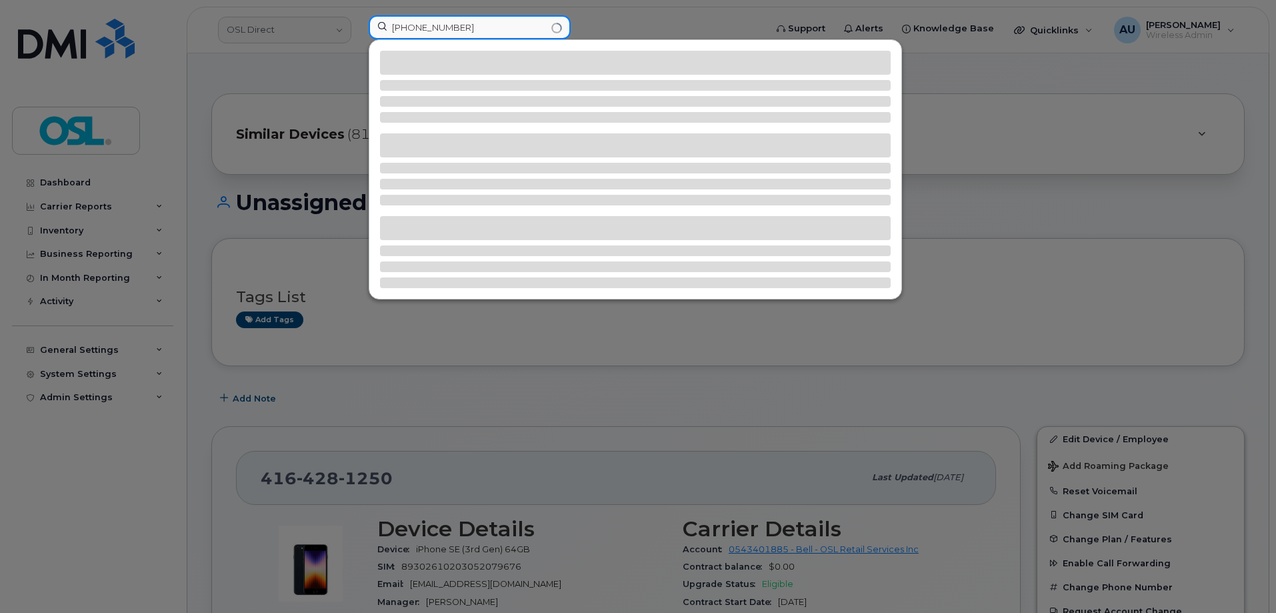
click at [404, 32] on input "+14312763973" at bounding box center [470, 27] width 202 height 24
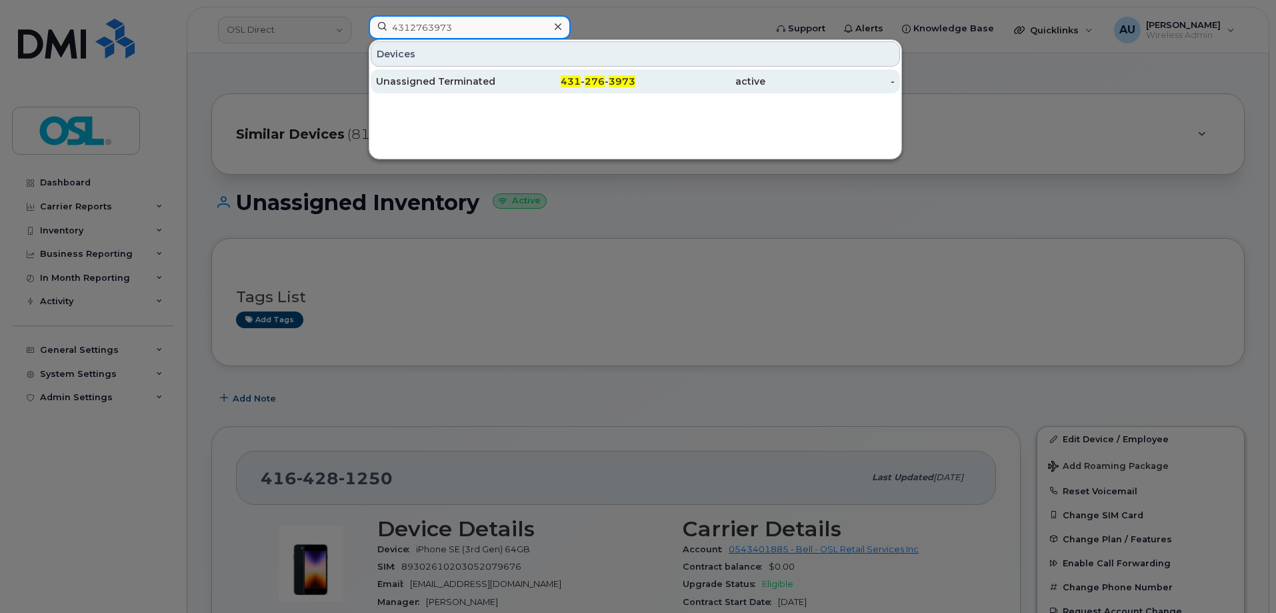
type input "4312763973"
click at [439, 73] on div "Unassigned Terminated" at bounding box center [441, 81] width 130 height 24
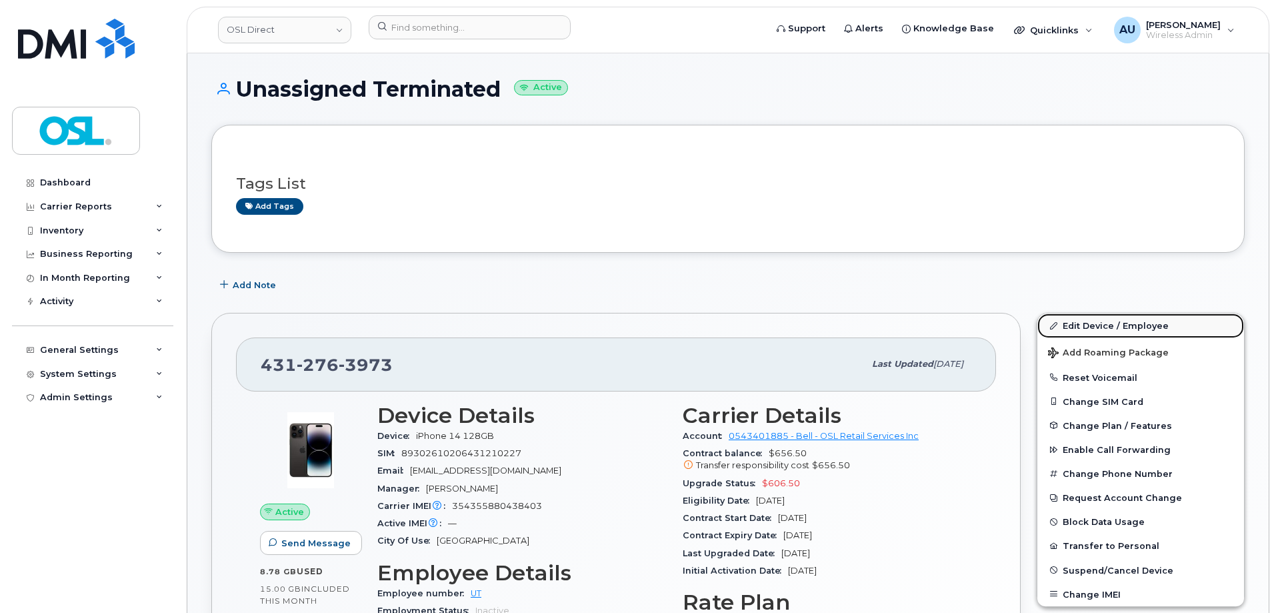
click at [1090, 331] on link "Edit Device / Employee" at bounding box center [1141, 325] width 207 height 24
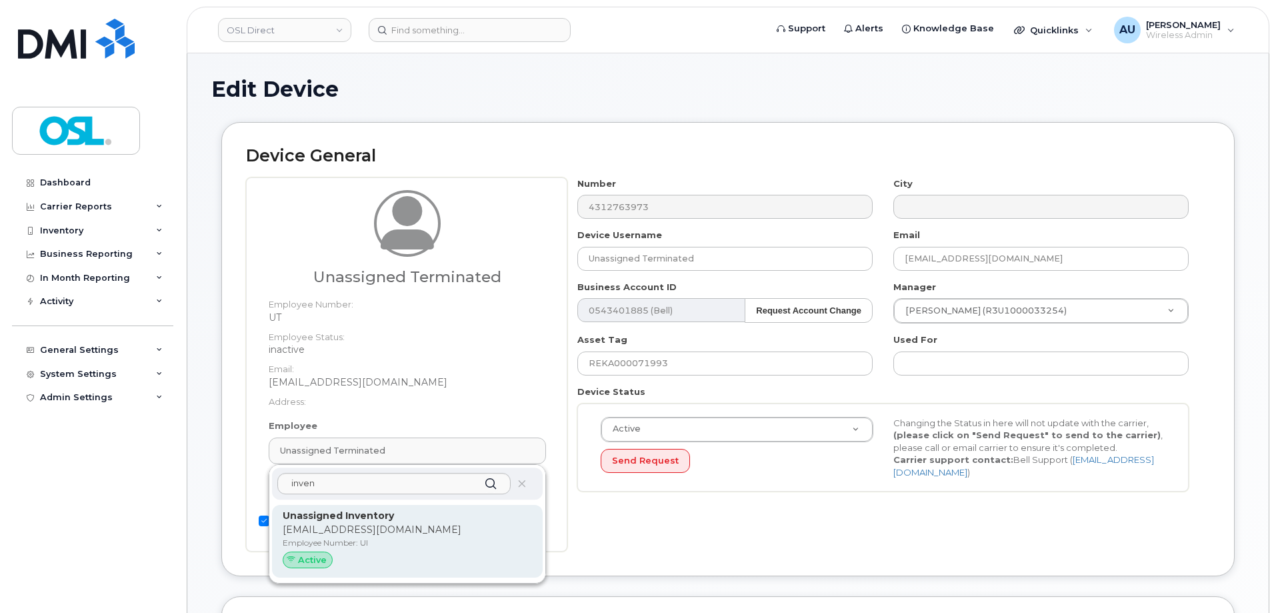
type input "inven"
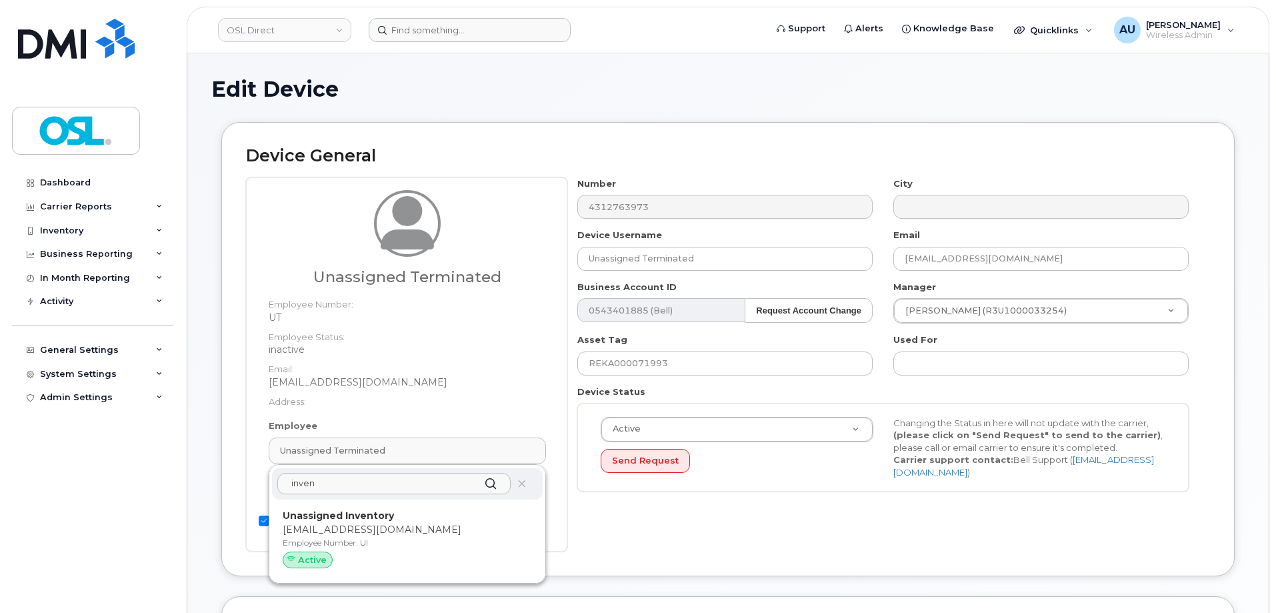
drag, startPoint x: 421, startPoint y: 518, endPoint x: 692, endPoint y: 39, distance: 550.9
click at [421, 518] on p "Unassigned Inventory" at bounding box center [407, 516] width 249 height 14
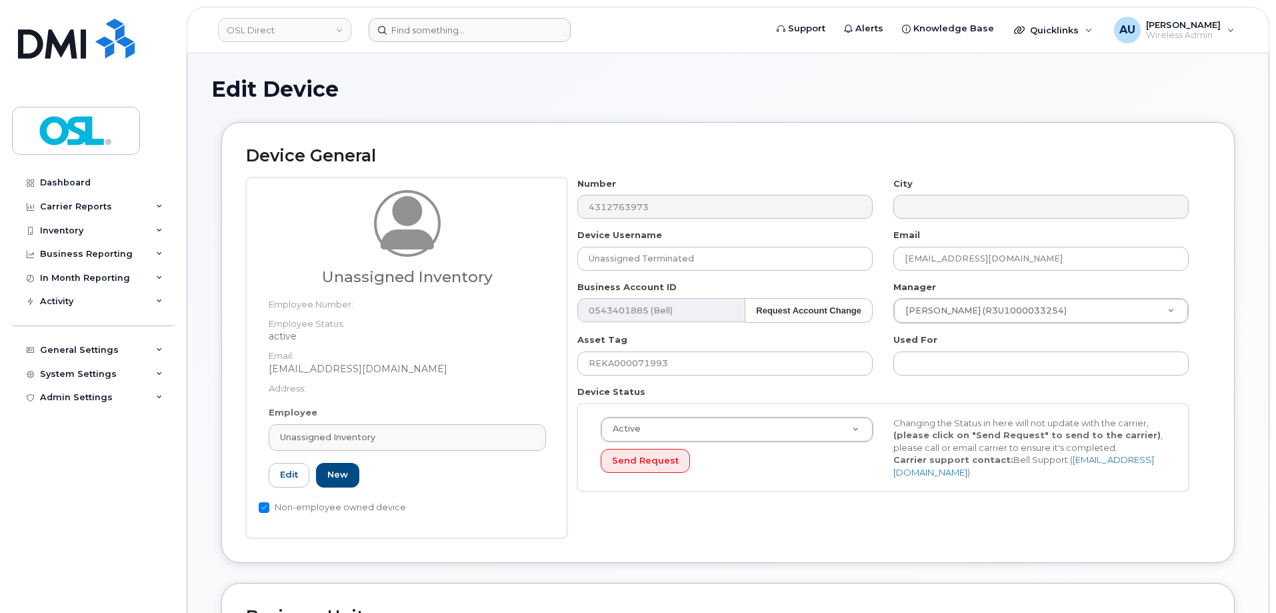
type input "UI"
type input "Unassigned Inventory"
type input "[EMAIL_ADDRESS][DOMAIN_NAME]"
type input "4724252"
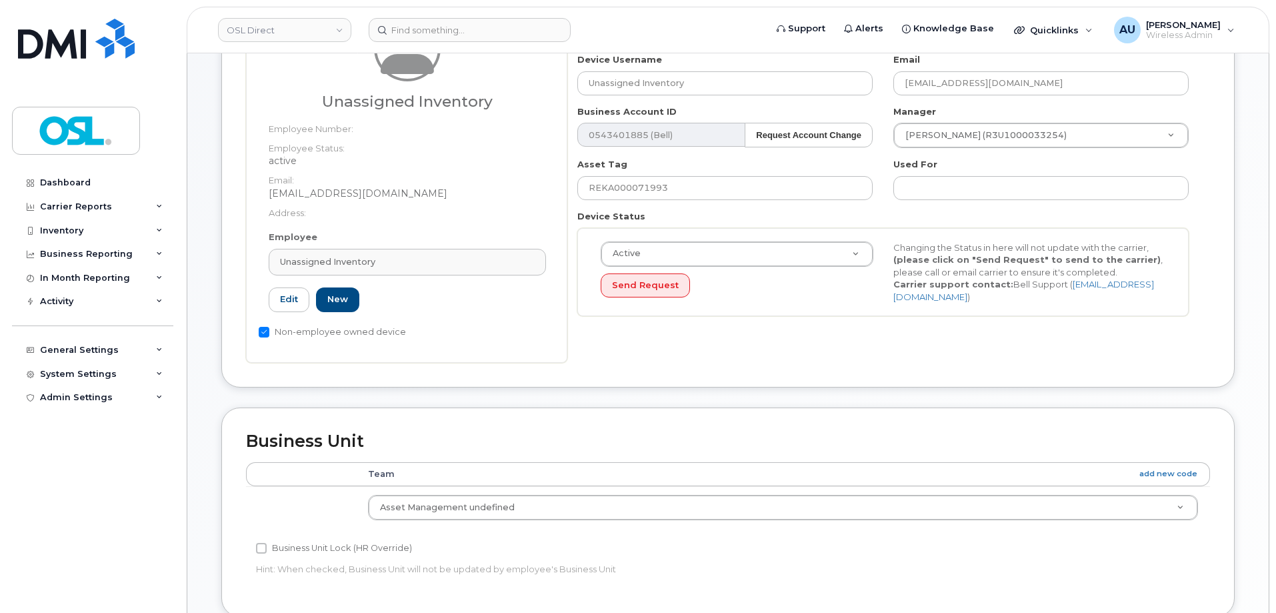
scroll to position [597, 0]
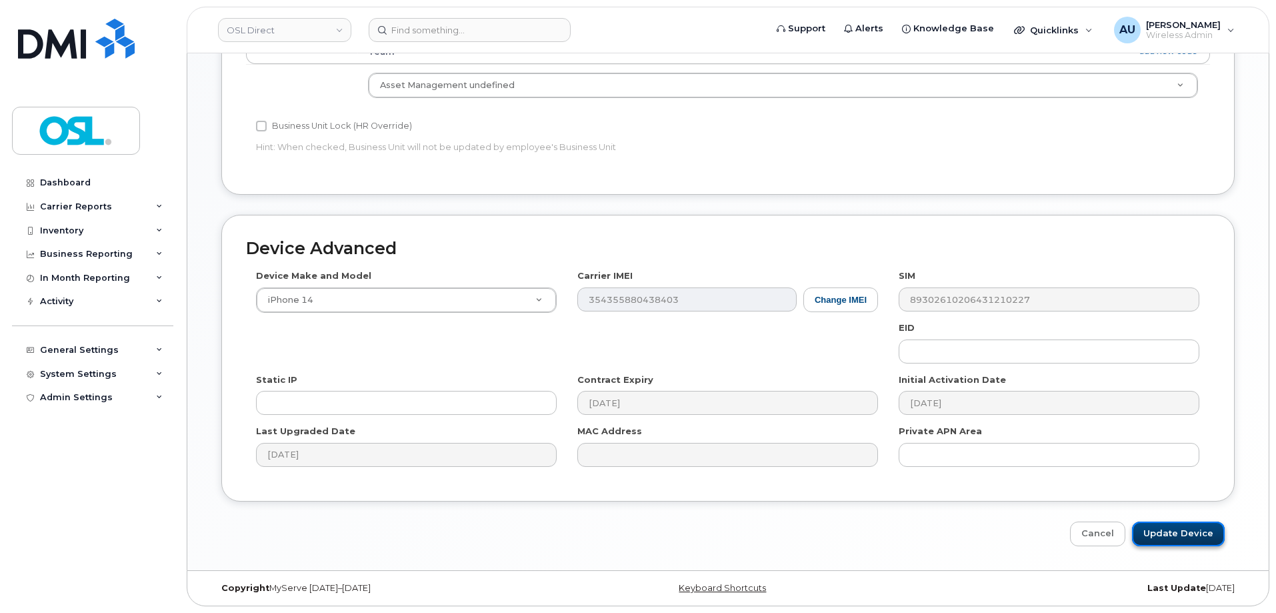
click at [1193, 533] on input "Update Device" at bounding box center [1178, 533] width 93 height 25
type input "Saving..."
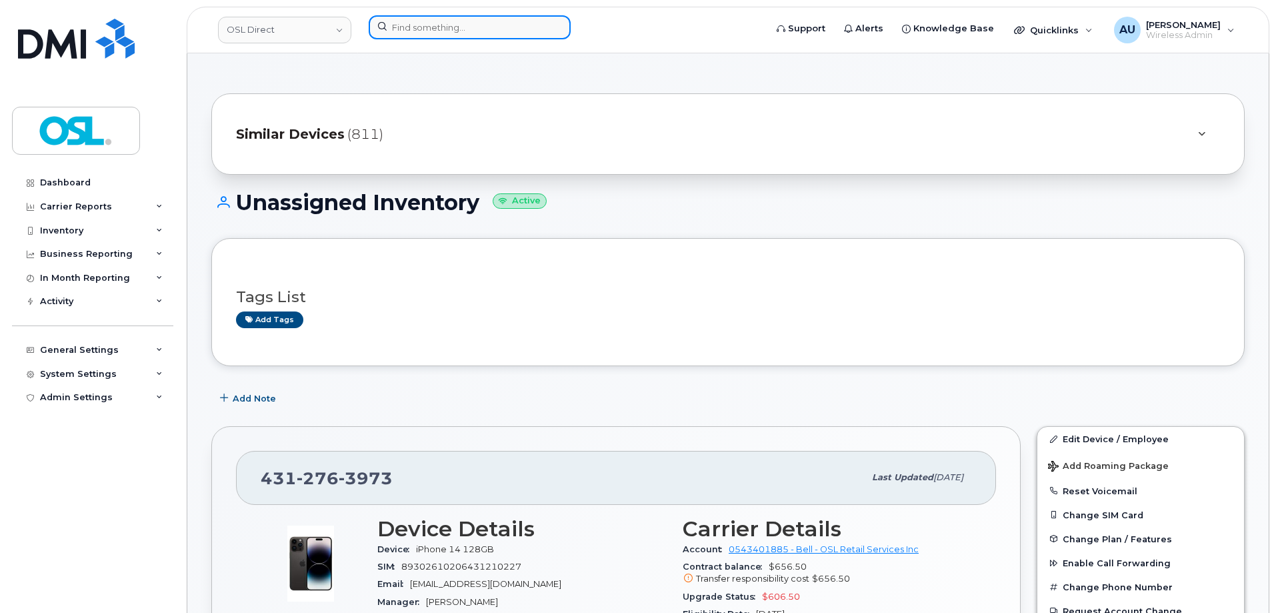
click at [425, 18] on input at bounding box center [470, 27] width 202 height 24
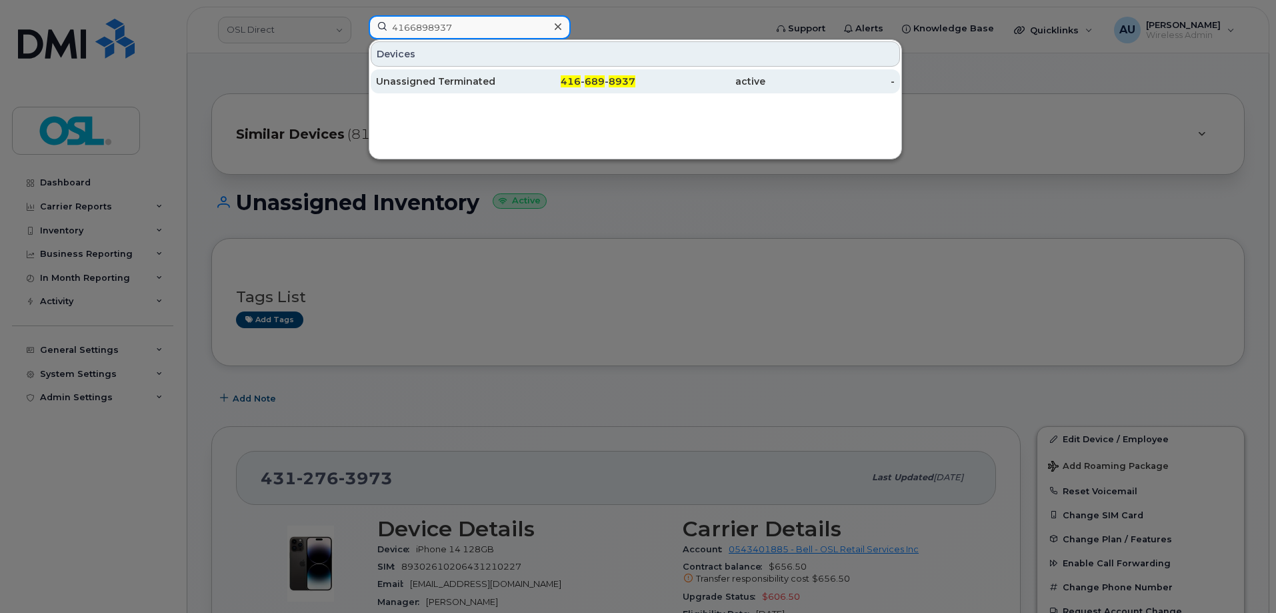
type input "4166898937"
click at [440, 87] on div "Unassigned Terminated" at bounding box center [441, 81] width 130 height 13
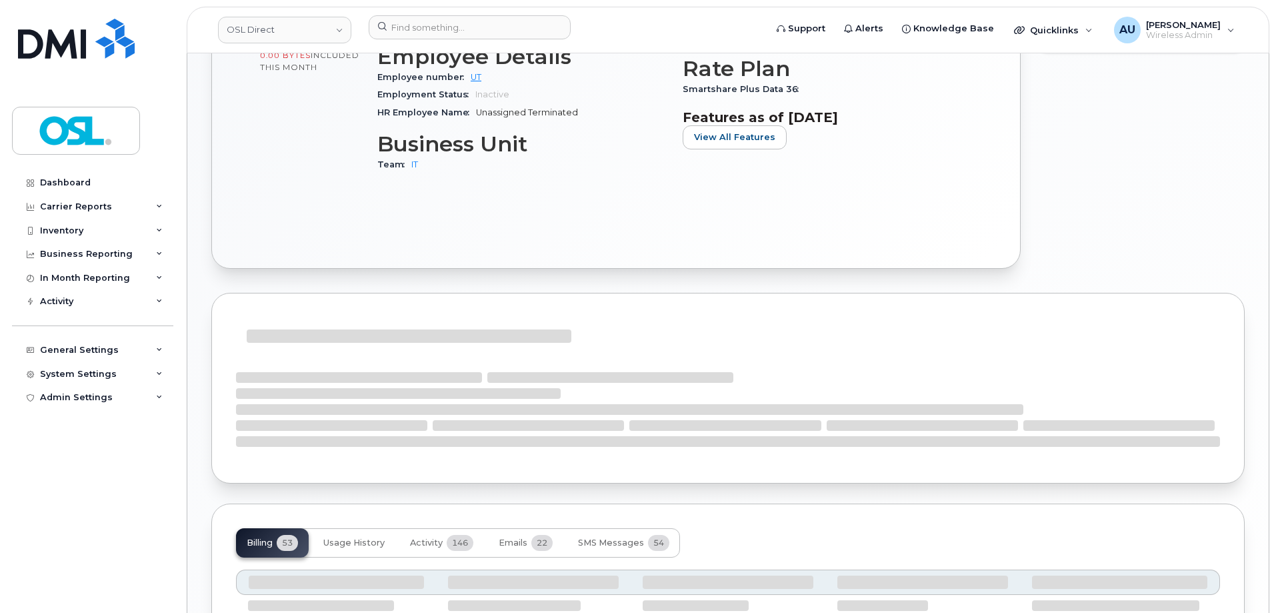
scroll to position [200, 0]
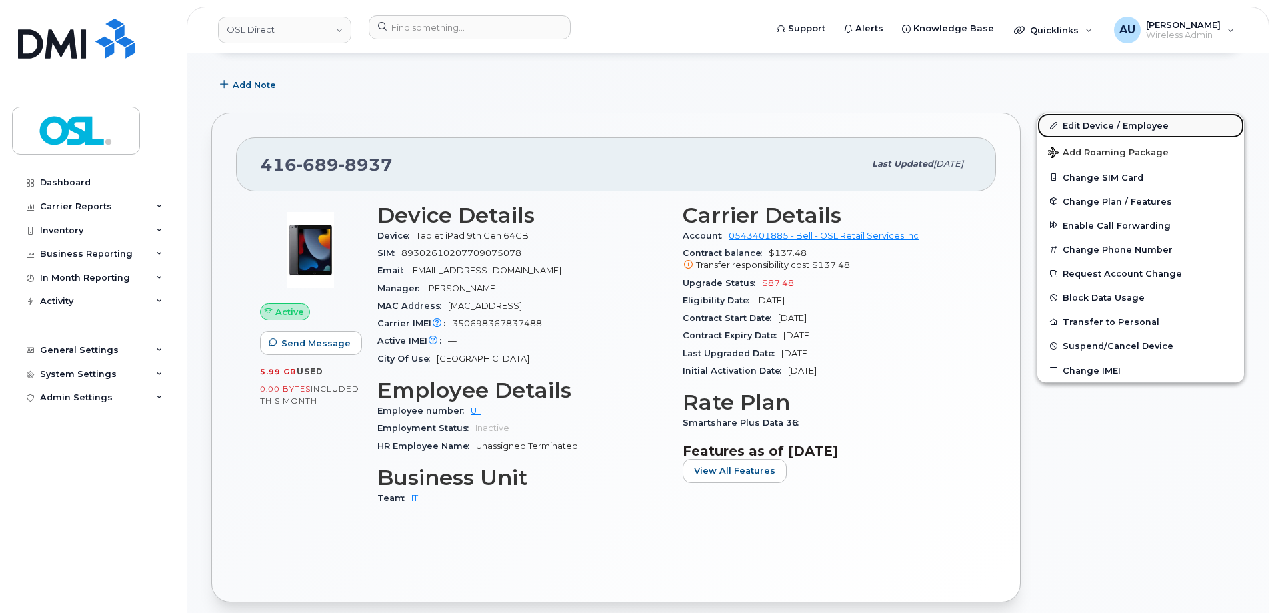
click at [1086, 128] on link "Edit Device / Employee" at bounding box center [1141, 125] width 207 height 24
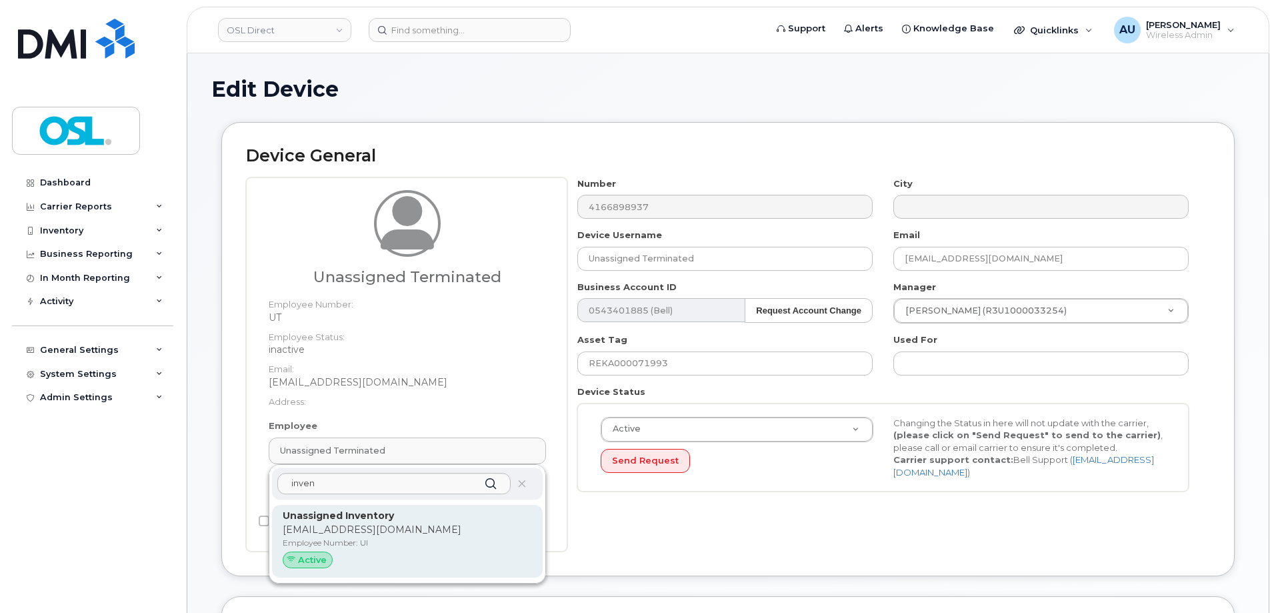
type input "inven"
click at [382, 525] on p "[EMAIL_ADDRESS][DOMAIN_NAME]" at bounding box center [407, 530] width 249 height 14
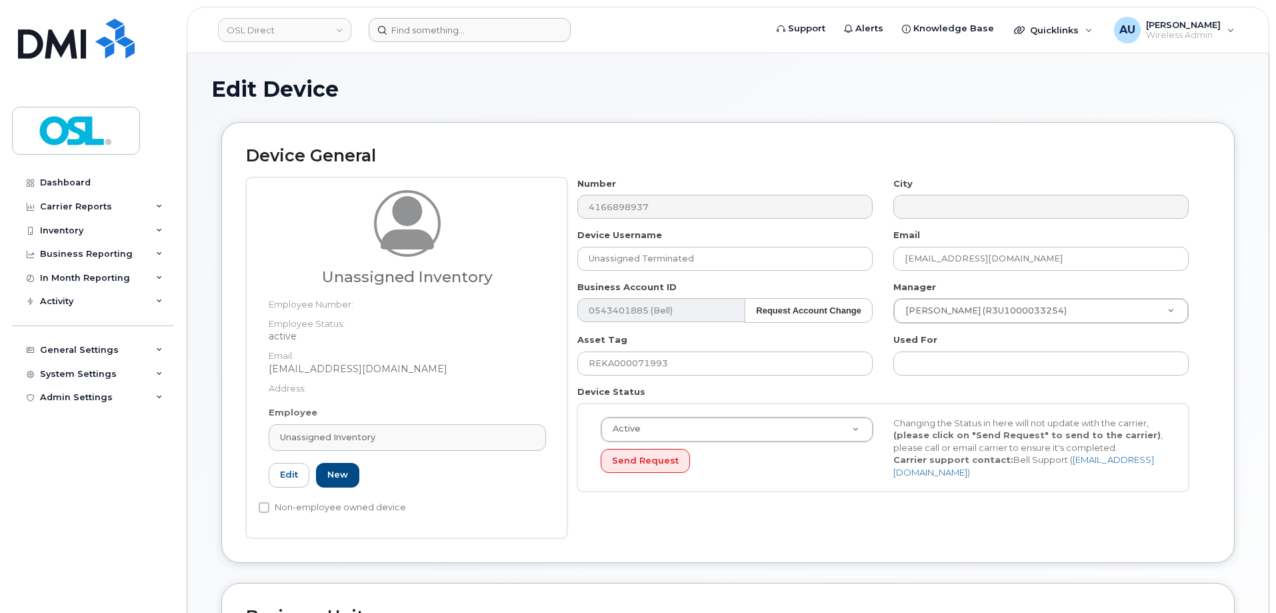
type input "UI"
type input "Unassigned Inventory"
type input "[EMAIL_ADDRESS][DOMAIN_NAME]"
type input "4724252"
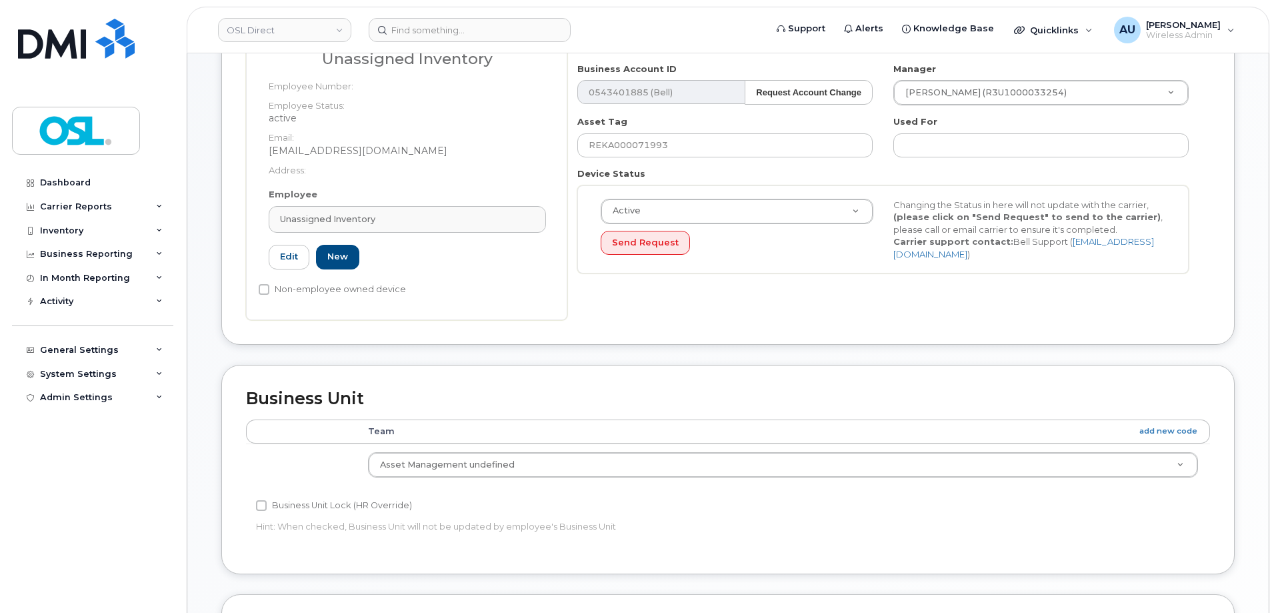
scroll to position [597, 0]
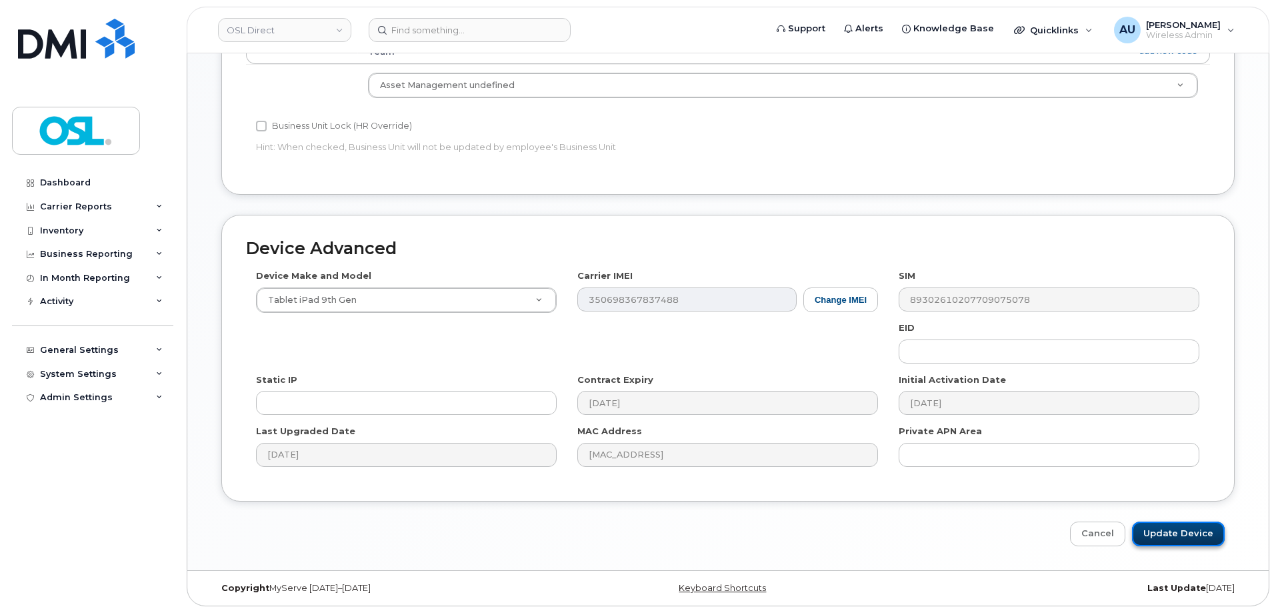
click at [1198, 528] on input "Update Device" at bounding box center [1178, 533] width 93 height 25
type input "Saving..."
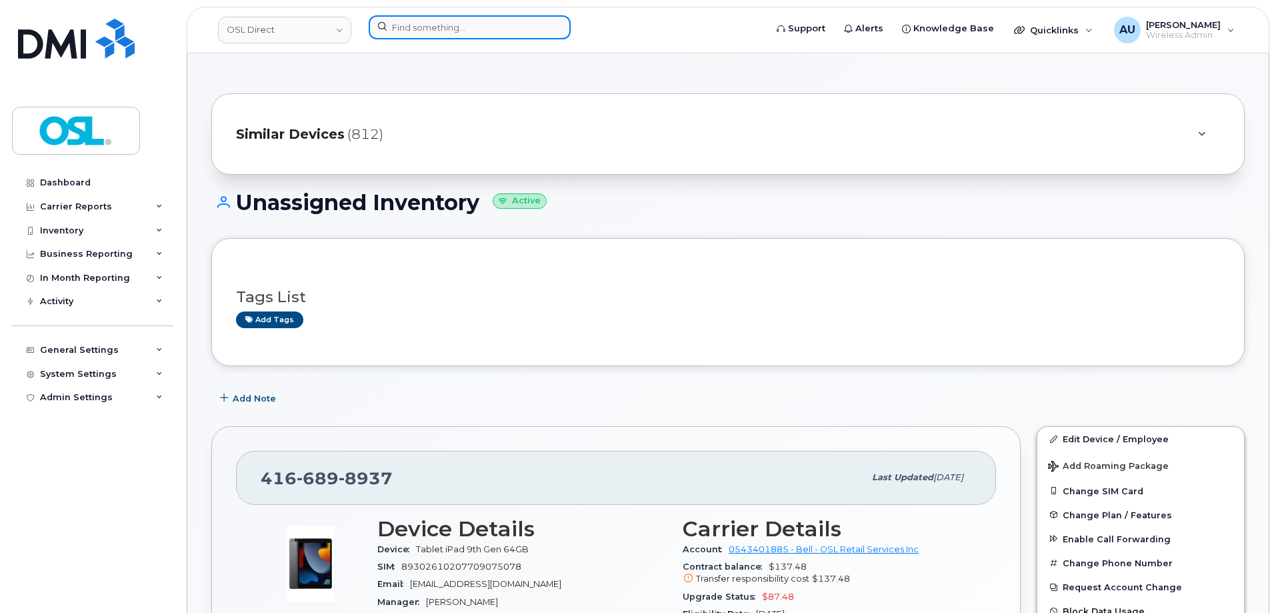
click at [445, 30] on input at bounding box center [470, 27] width 202 height 24
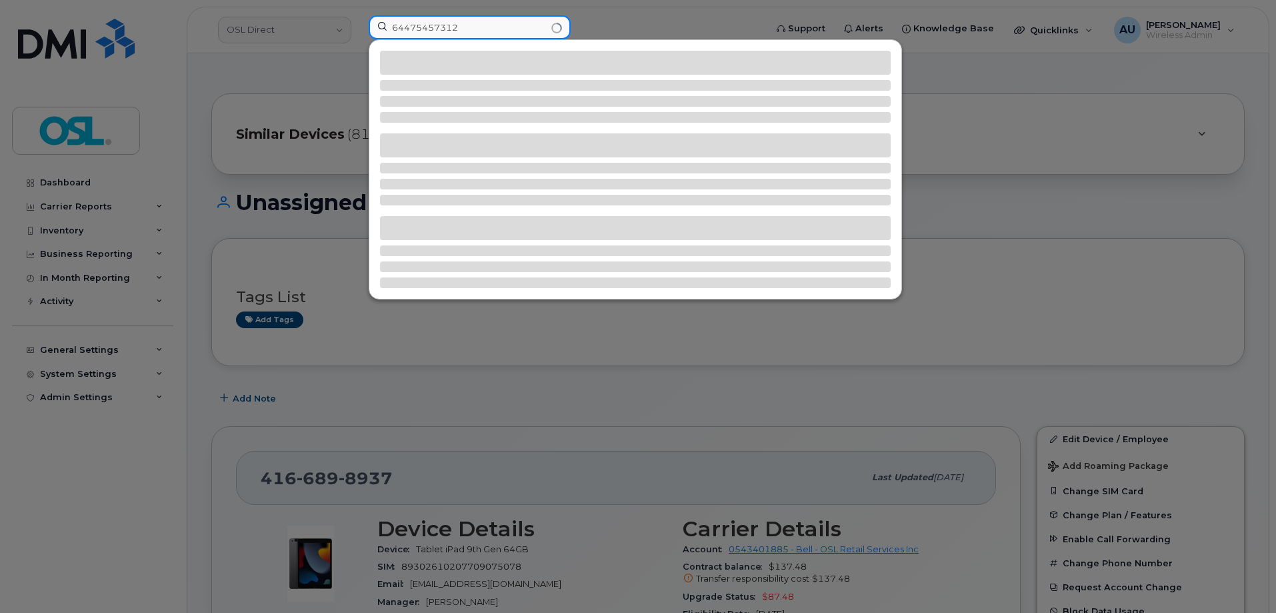
click at [405, 25] on input "64475457312" at bounding box center [470, 27] width 202 height 24
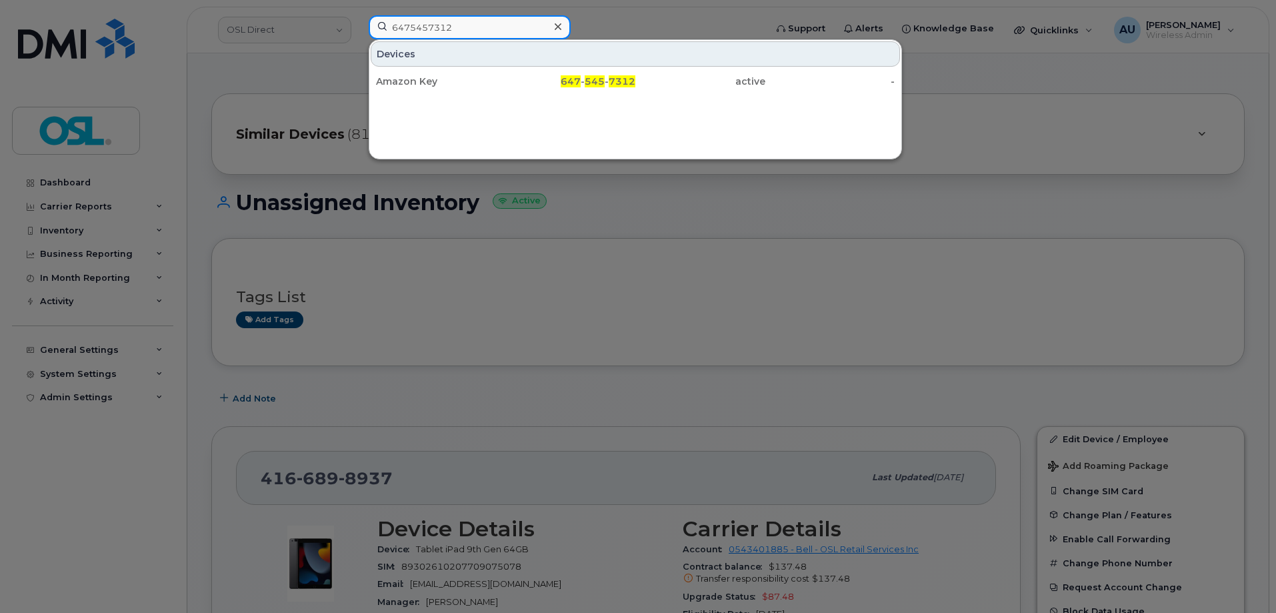
type input "6475457312"
